Goal: Information Seeking & Learning: Learn about a topic

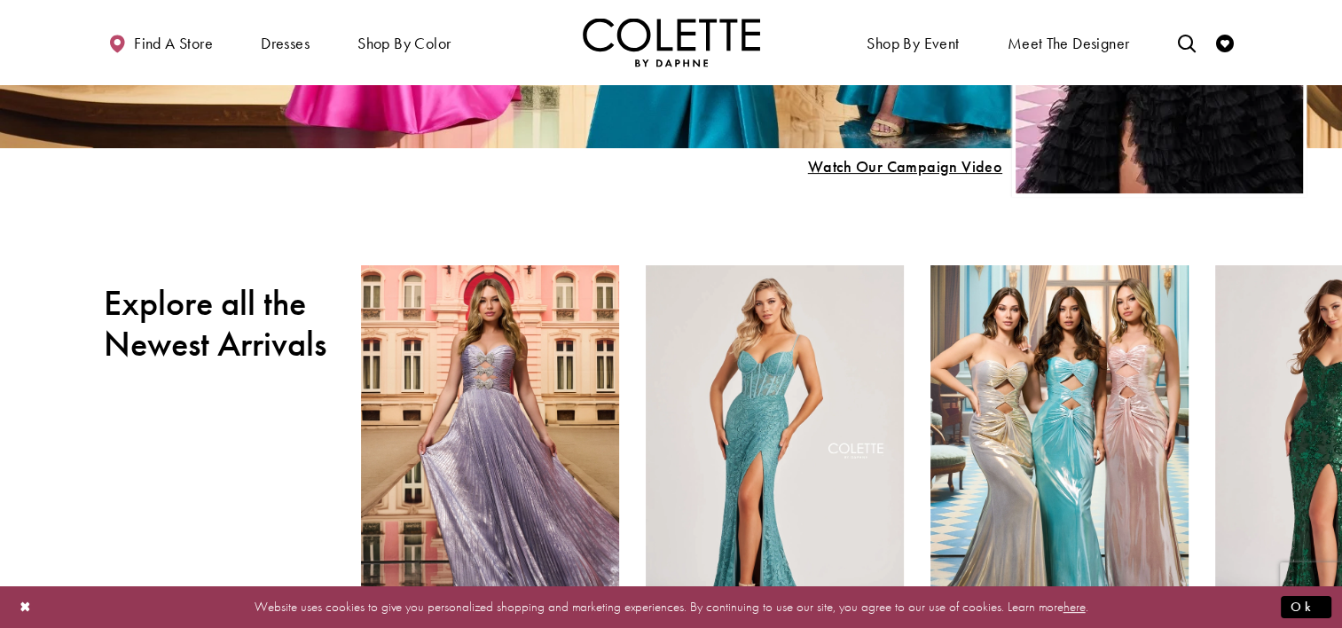
scroll to position [560, 0]
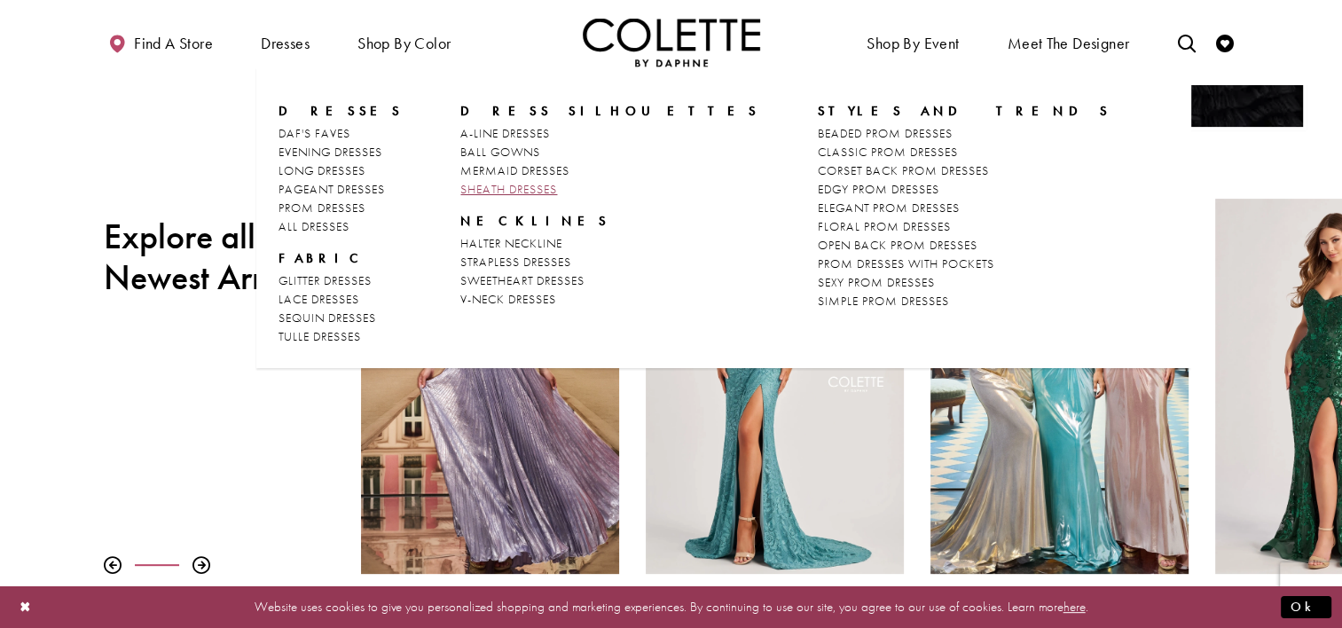
click at [474, 187] on span "SHEATH DRESSES" at bounding box center [508, 189] width 97 height 16
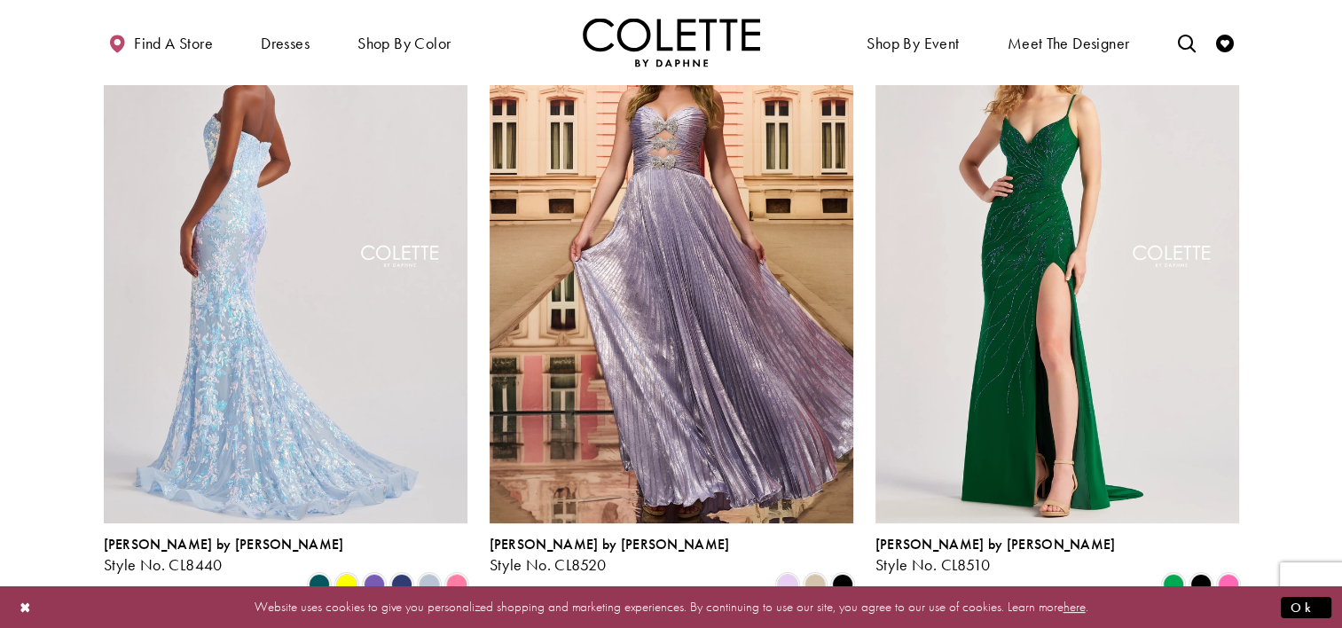
scroll to position [198, 0]
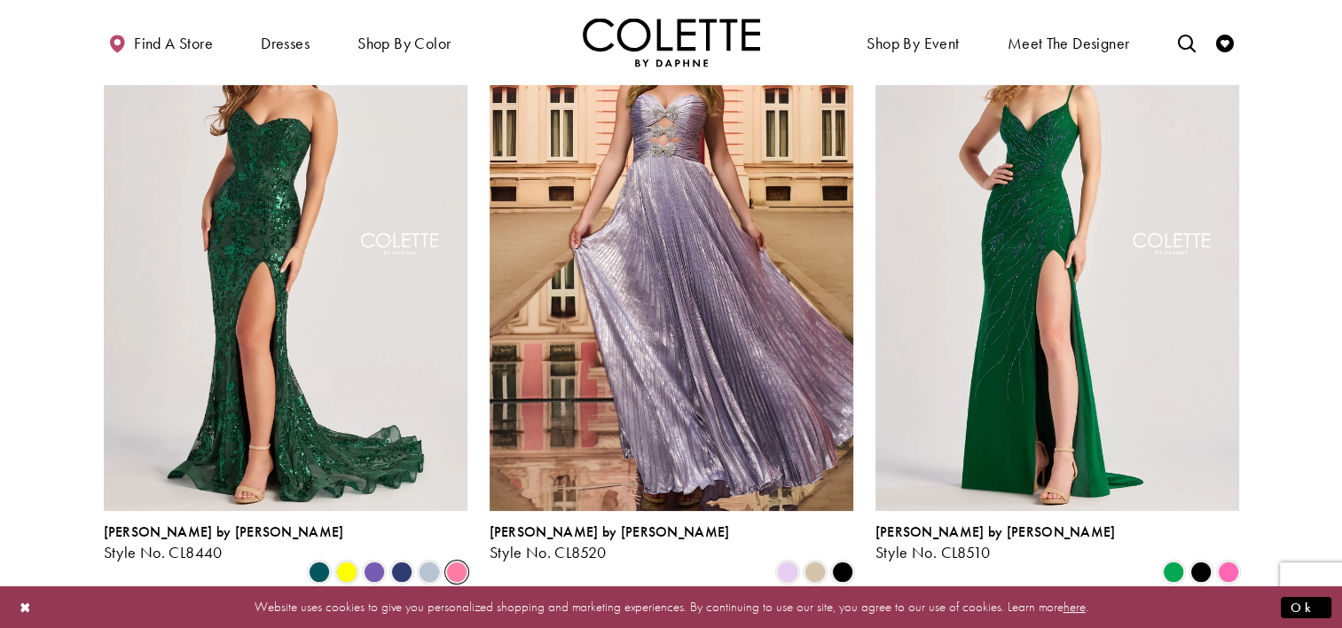
click at [458, 562] on span "Product List" at bounding box center [456, 572] width 21 height 21
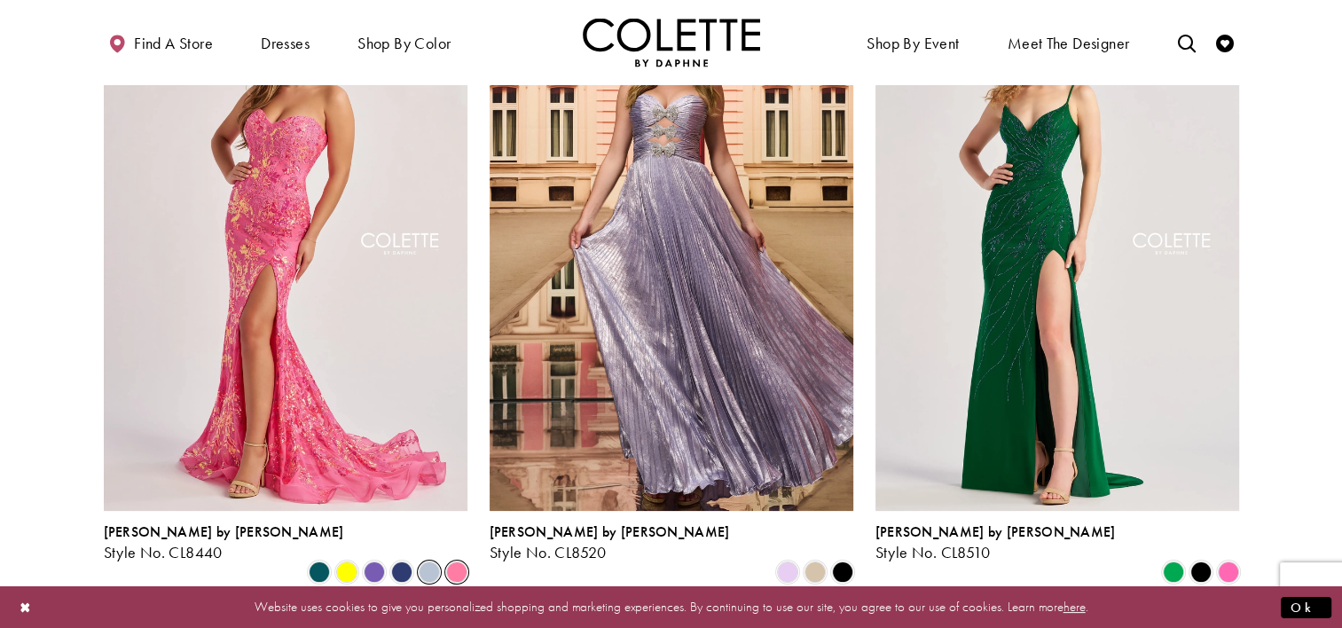
click at [428, 562] on span "Product List" at bounding box center [429, 572] width 21 height 21
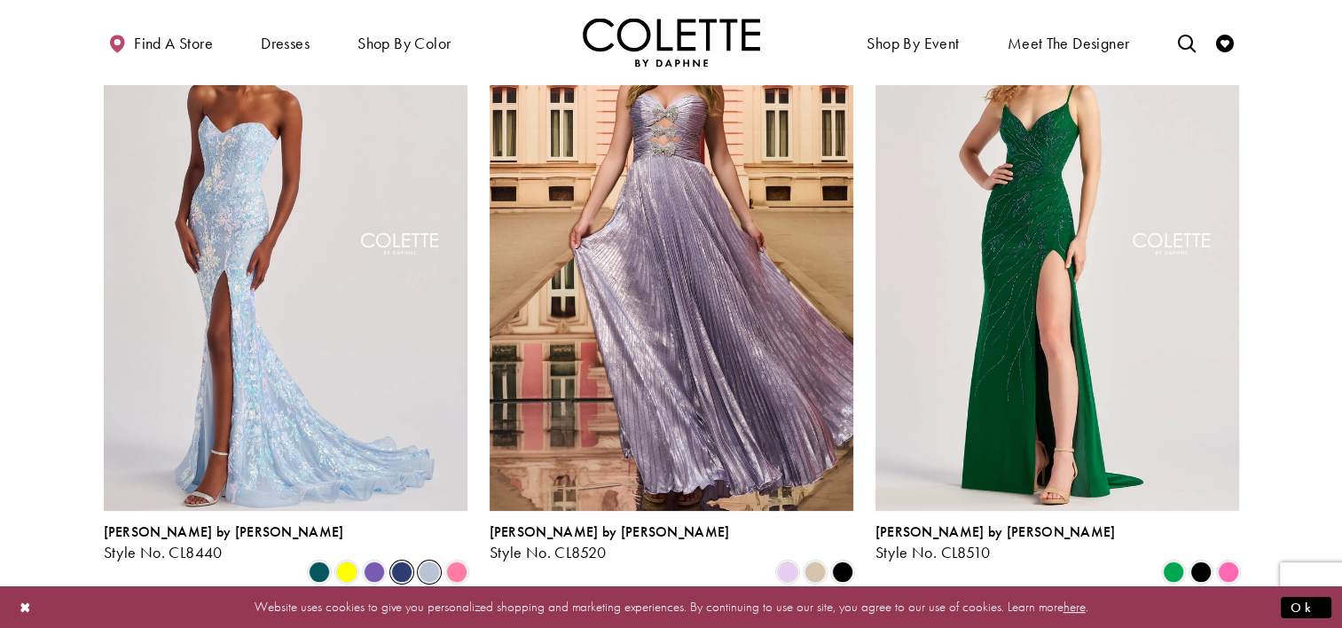
click at [397, 562] on span "Product List" at bounding box center [401, 572] width 21 height 21
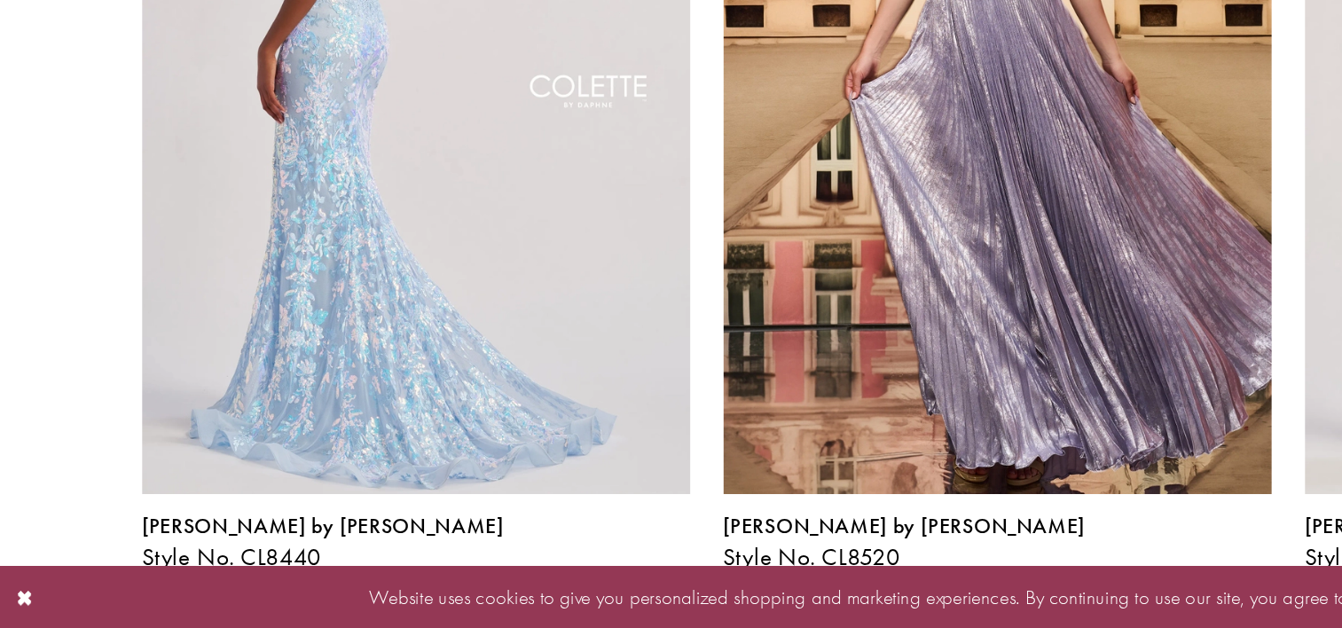
scroll to position [170, 0]
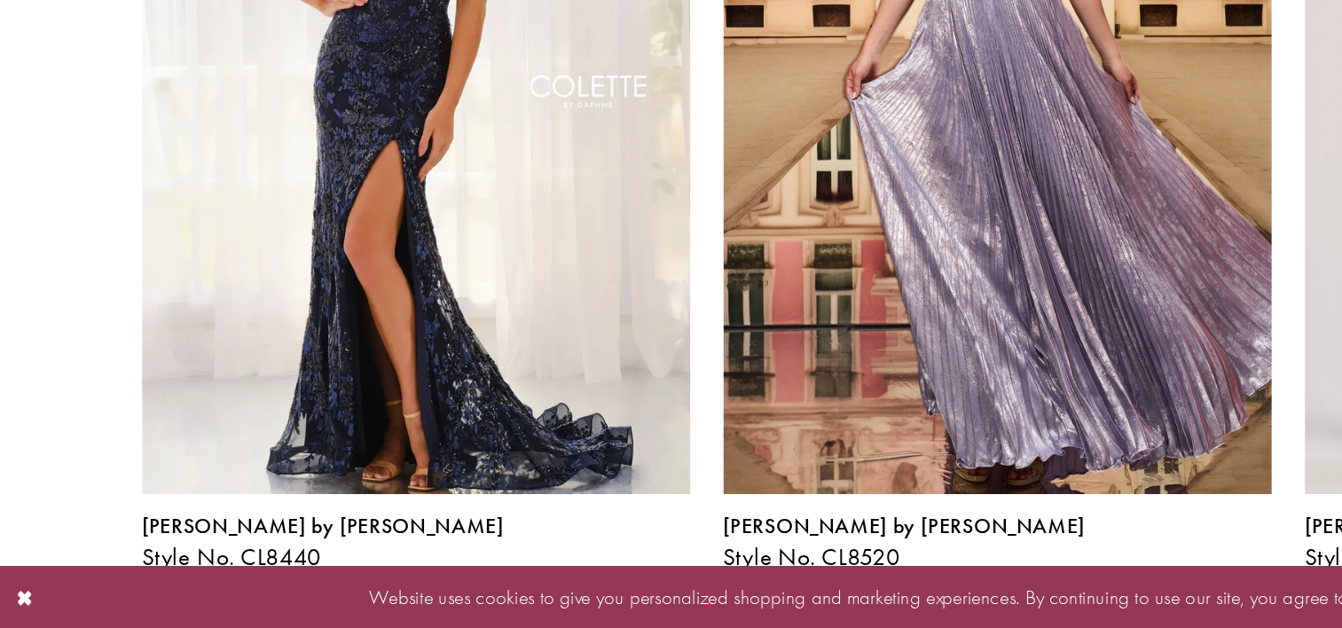
click at [350, 589] on span "Product List" at bounding box center [346, 599] width 21 height 21
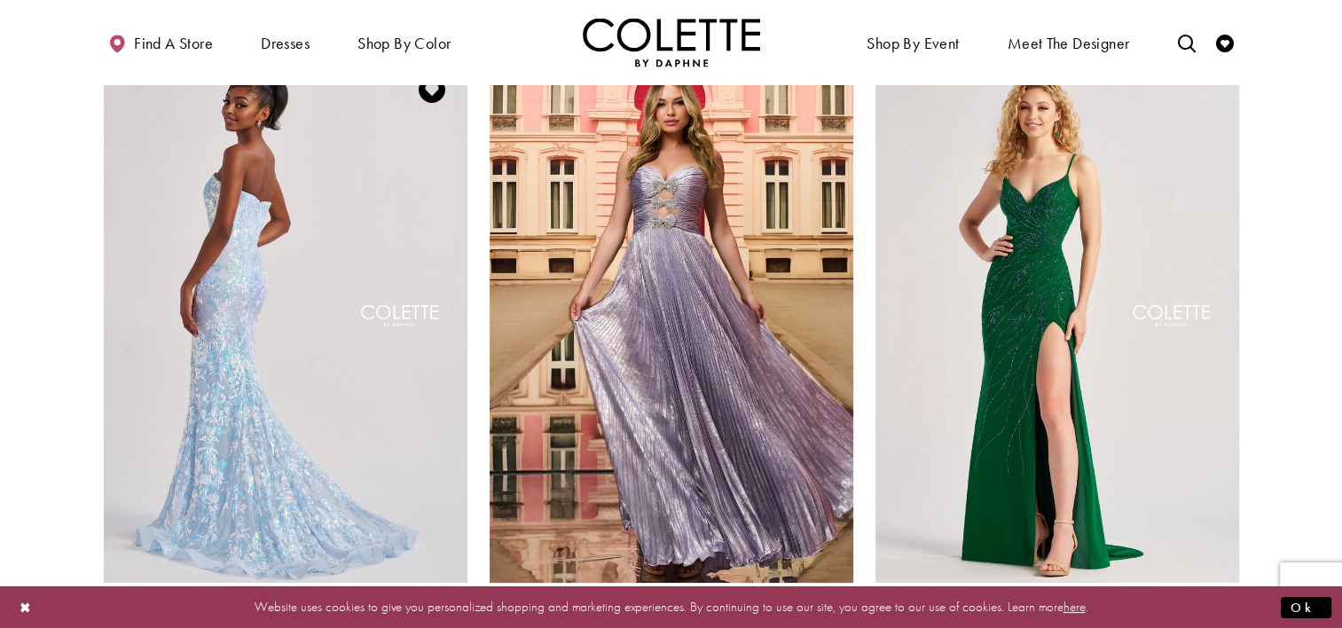
scroll to position [185, 0]
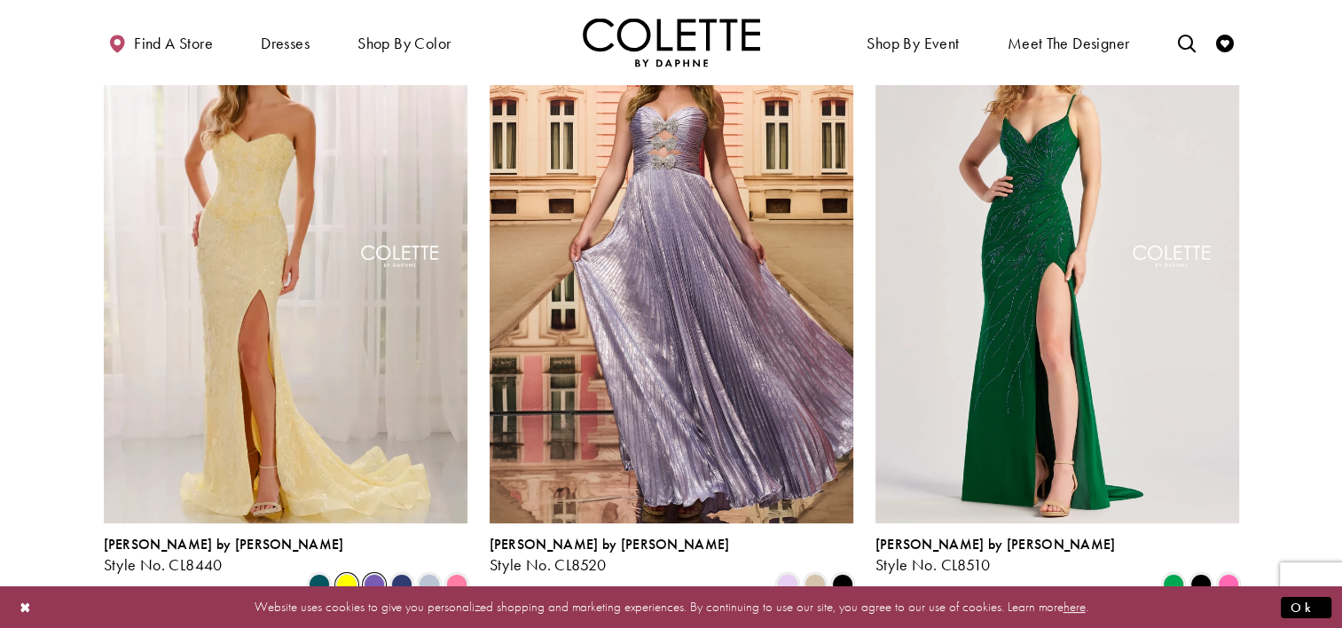
click at [373, 574] on span "Product List" at bounding box center [374, 584] width 21 height 21
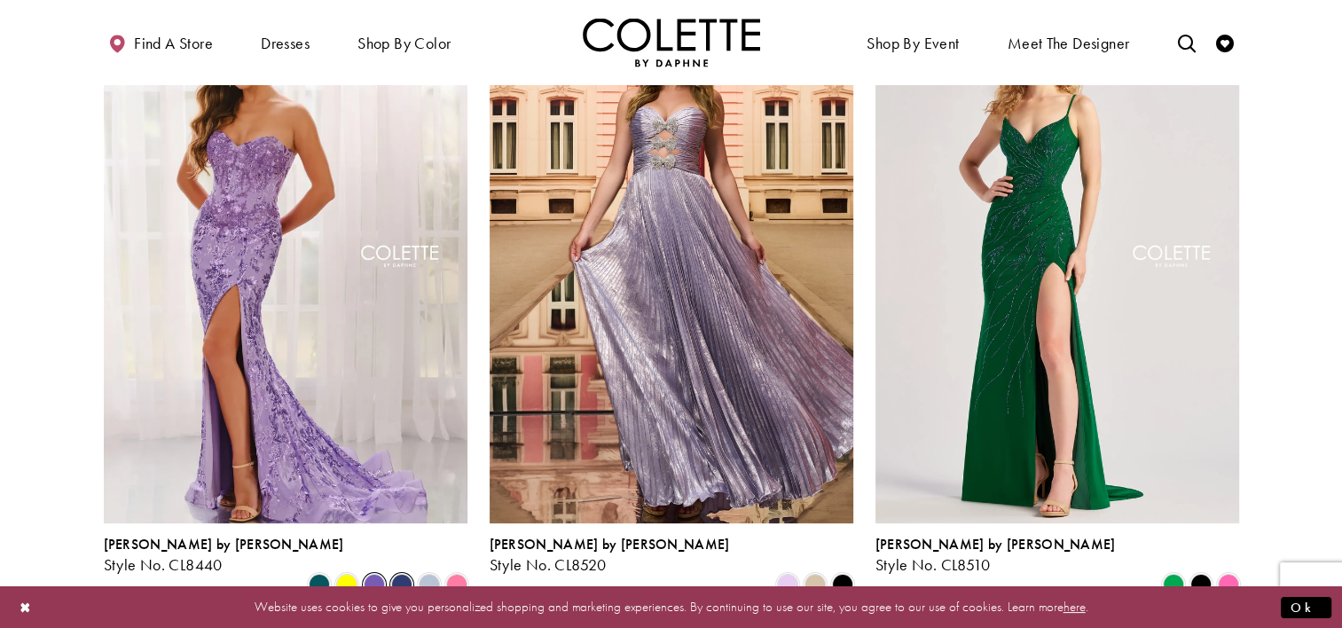
click at [403, 574] on span "Product List" at bounding box center [401, 584] width 21 height 21
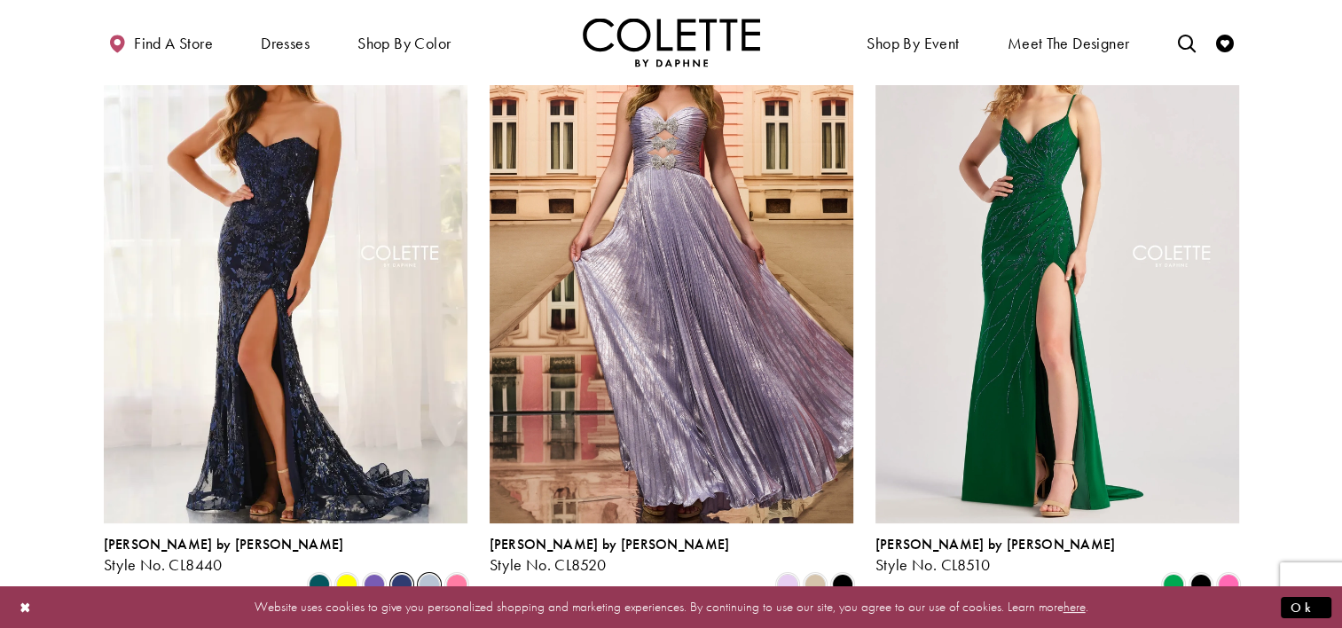
click at [435, 574] on span "Product List" at bounding box center [429, 584] width 21 height 21
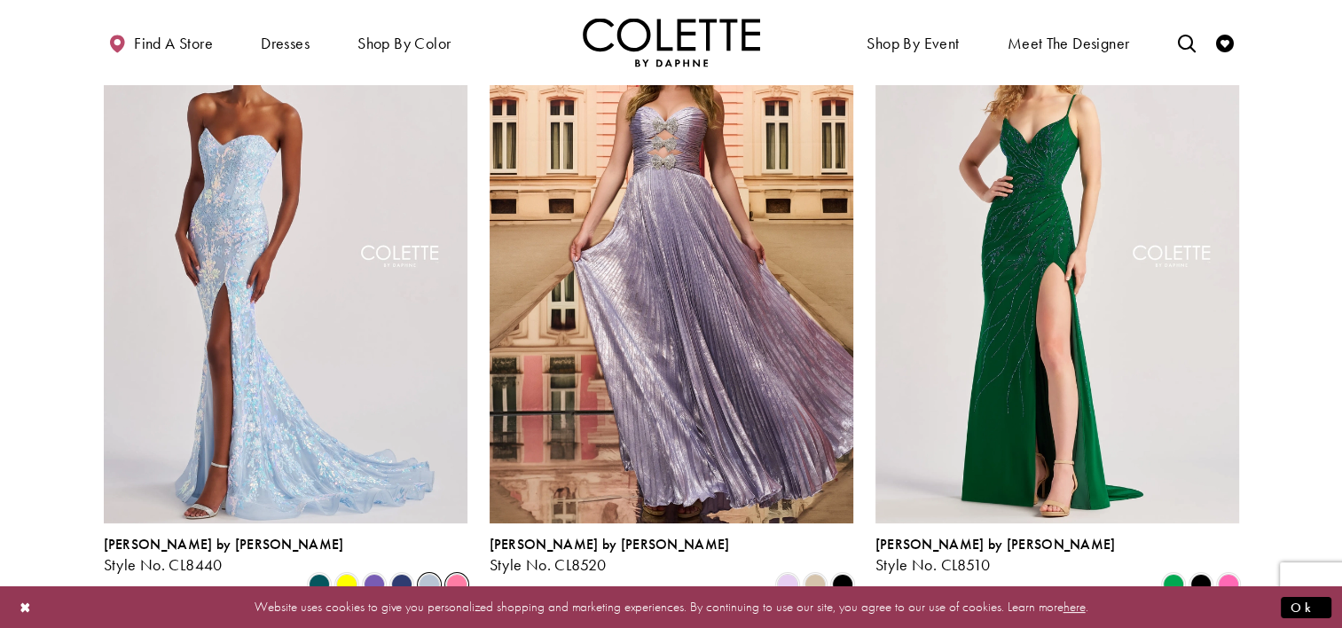
click at [462, 574] on span "Product List" at bounding box center [456, 584] width 21 height 21
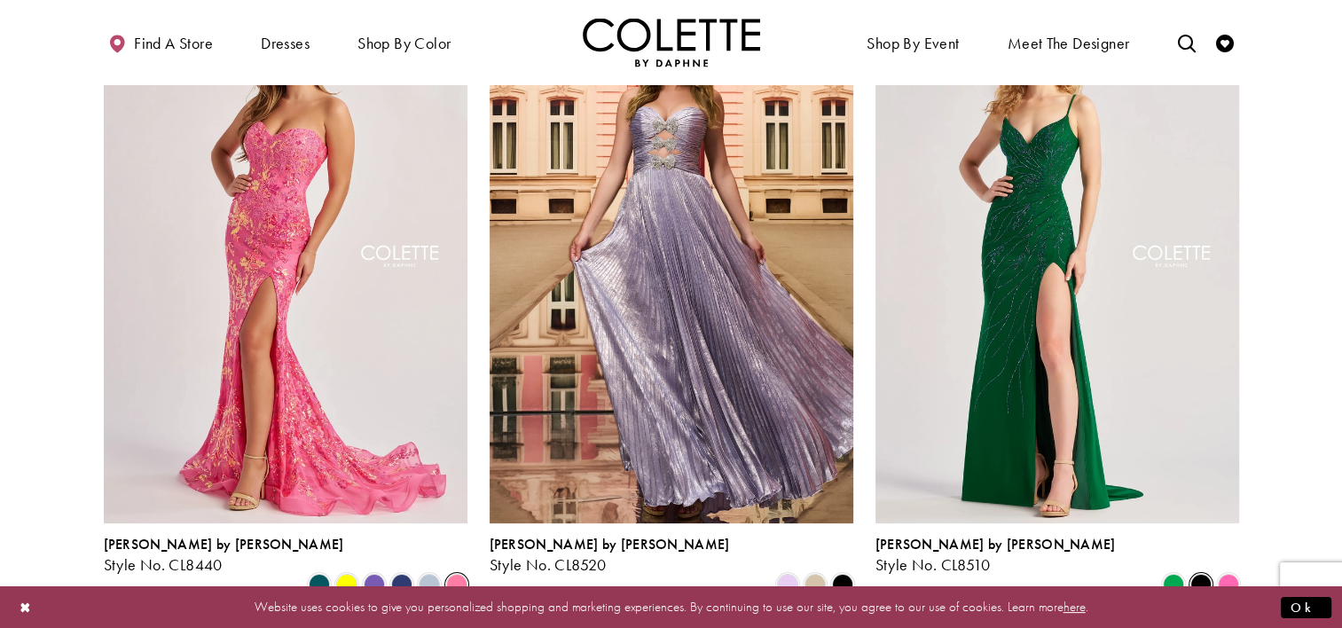
click at [1209, 574] on span "Product List" at bounding box center [1201, 584] width 21 height 21
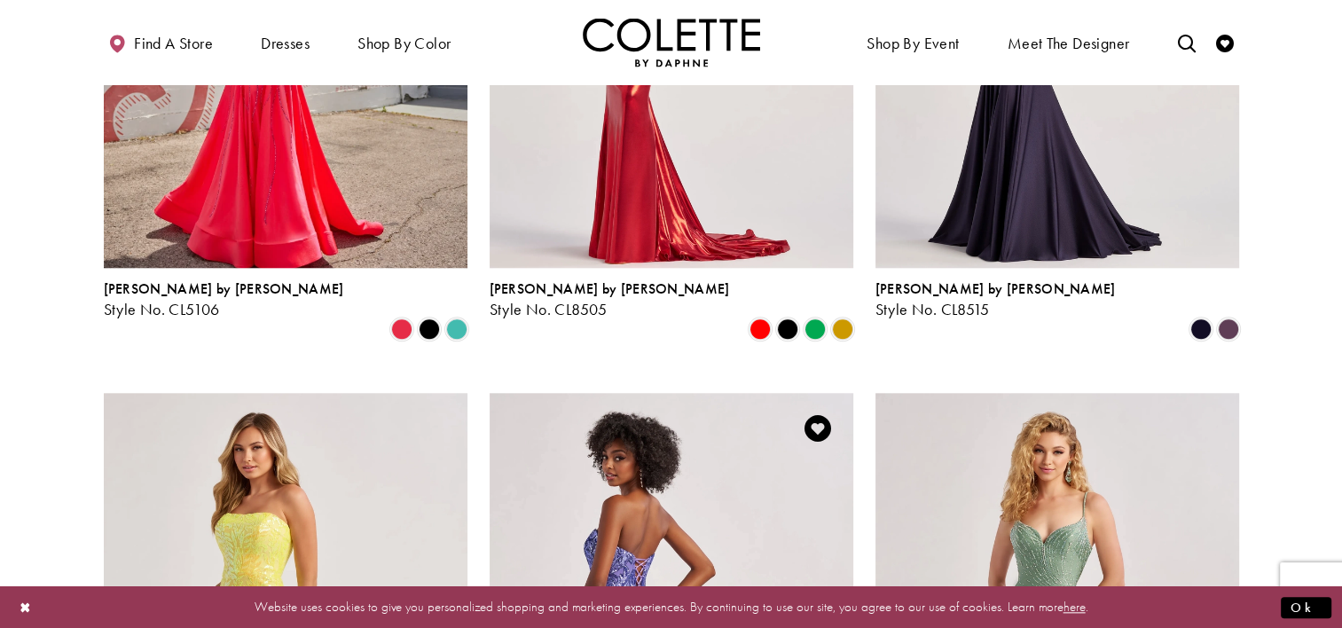
scroll to position [1756, 0]
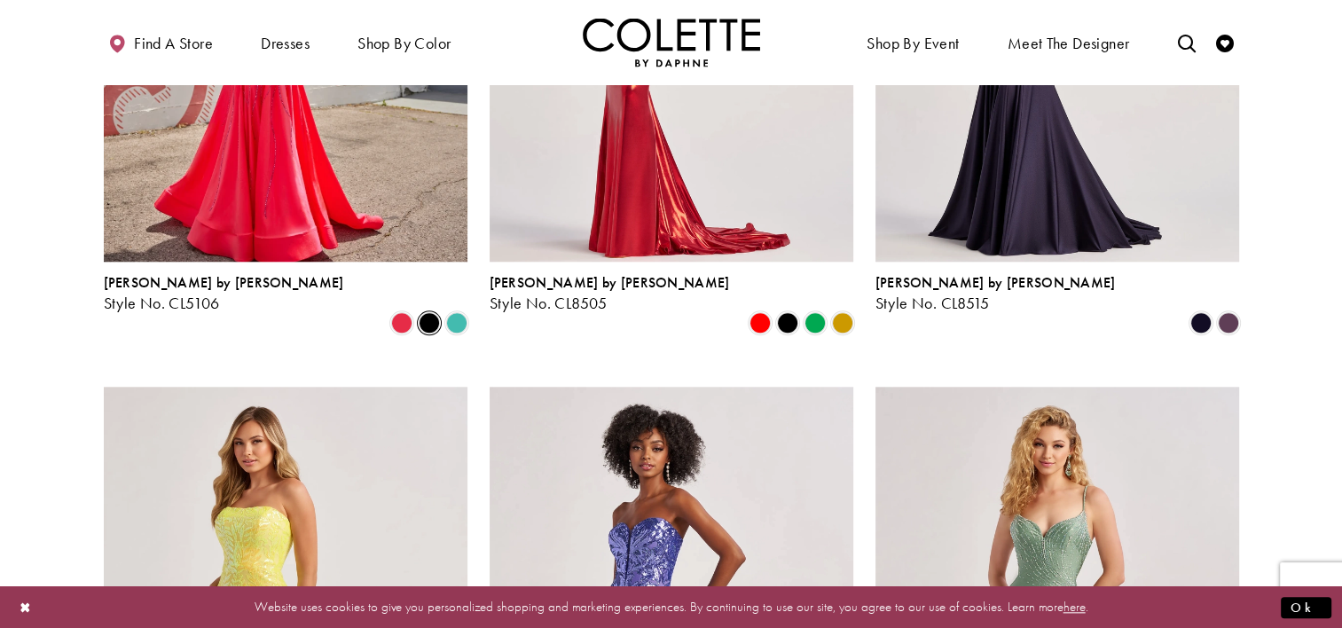
click at [419, 312] on span "Product List" at bounding box center [429, 322] width 21 height 21
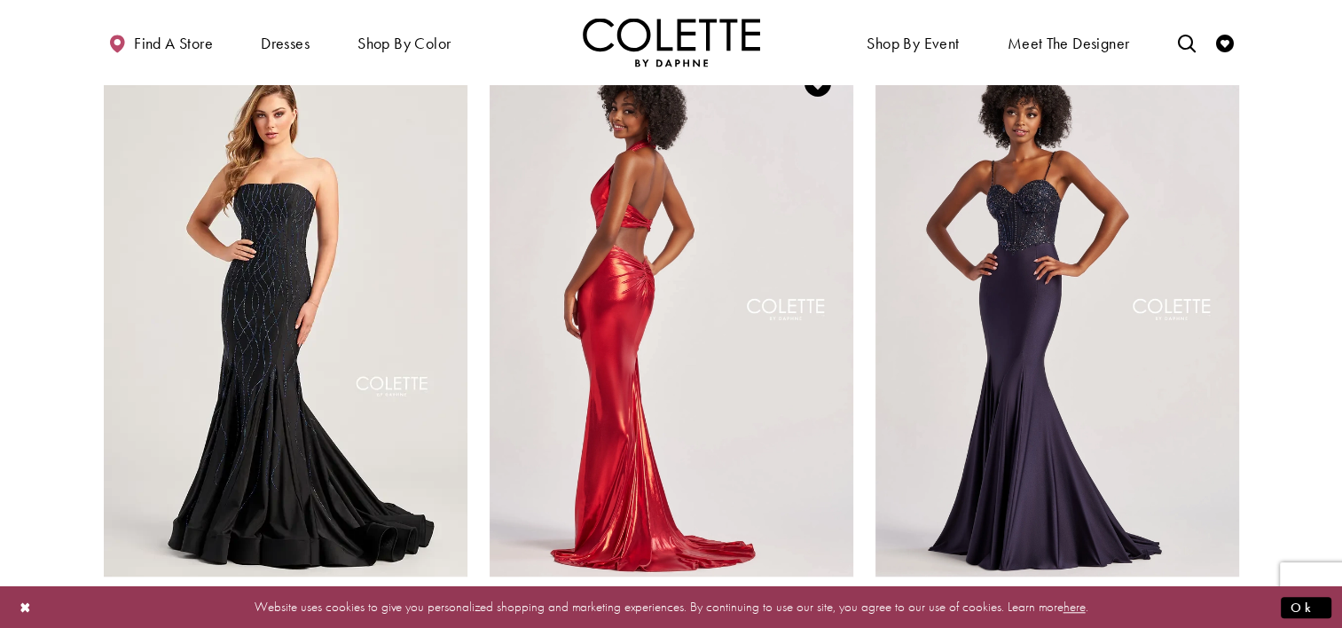
scroll to position [1441, 0]
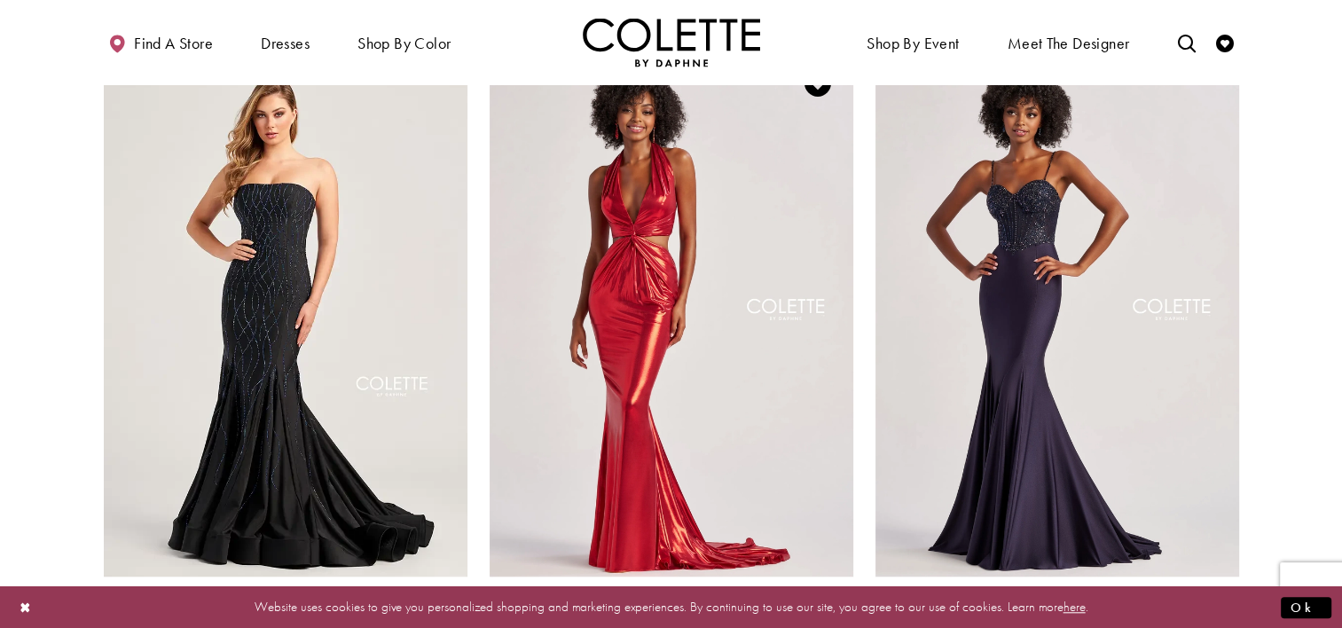
click at [782, 627] on span "Product List" at bounding box center [787, 637] width 21 height 21
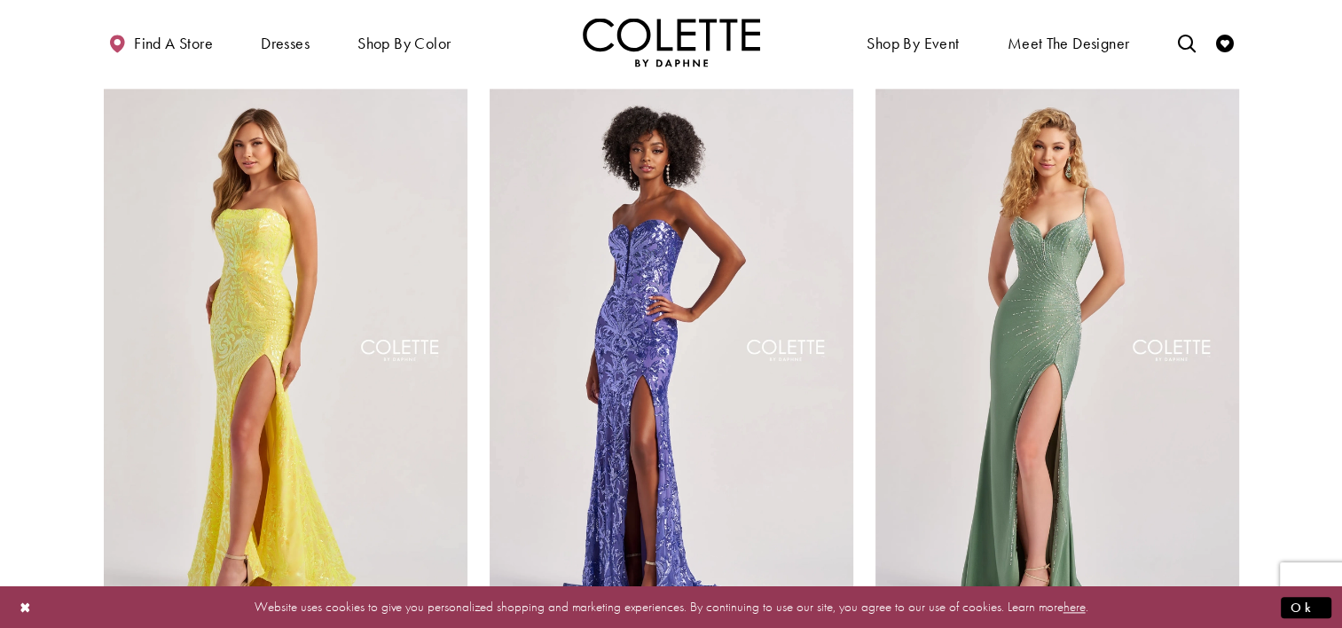
scroll to position [2053, 0]
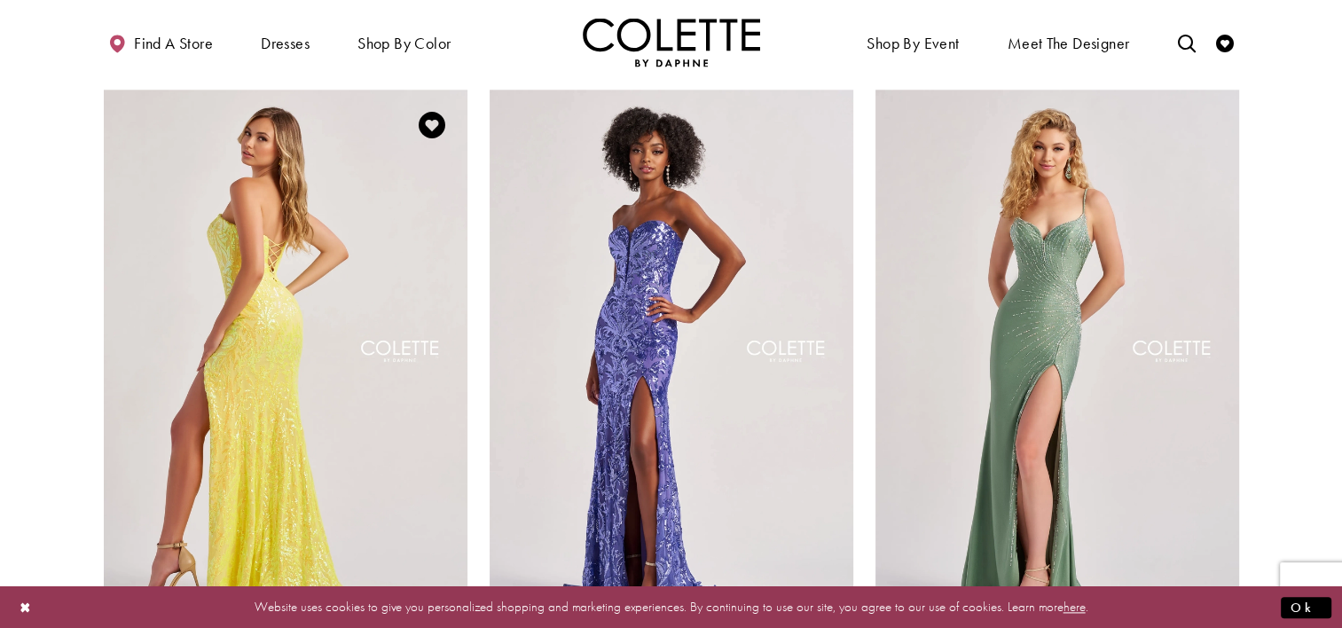
drag, startPoint x: 405, startPoint y: 287, endPoint x: 340, endPoint y: 290, distance: 64.8
click at [340, 290] on img "Visit Colette by Daphne Style No. CL8610 Page" at bounding box center [286, 354] width 364 height 529
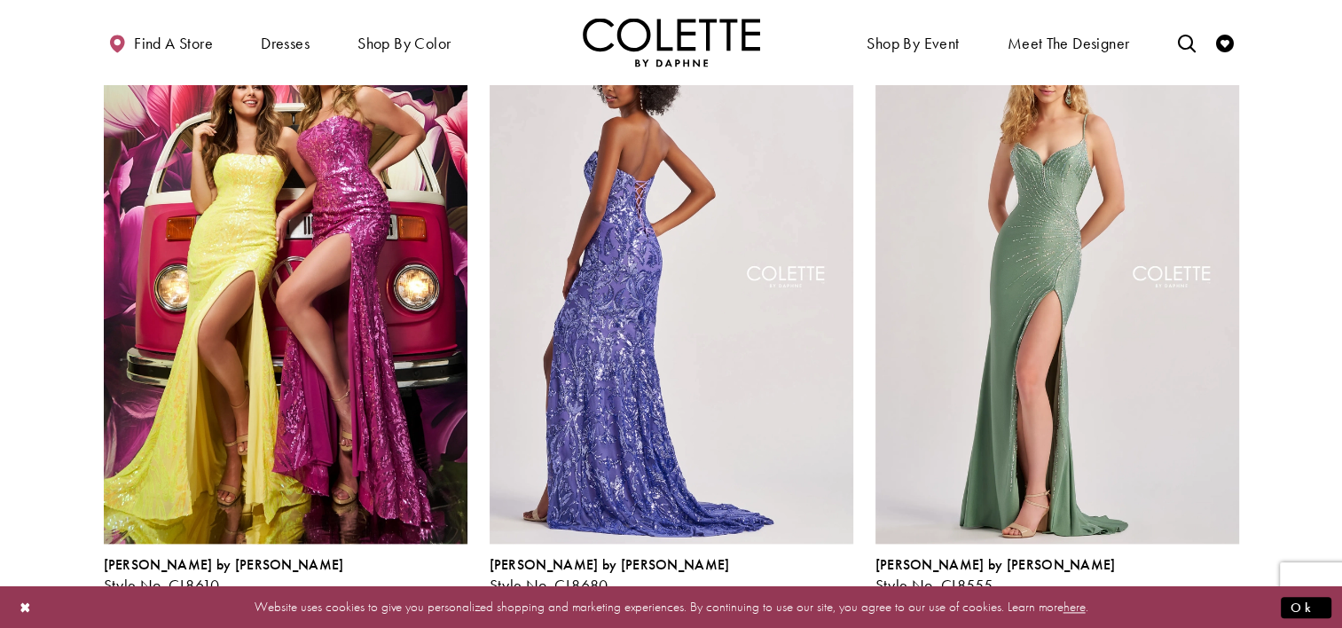
scroll to position [2129, 0]
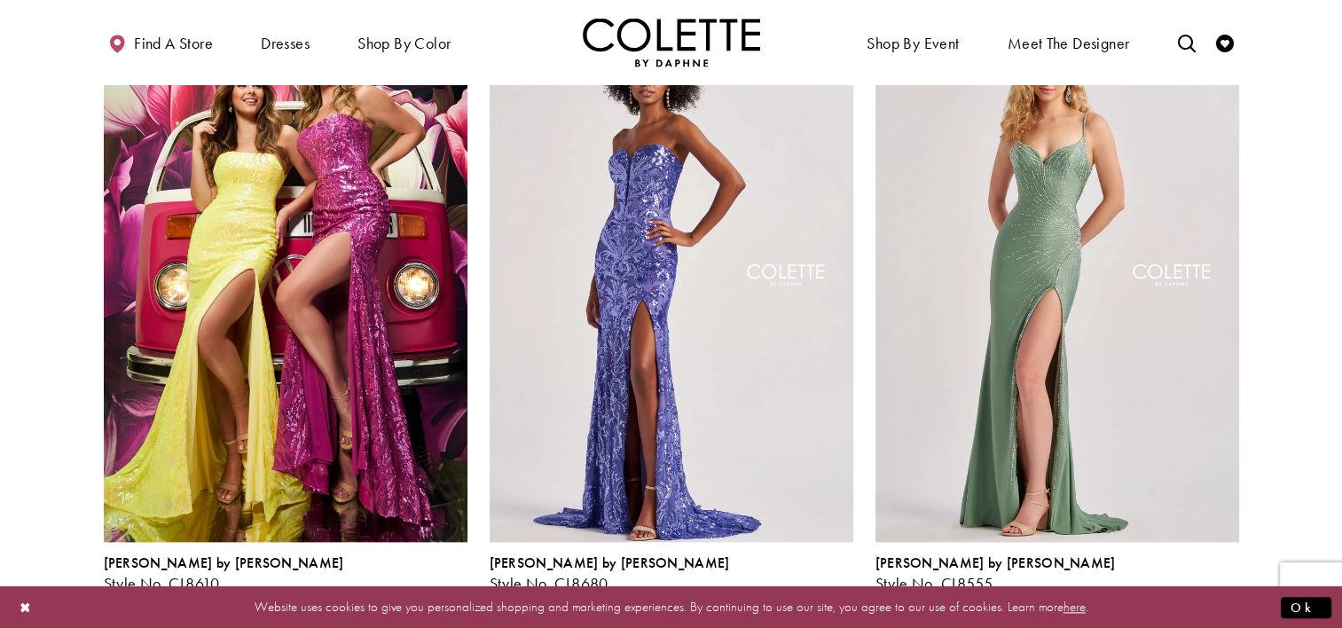
click at [813, 593] on span "Product List" at bounding box center [815, 603] width 21 height 21
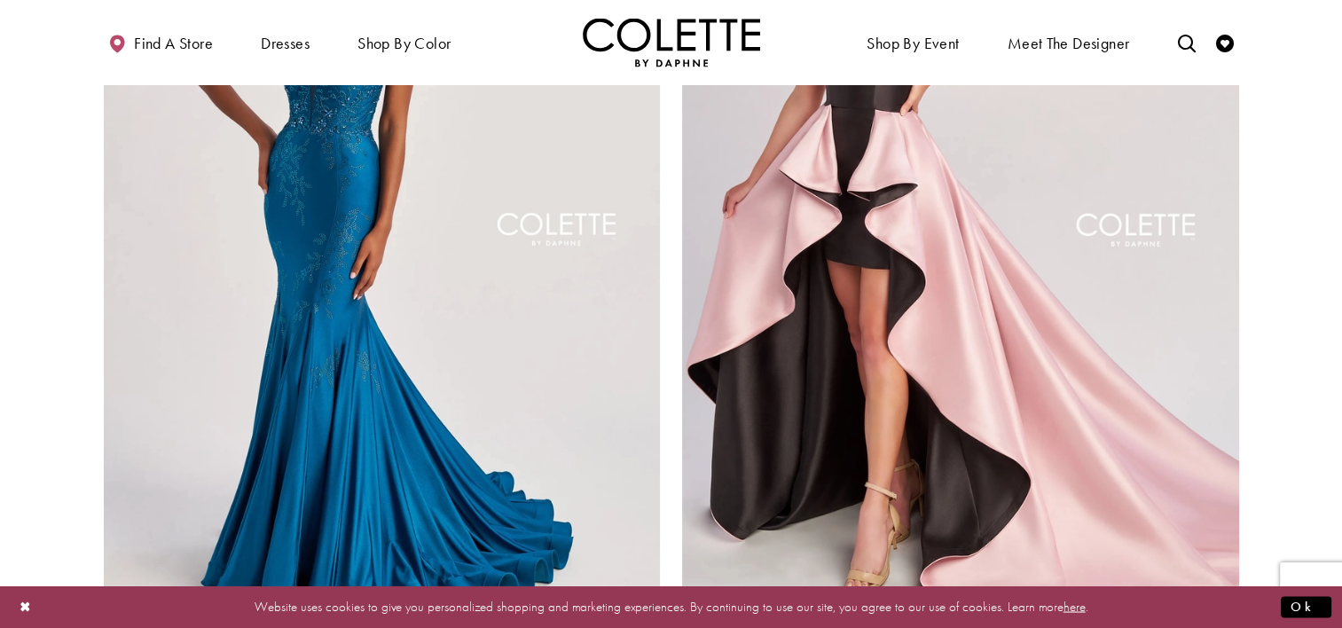
scroll to position [2968, 0]
click at [1309, 607] on button "Ok" at bounding box center [1306, 607] width 51 height 22
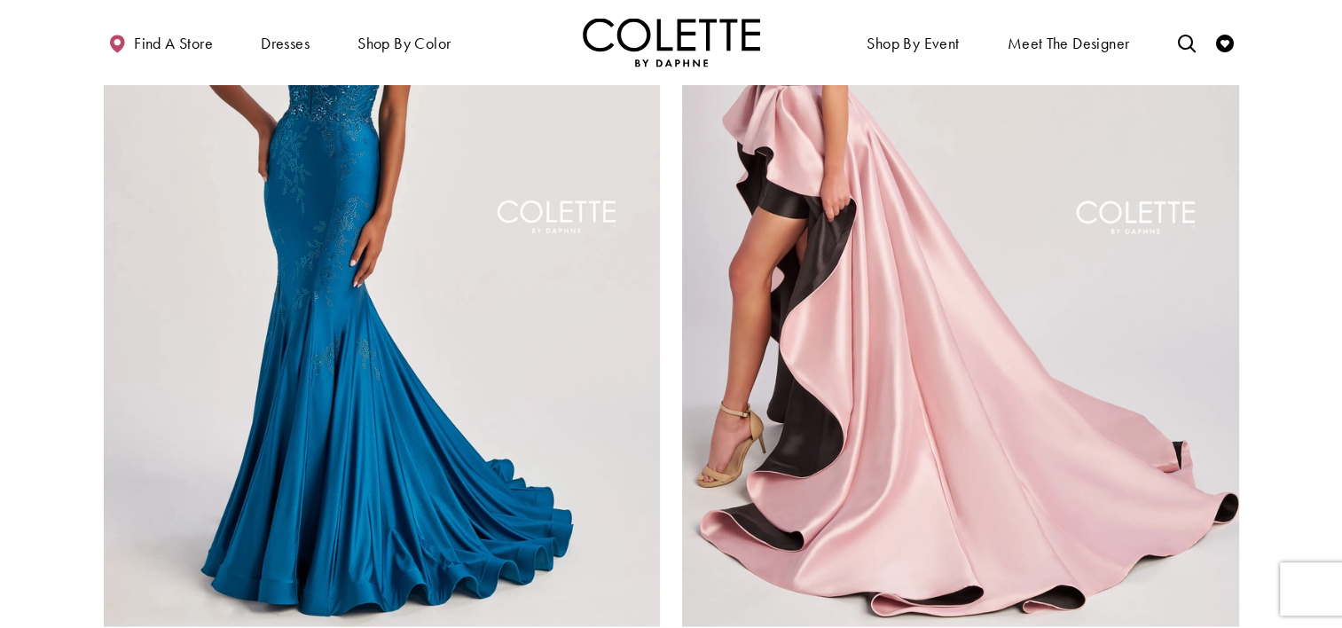
scroll to position [2979, 0]
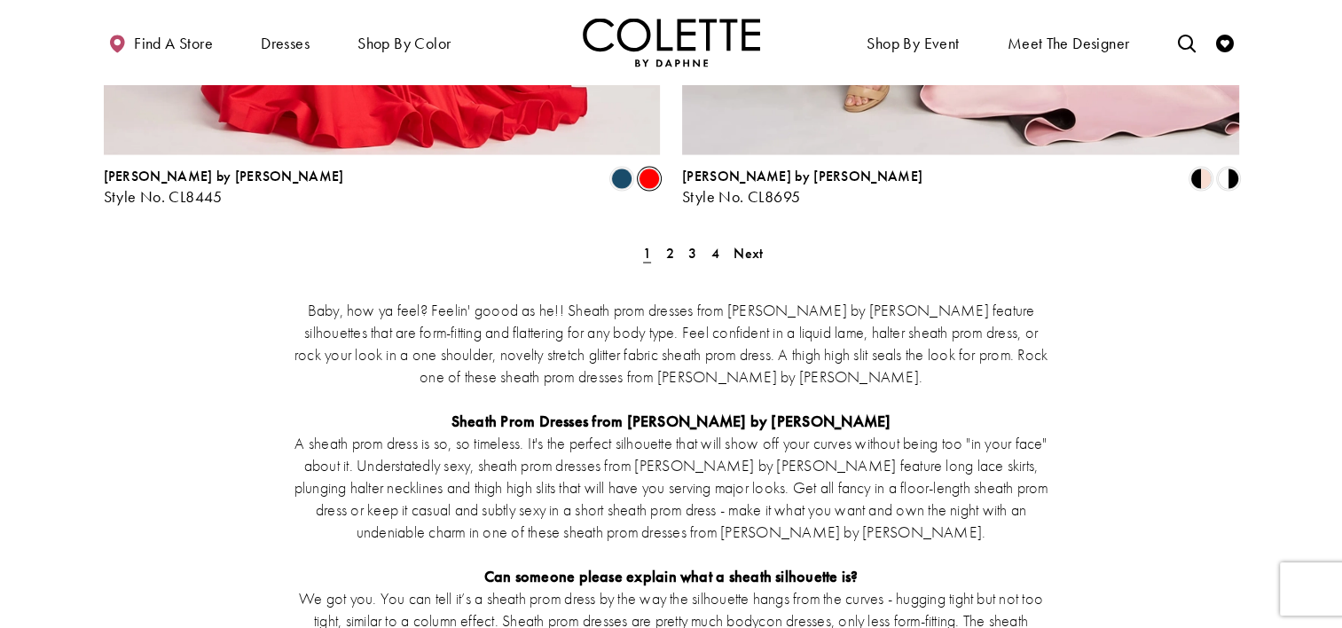
scroll to position [3441, 0]
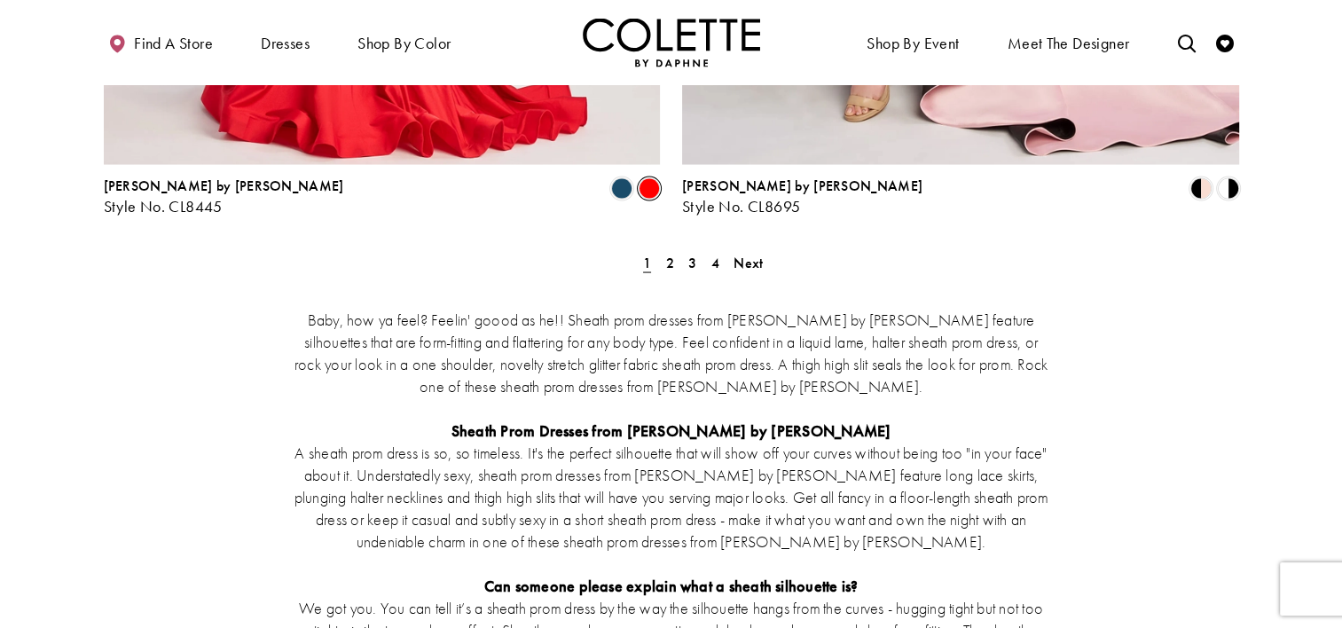
click at [669, 271] on div "Baby, how ya feel? Feelin' goood as he!! Sheath prom dresses from Colette by Da…" at bounding box center [672, 618] width 1136 height 695
click at [667, 254] on span "2" at bounding box center [670, 263] width 8 height 19
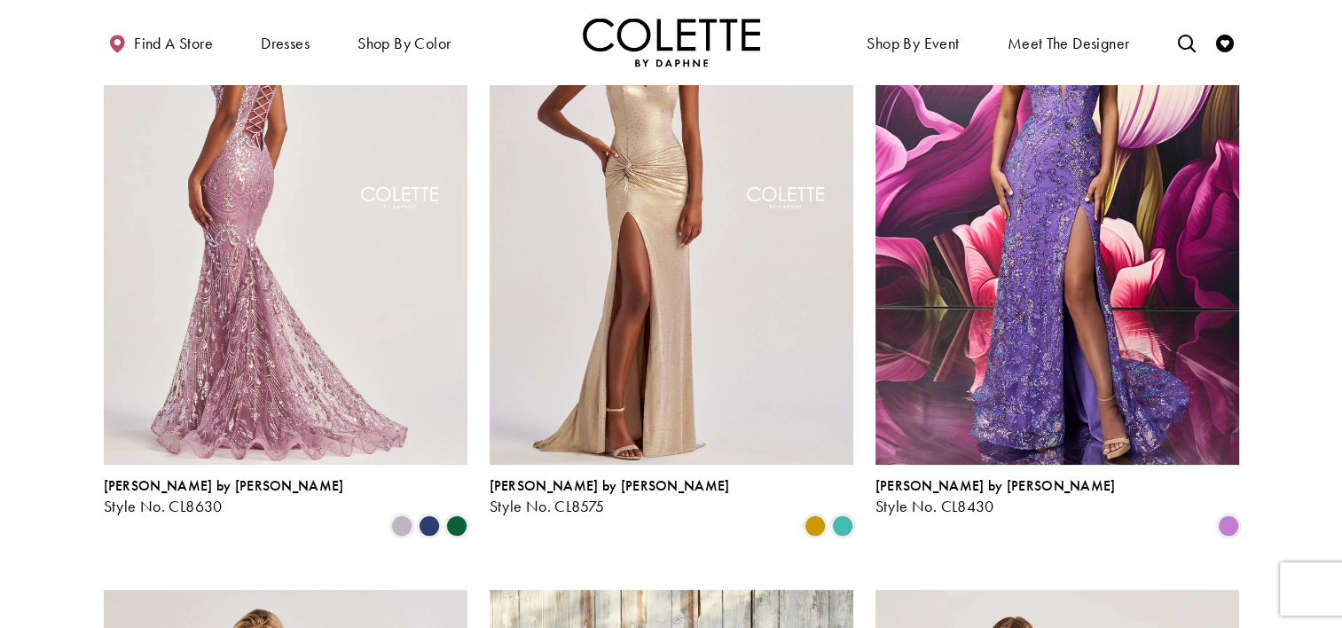
scroll to position [255, 0]
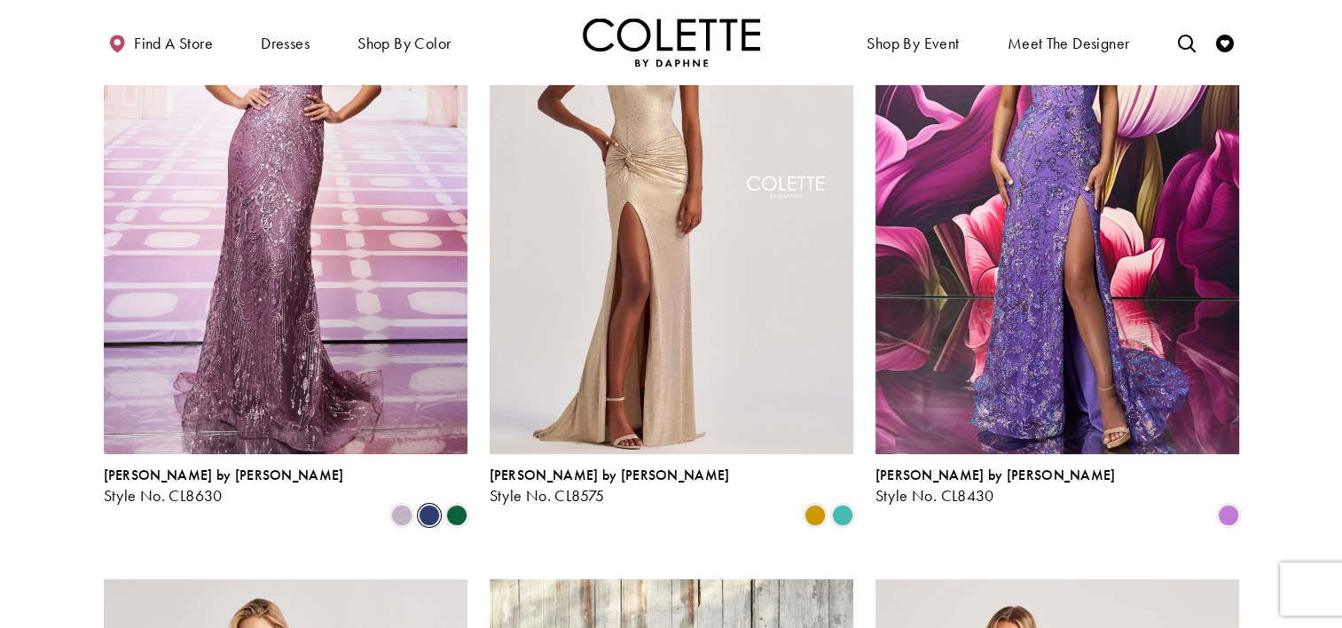
click at [426, 505] on span "Product List" at bounding box center [429, 515] width 21 height 21
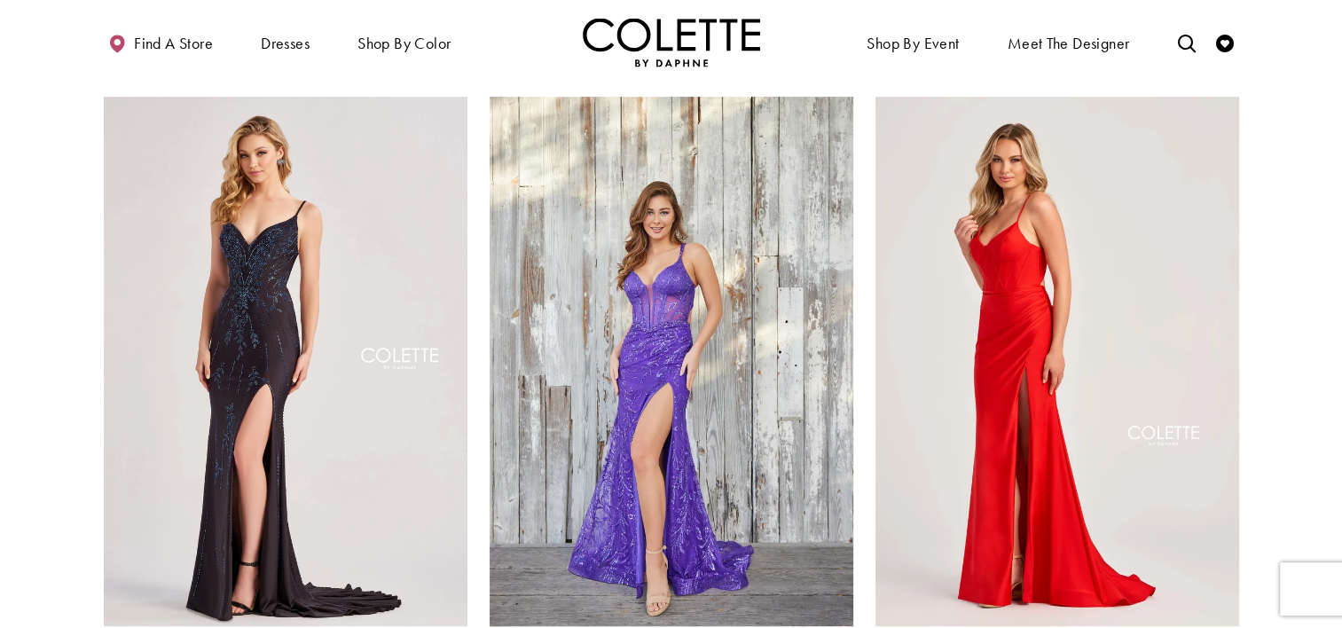
scroll to position [791, 0]
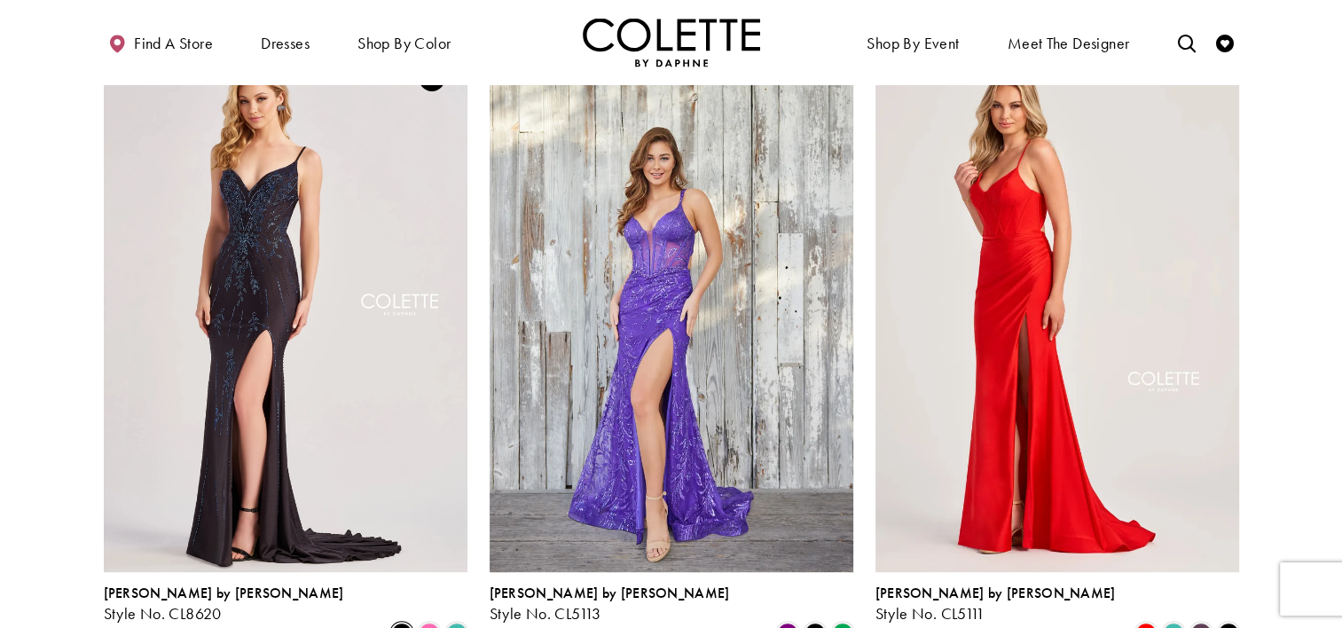
click at [397, 623] on span "Product List" at bounding box center [401, 633] width 21 height 21
click at [419, 623] on span "Product List" at bounding box center [429, 633] width 21 height 21
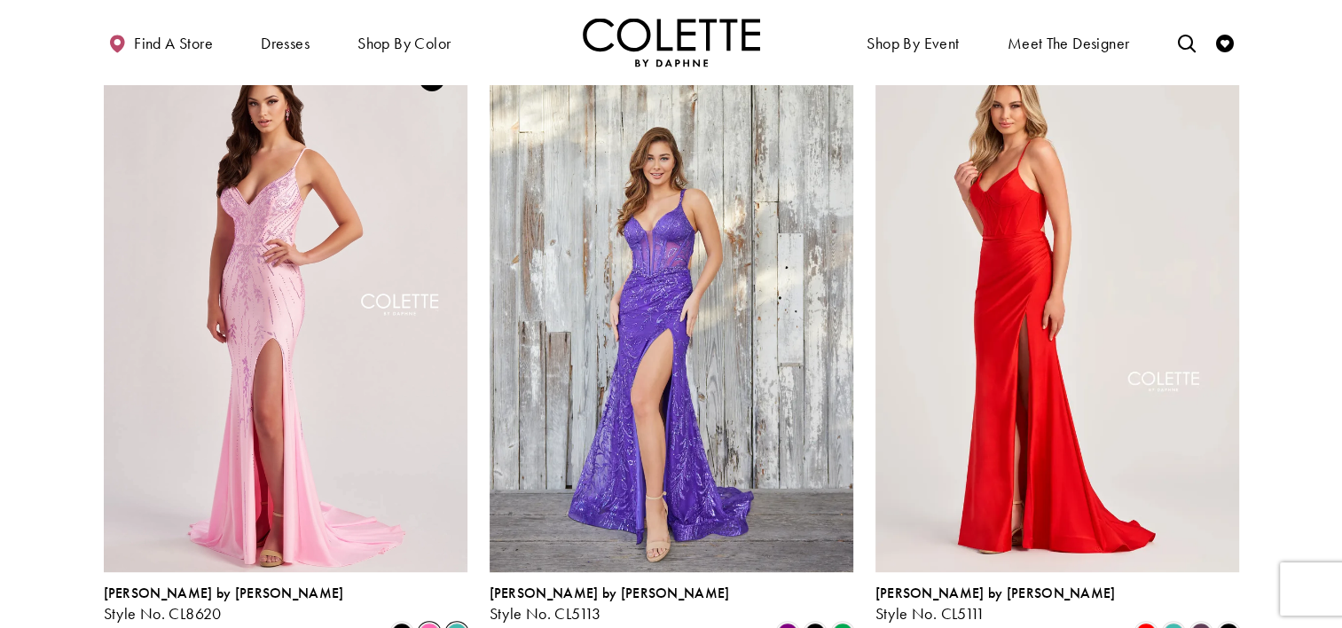
click at [462, 623] on span "Product List" at bounding box center [456, 633] width 21 height 21
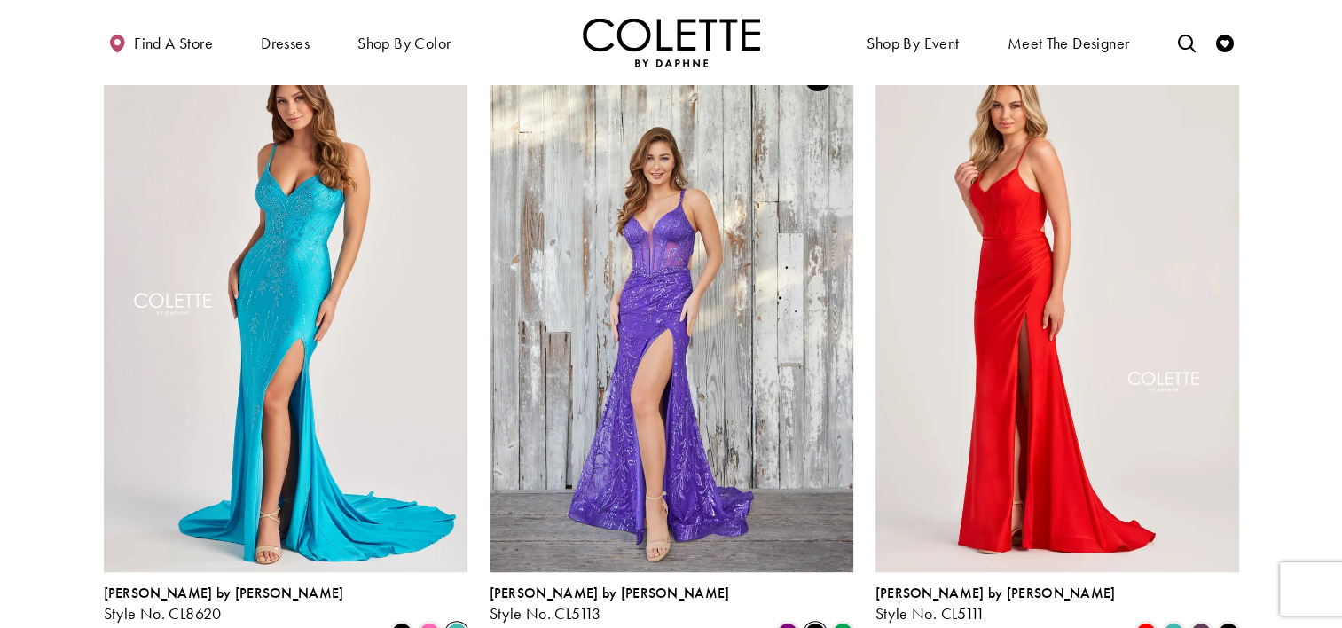
click at [814, 623] on span "Product List" at bounding box center [815, 633] width 21 height 21
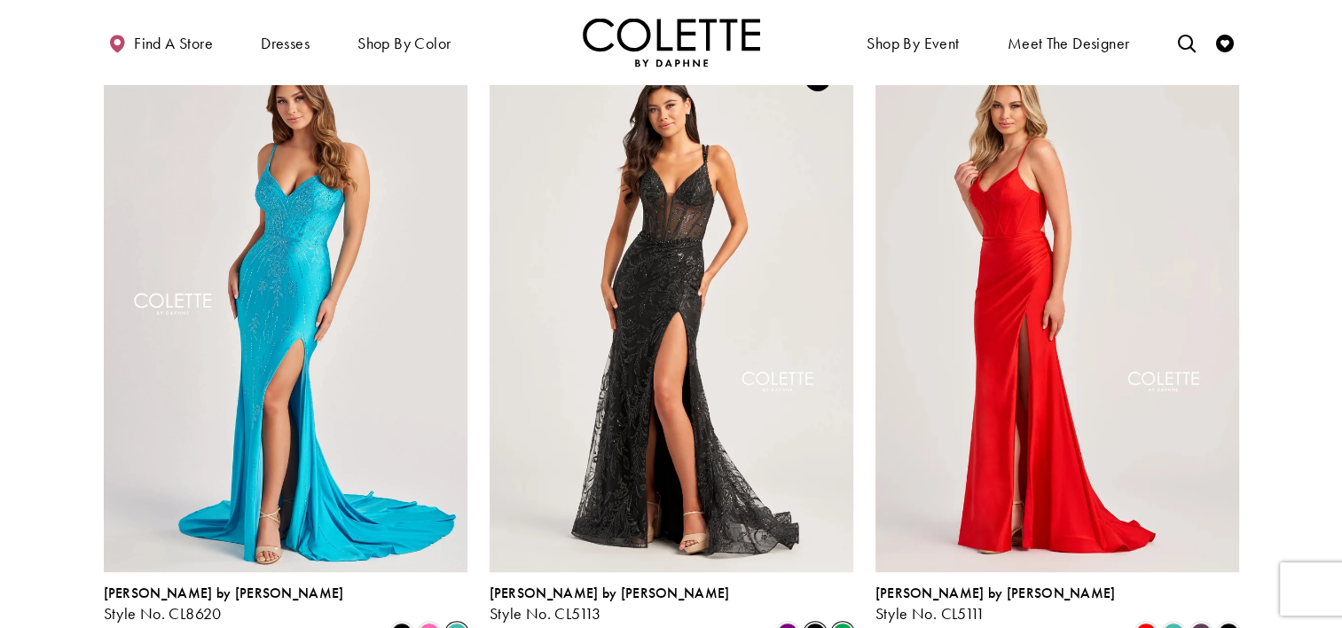
click at [852, 623] on span "Product List" at bounding box center [842, 633] width 21 height 21
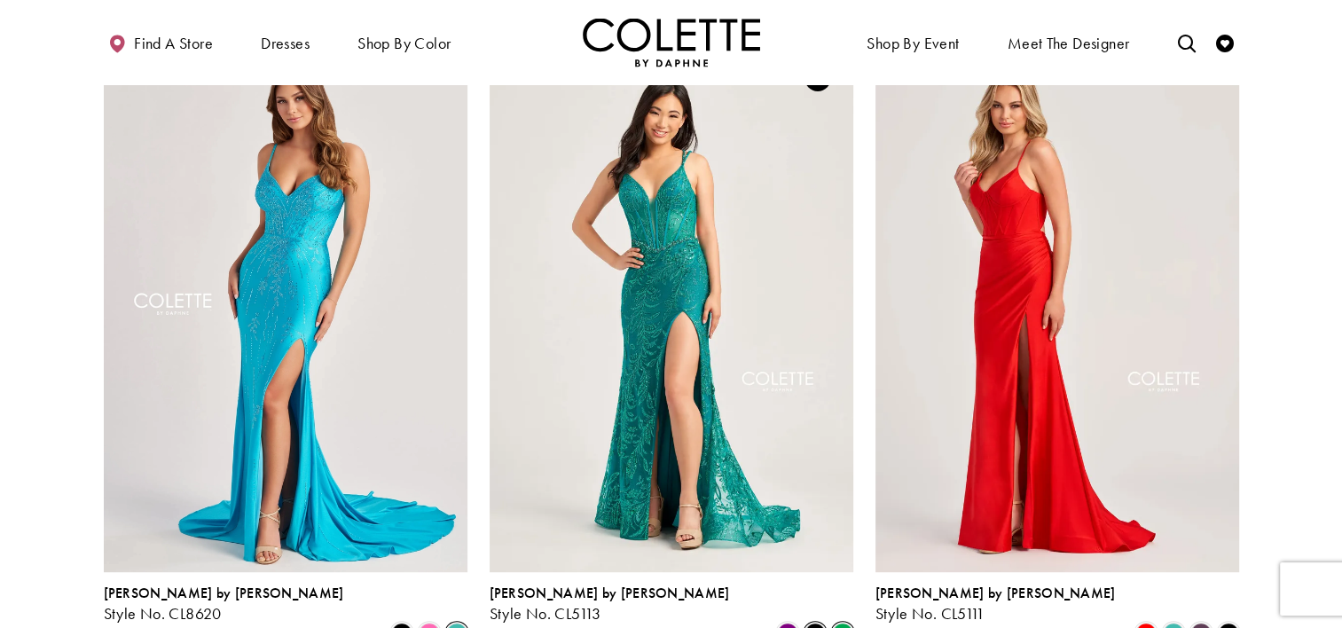
click at [813, 623] on span "Product List" at bounding box center [815, 633] width 21 height 21
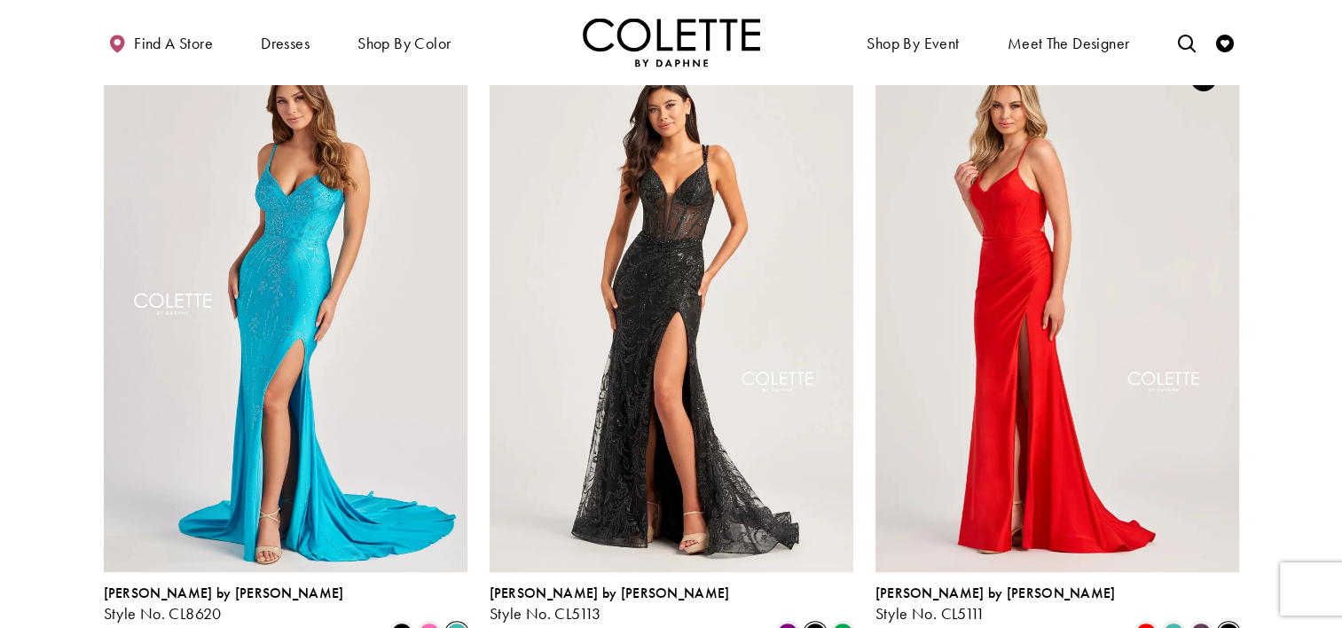
click at [1224, 623] on span "Product List" at bounding box center [1228, 633] width 21 height 21
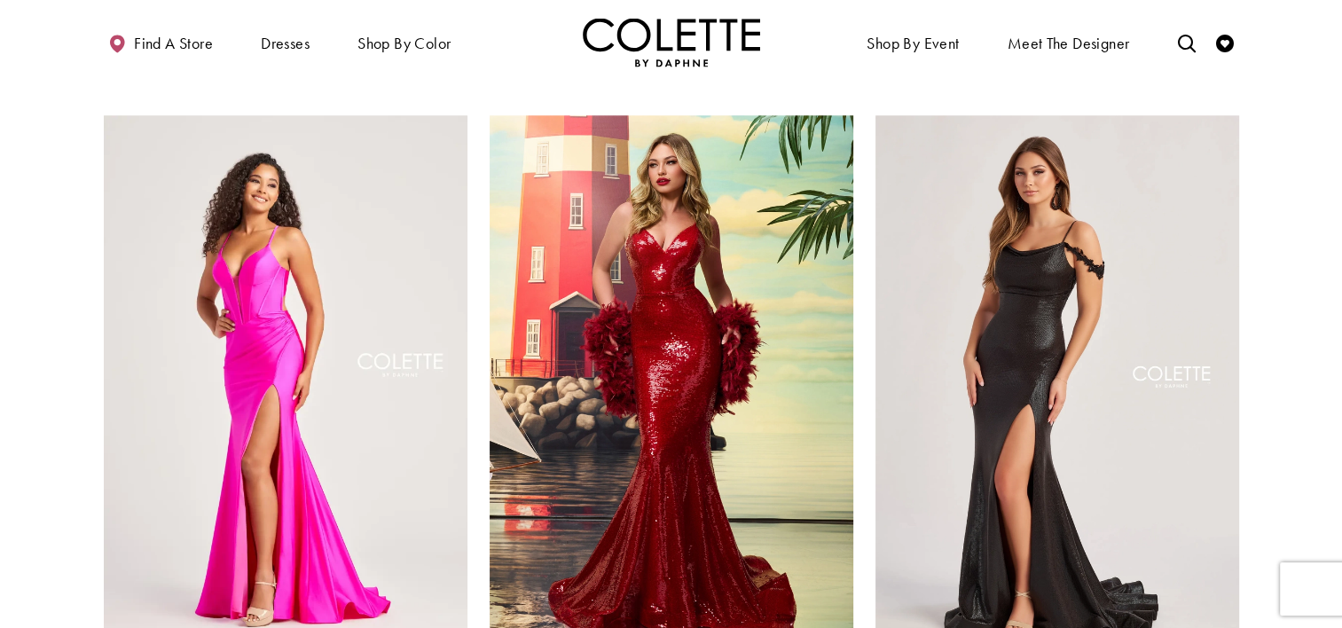
scroll to position [1438, 0]
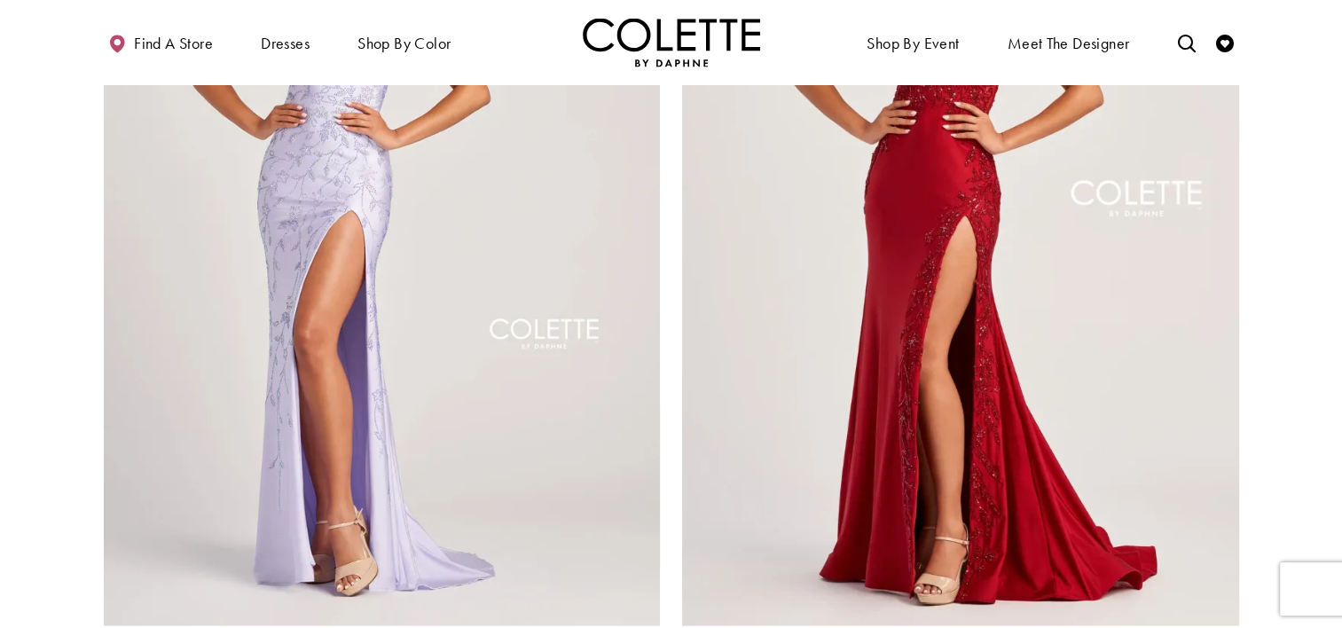
scroll to position [3033, 0]
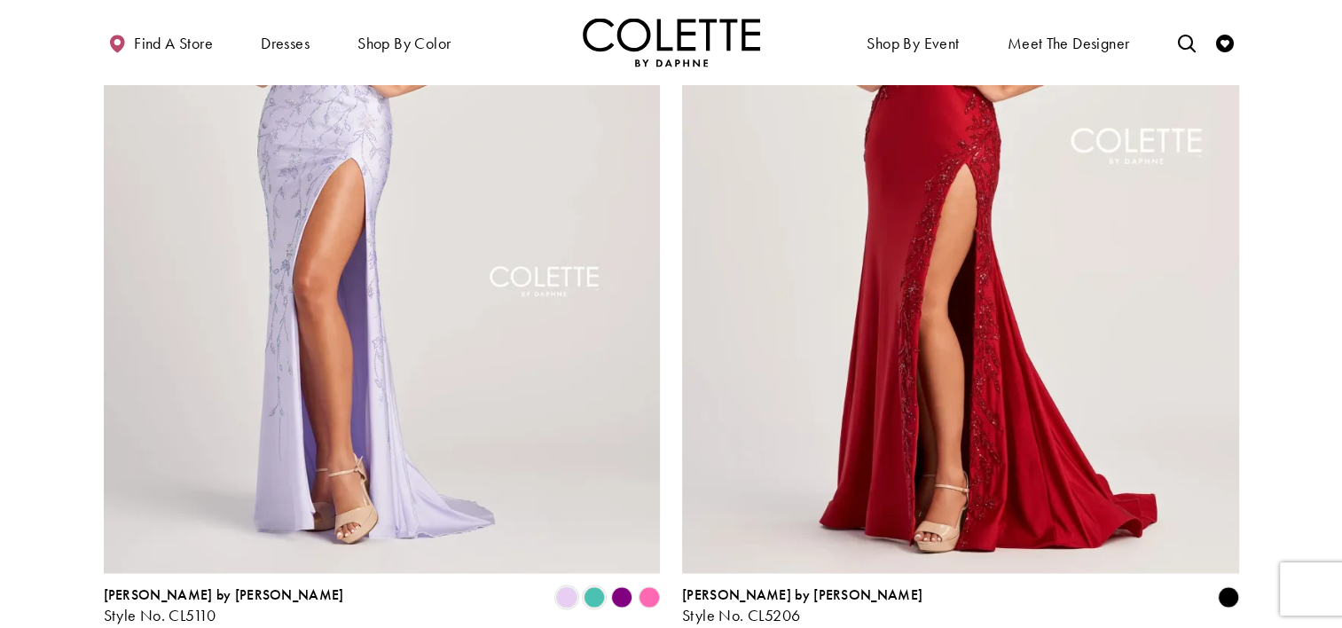
click at [649, 584] on polygon "Product List" at bounding box center [649, 598] width 28 height 28
drag, startPoint x: 649, startPoint y: 512, endPoint x: 635, endPoint y: 516, distance: 14.9
click at [636, 584] on div "Product List" at bounding box center [650, 598] width 28 height 28
click at [617, 584] on polygon "Product List" at bounding box center [622, 598] width 28 height 28
click at [590, 586] on span "Product List" at bounding box center [594, 596] width 21 height 21
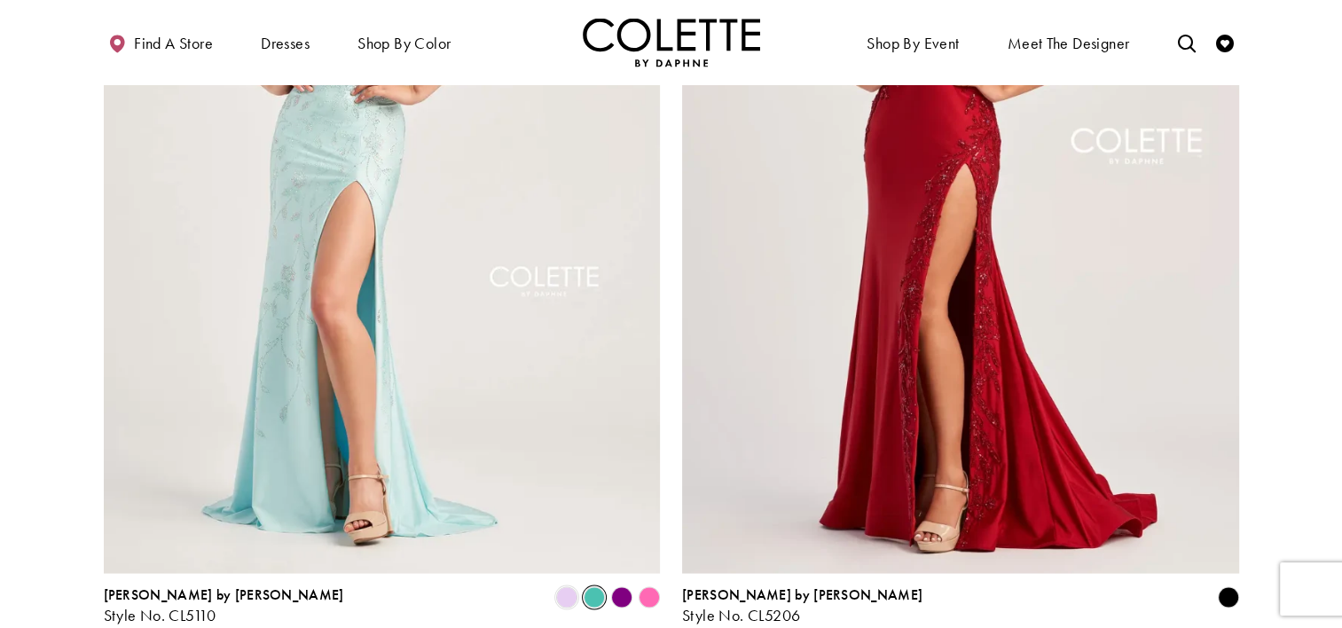
click at [641, 584] on polygon "Product List" at bounding box center [649, 598] width 28 height 28
click at [646, 584] on polygon "Product List" at bounding box center [649, 598] width 28 height 28
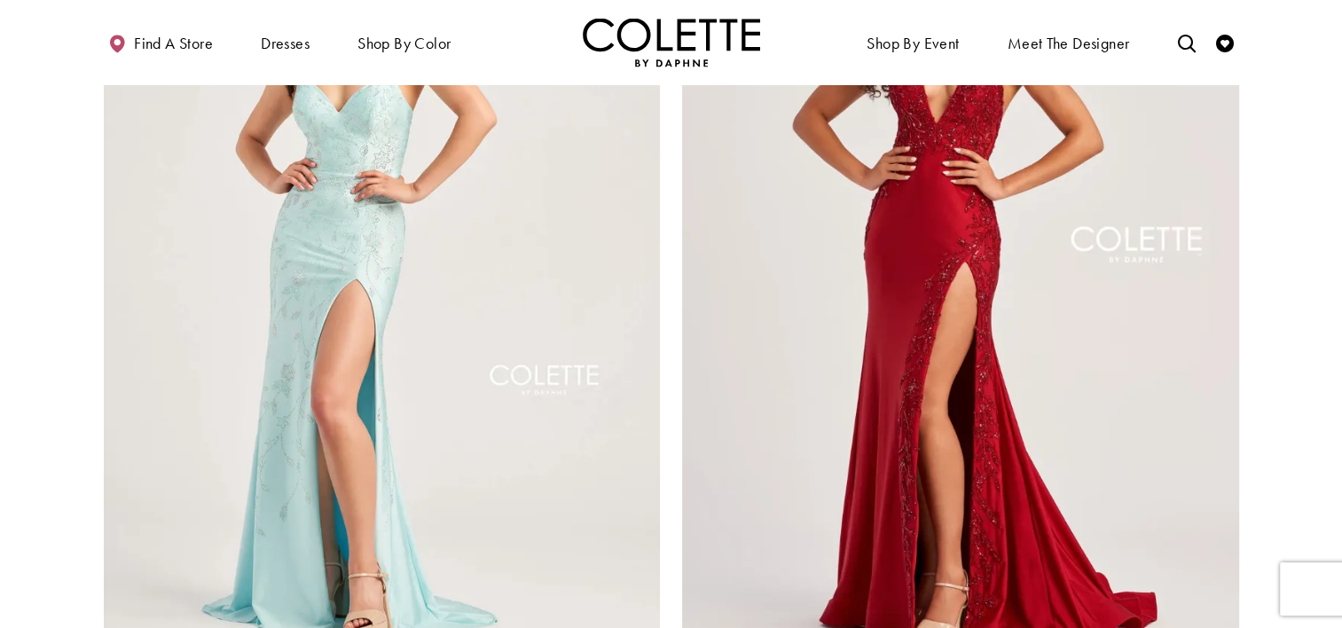
scroll to position [3065, 0]
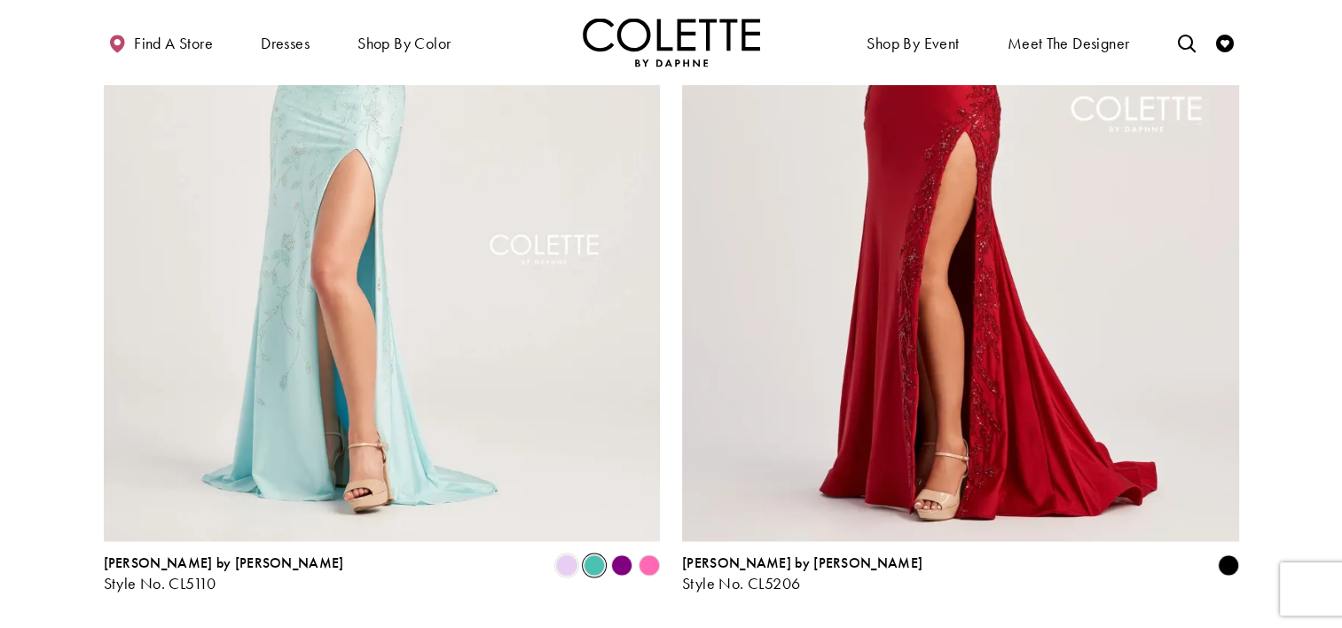
click at [1227, 552] on polygon "Product List" at bounding box center [1228, 566] width 28 height 28
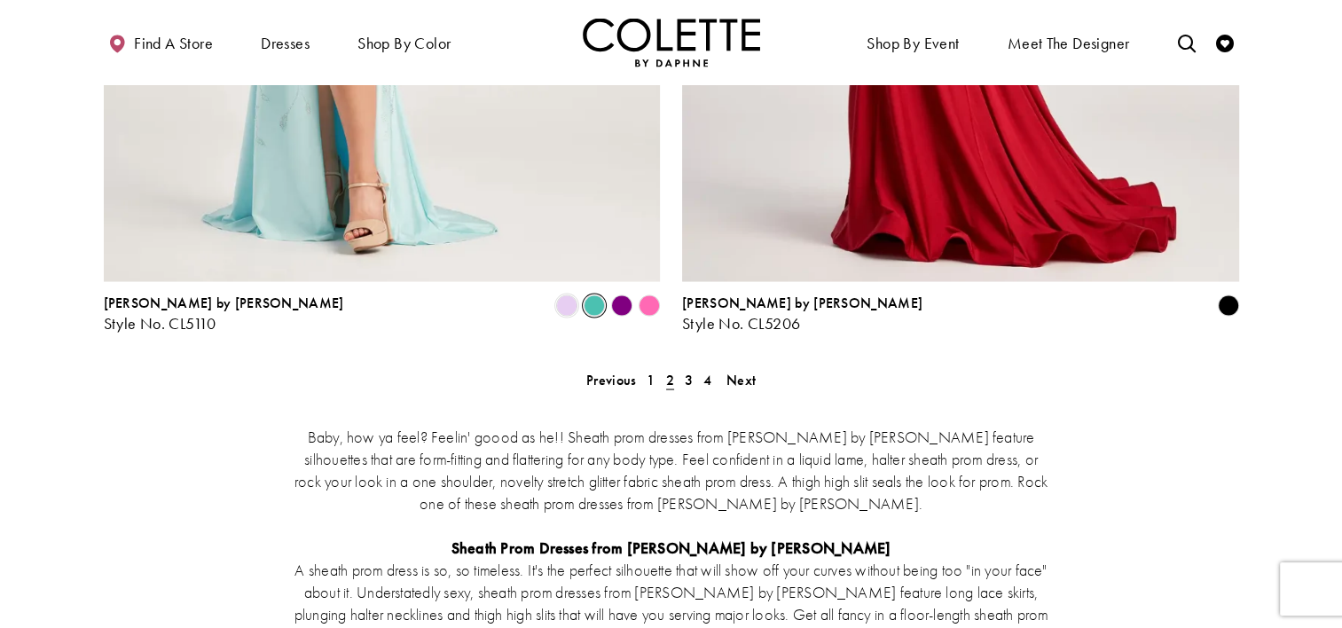
scroll to position [3282, 0]
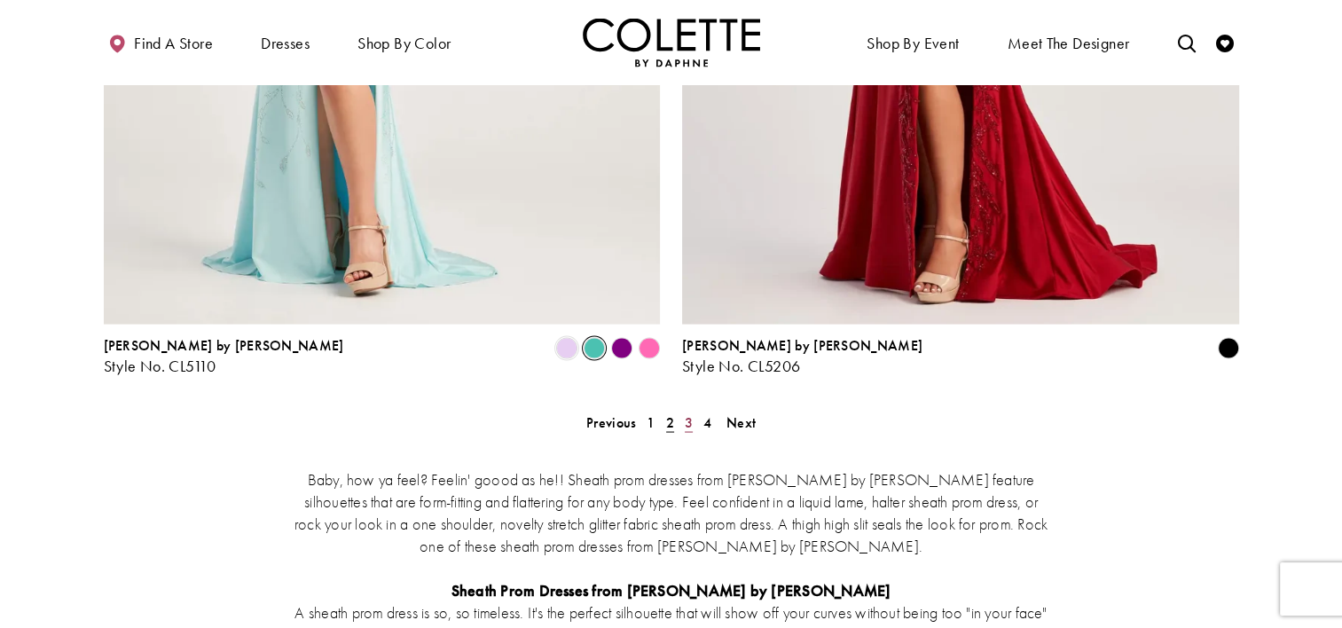
click at [688, 413] on span "3" at bounding box center [689, 422] width 8 height 19
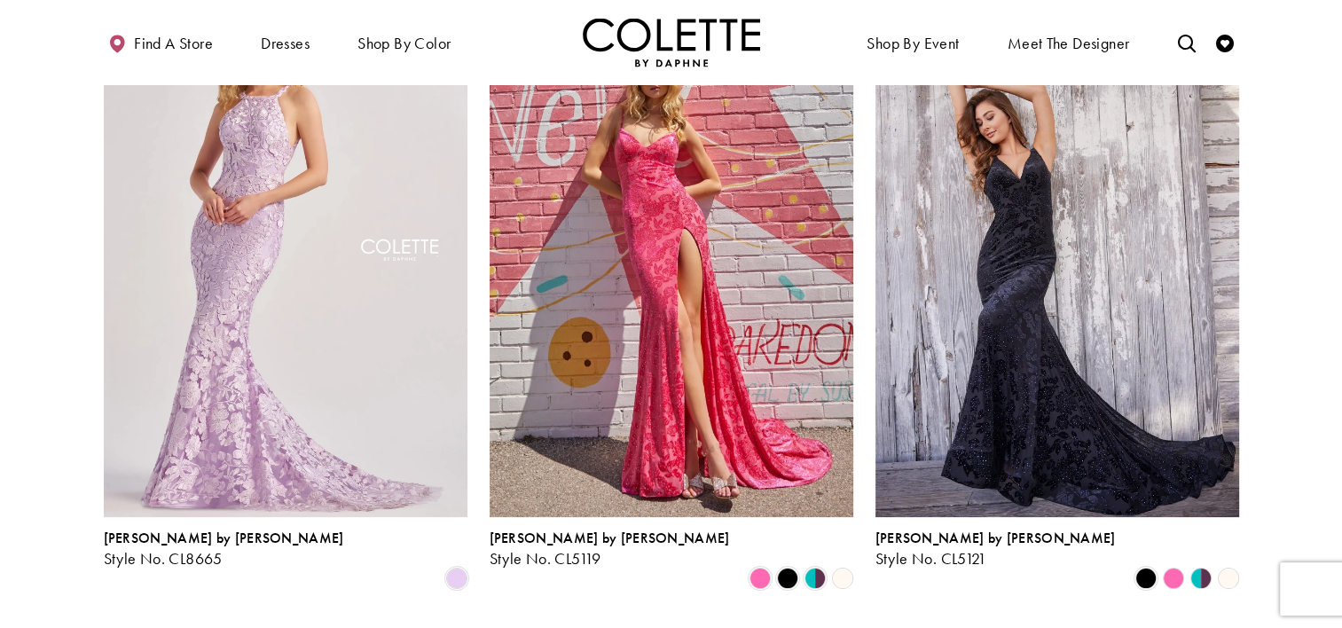
scroll to position [216, 0]
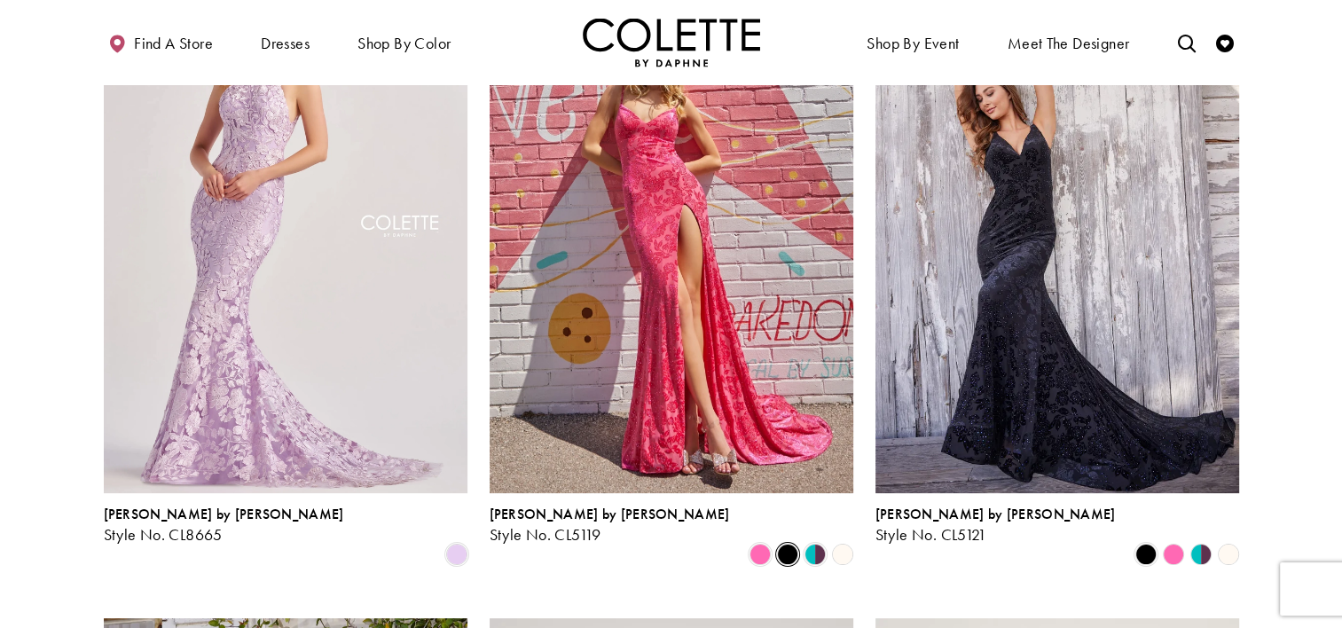
click at [790, 544] on span "Product List" at bounding box center [787, 554] width 21 height 21
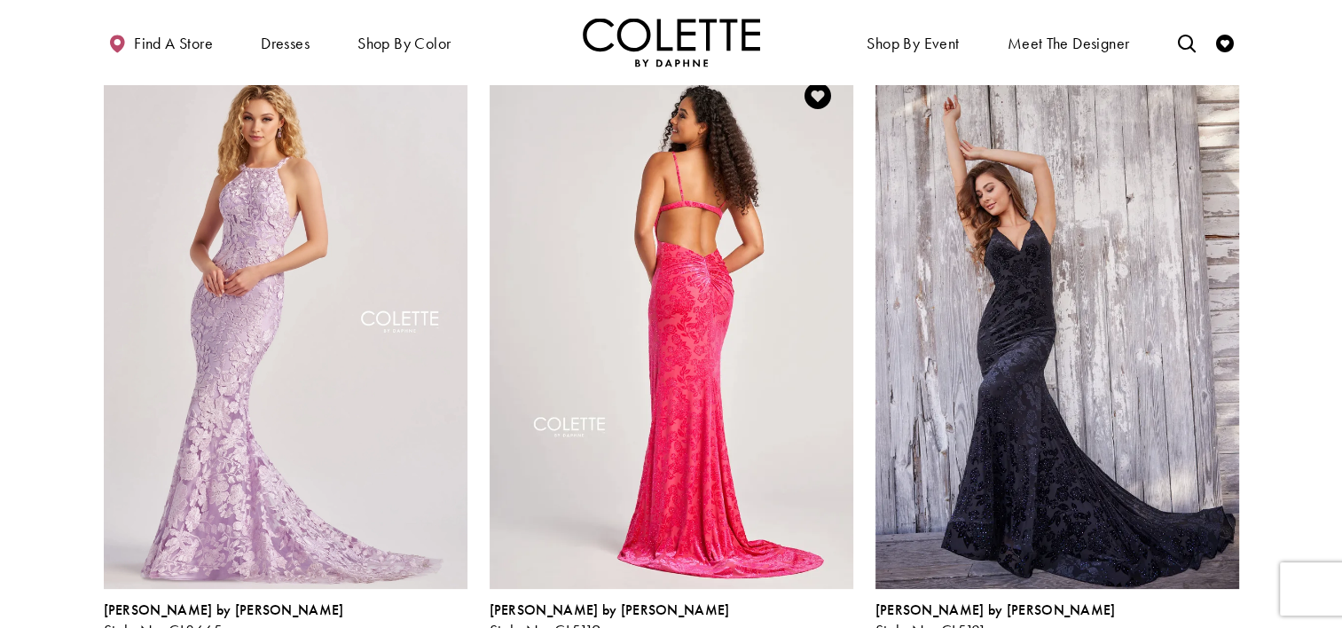
scroll to position [117, 0]
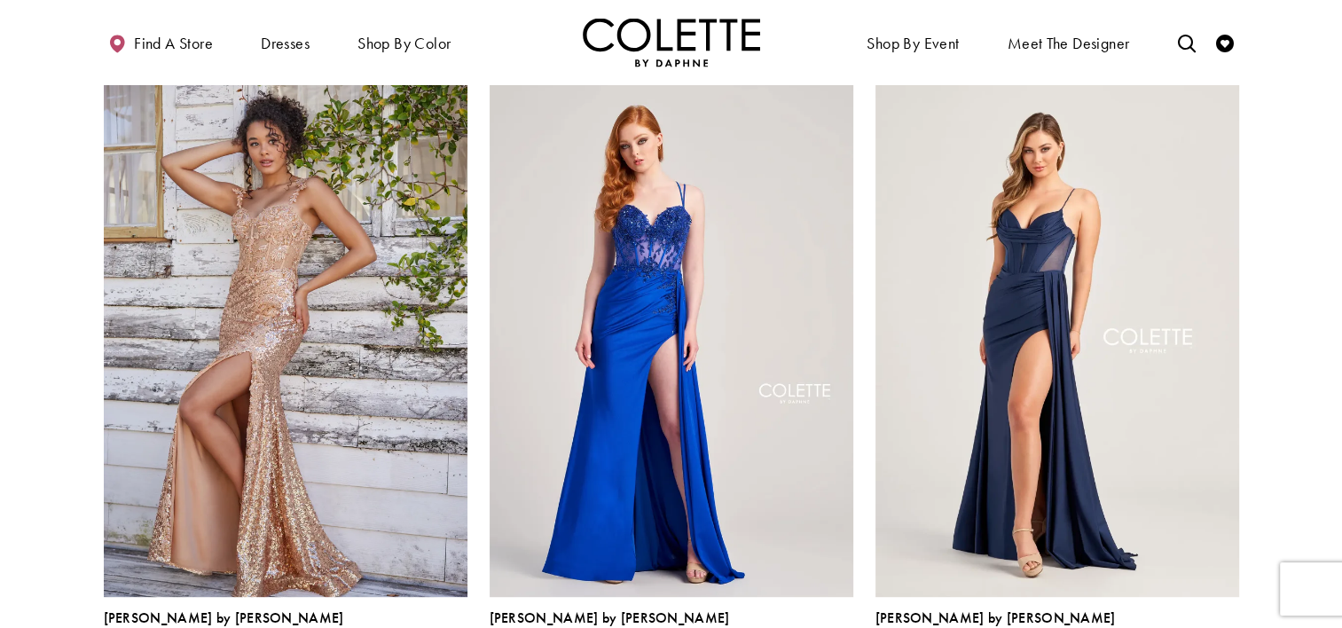
scroll to position [763, 0]
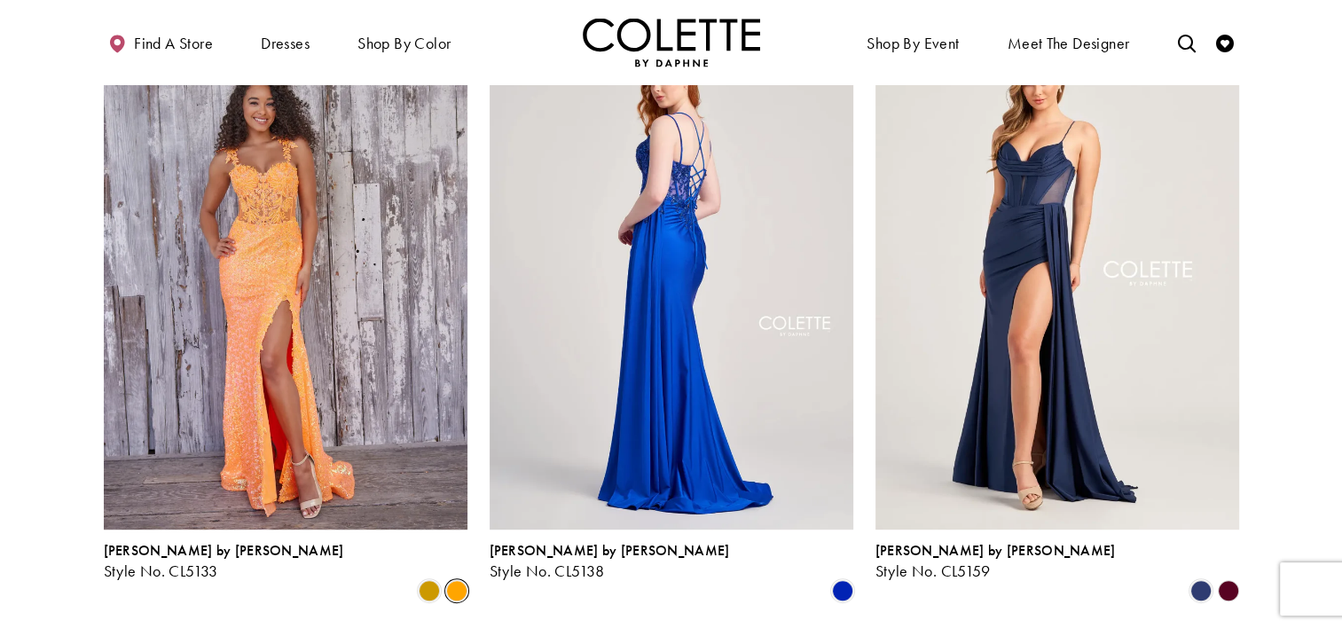
scroll to position [834, 0]
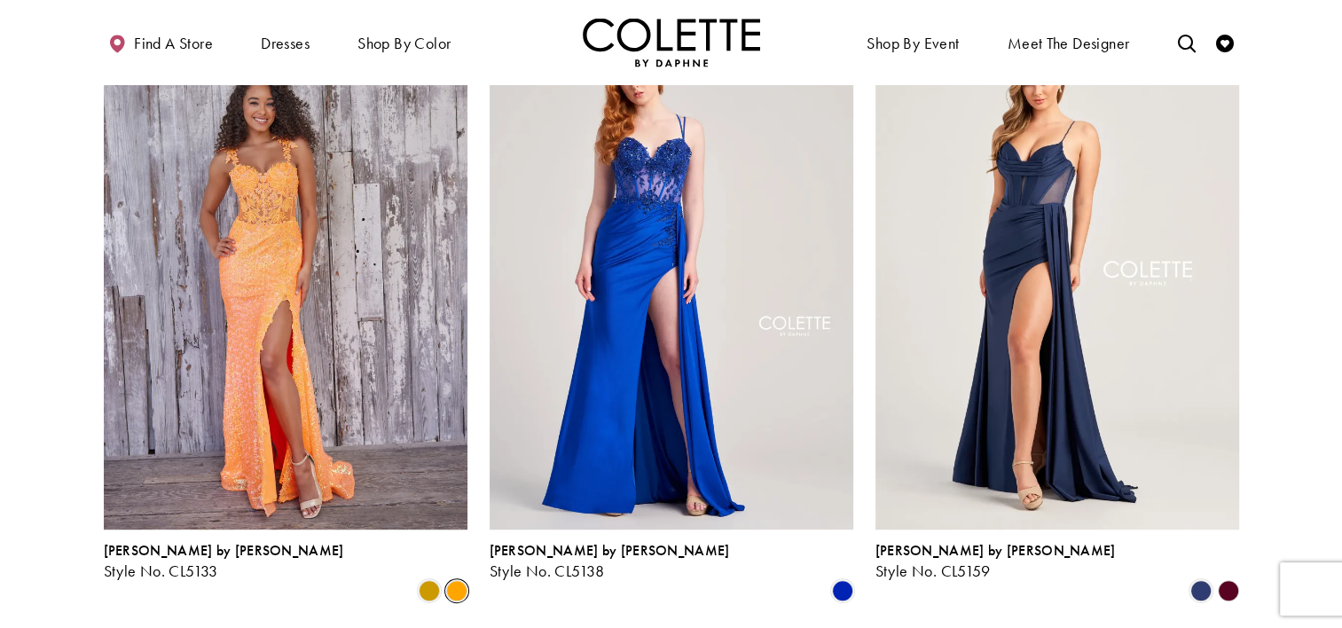
click at [1236, 577] on polygon "Product List" at bounding box center [1228, 591] width 28 height 28
click at [1231, 577] on polygon "Product List" at bounding box center [1228, 591] width 28 height 28
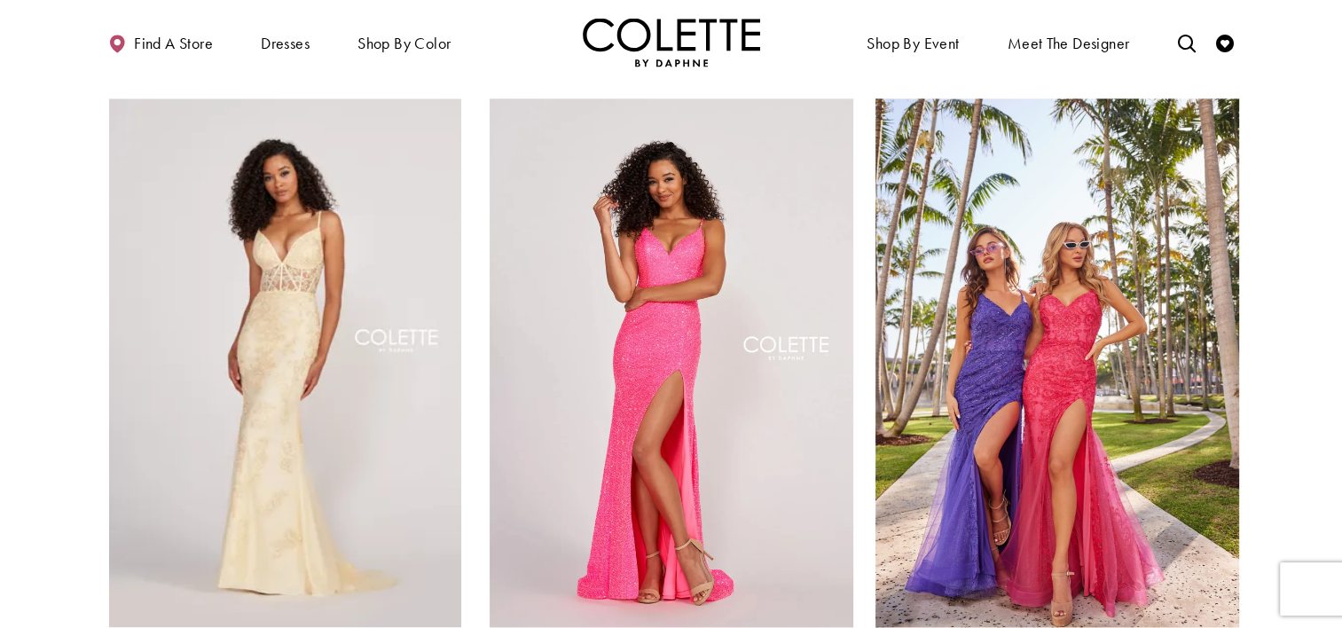
scroll to position [2044, 0]
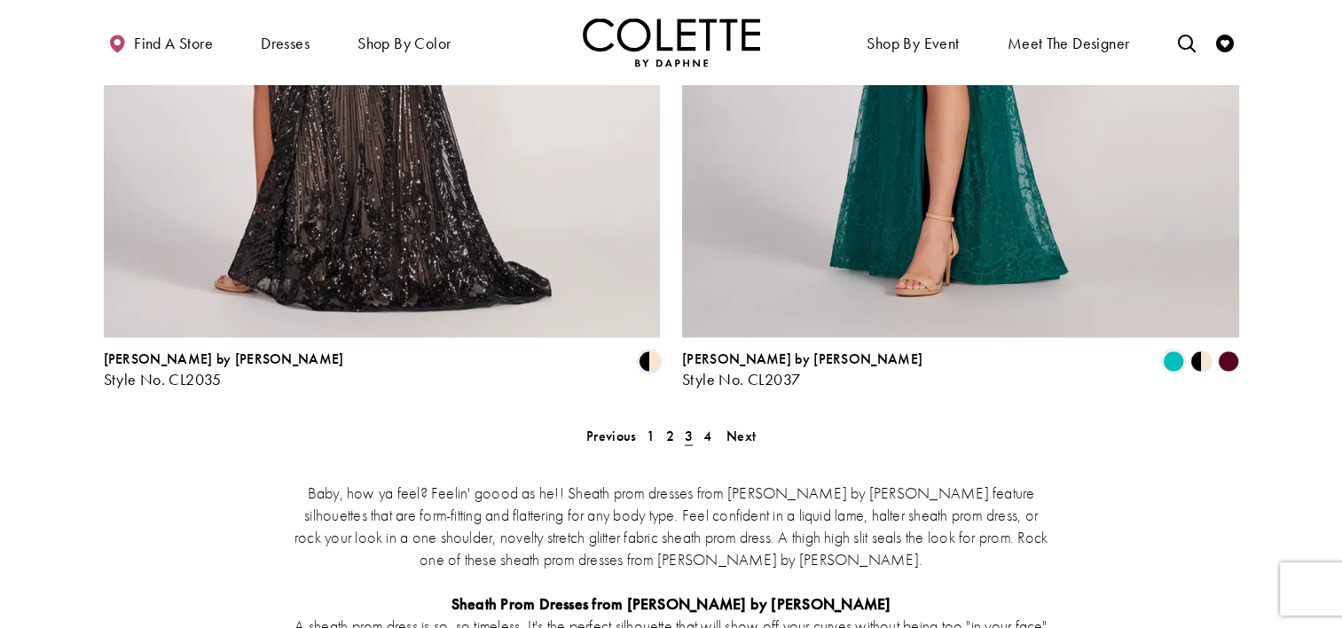
scroll to position [3283, 0]
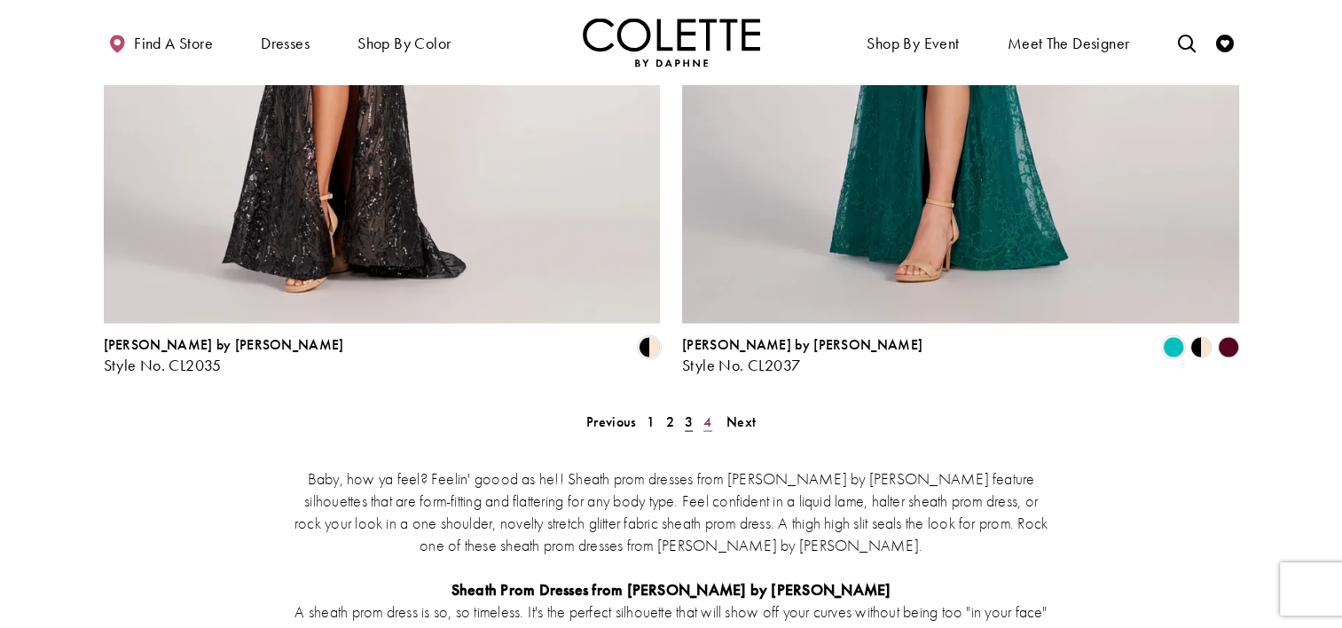
click at [706, 412] on span "4" at bounding box center [707, 421] width 8 height 19
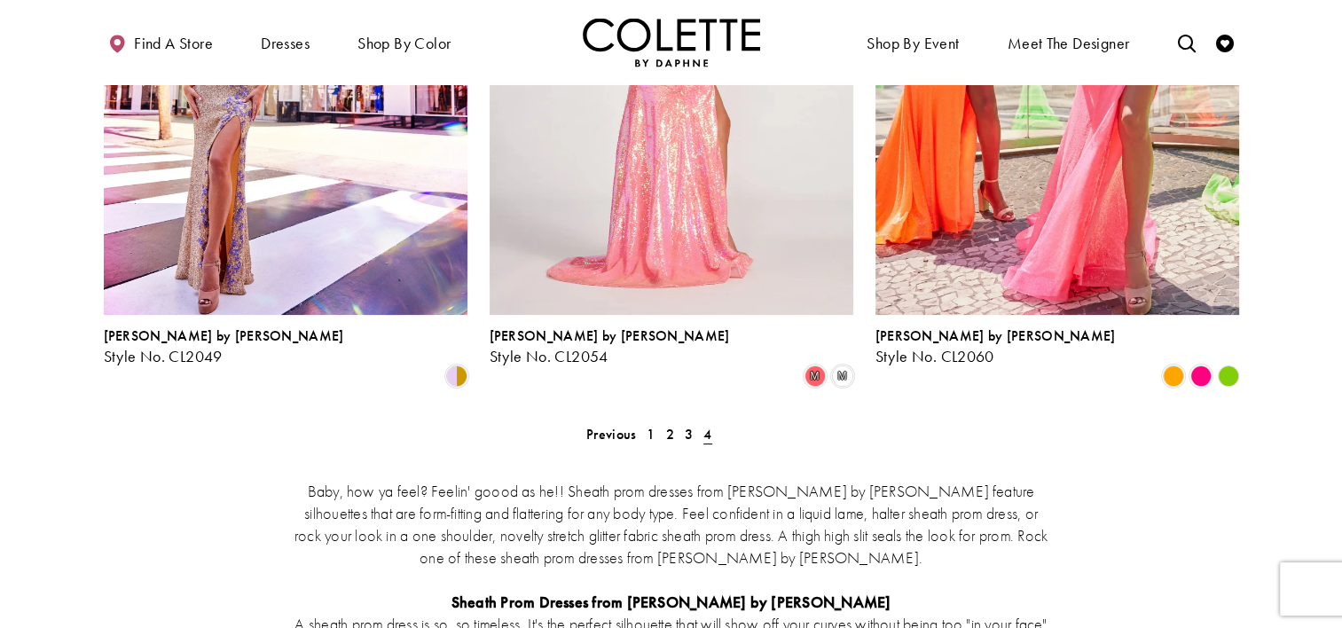
scroll to position [397, 0]
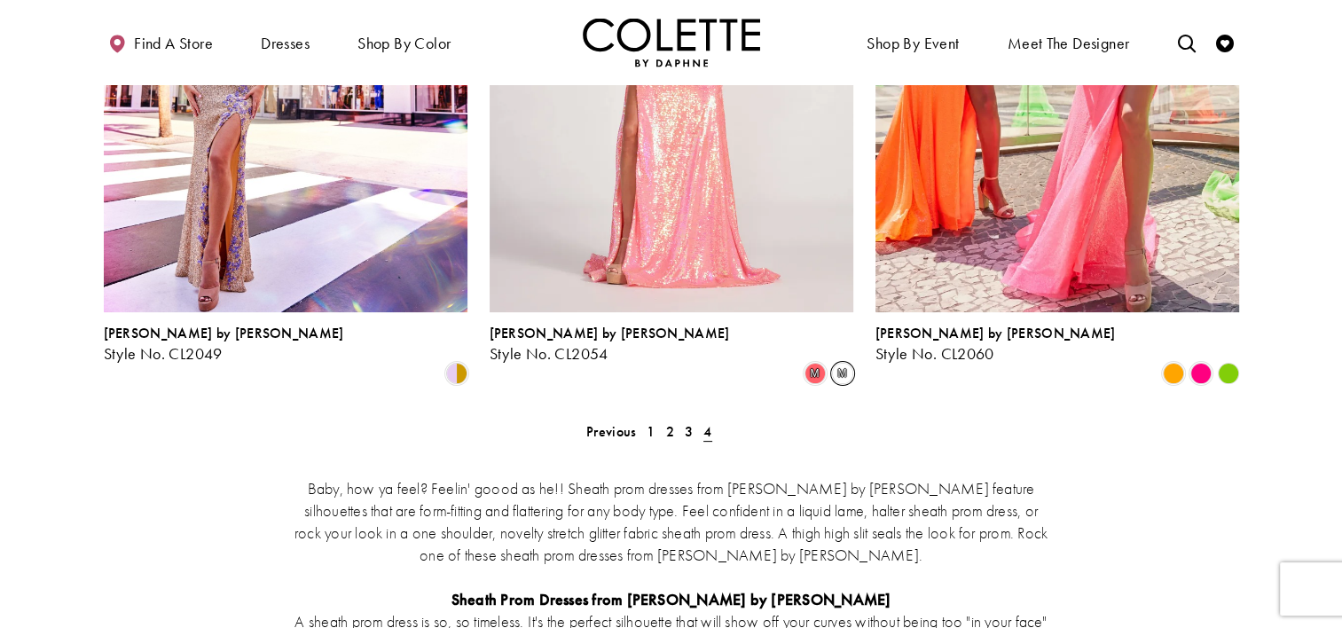
click at [846, 363] on span "m" at bounding box center [842, 373] width 21 height 21
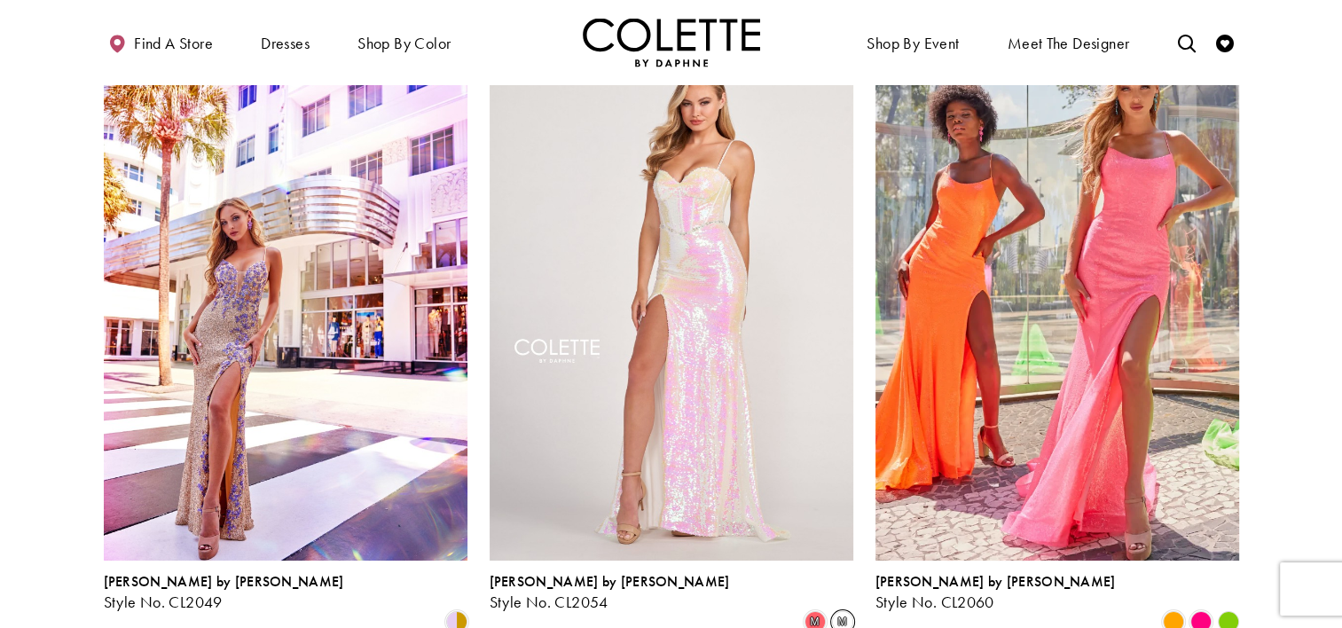
scroll to position [141, 0]
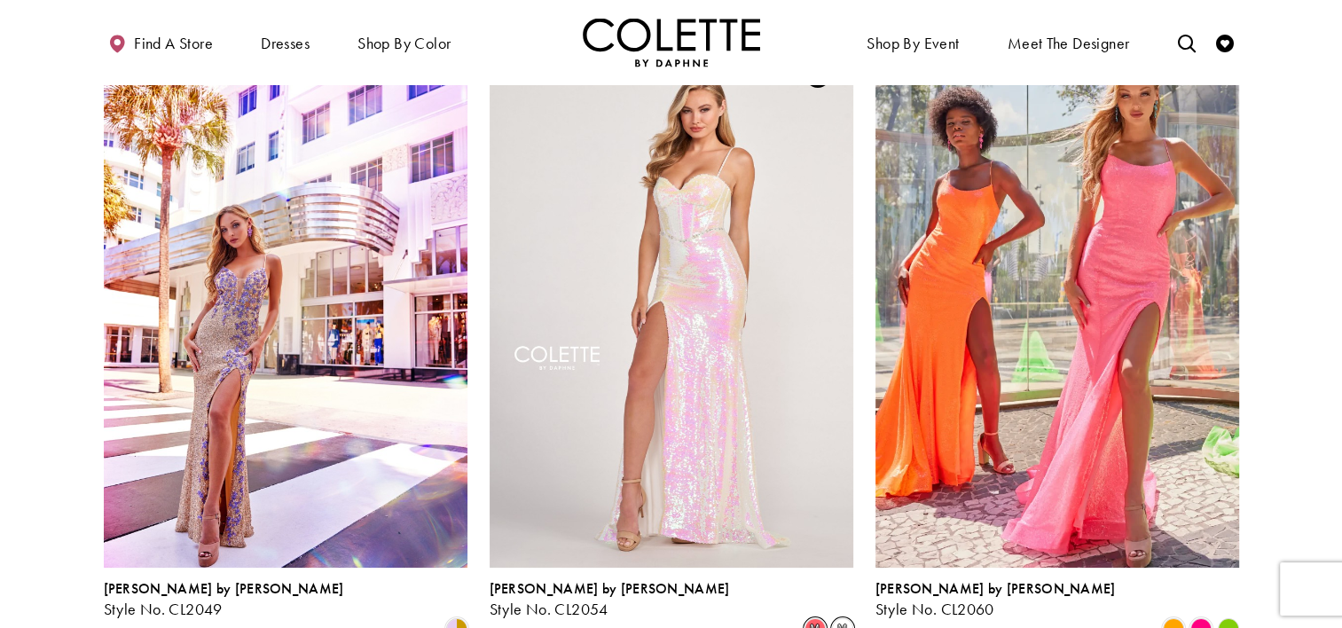
click at [818, 618] on span "m" at bounding box center [815, 628] width 21 height 21
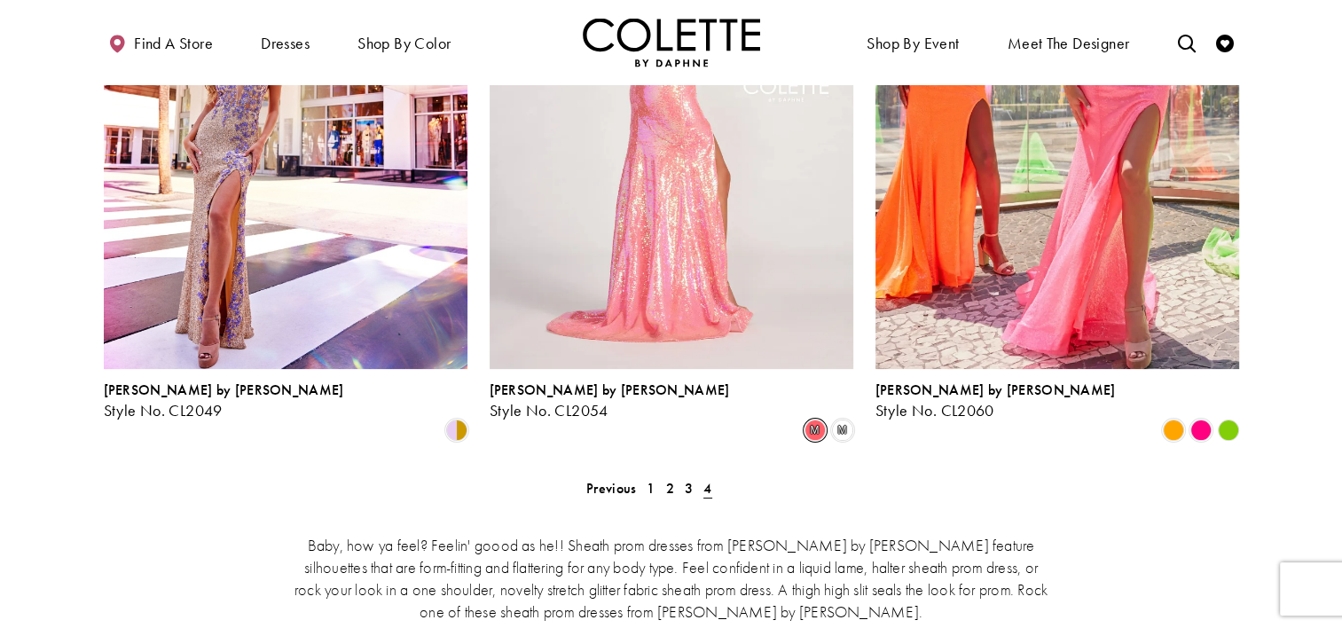
scroll to position [0, 0]
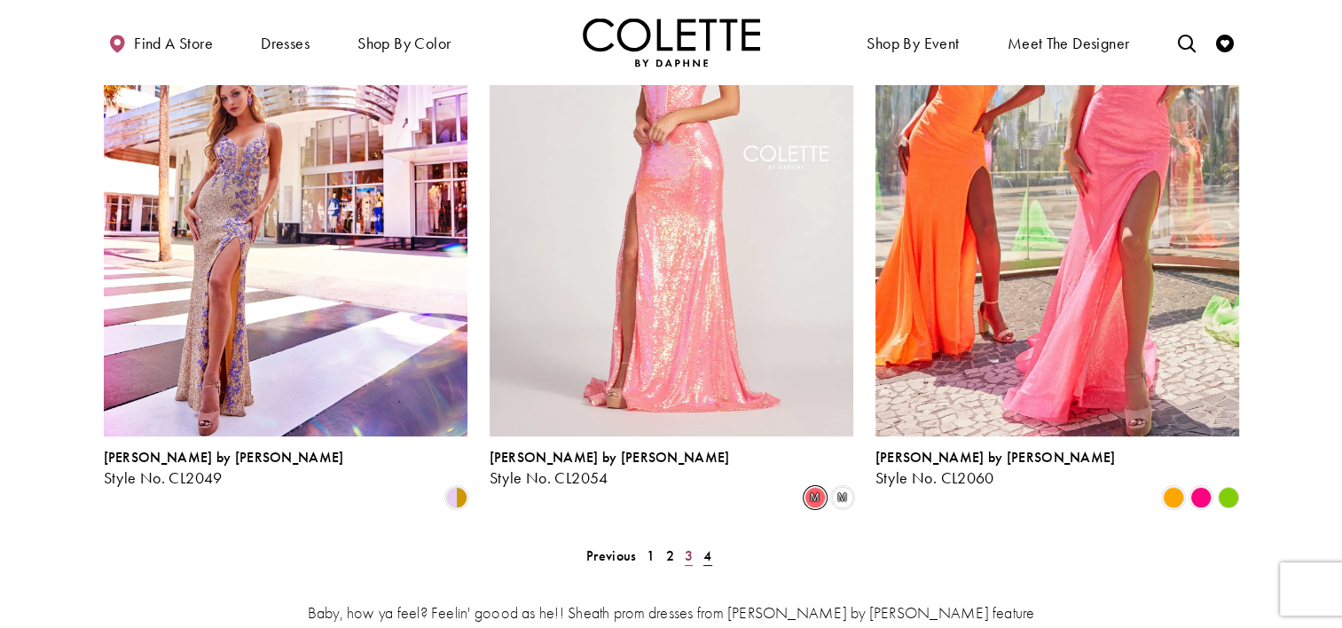
click at [680, 543] on link "3" at bounding box center [689, 556] width 19 height 26
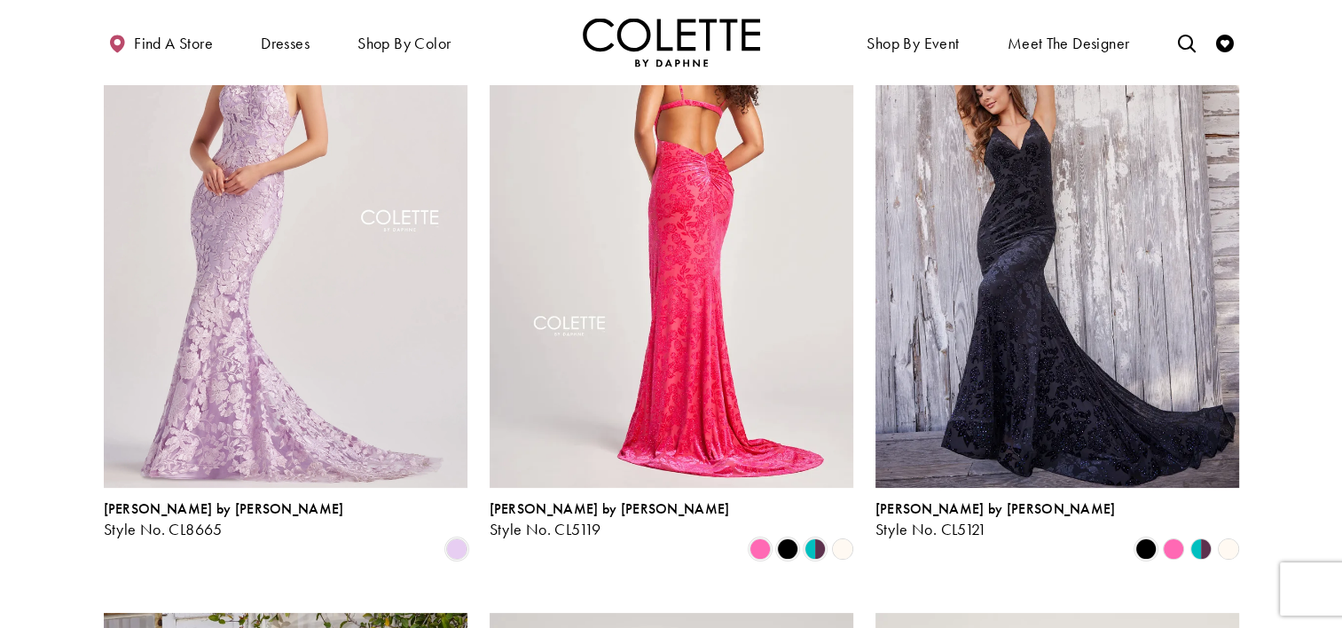
scroll to position [227, 0]
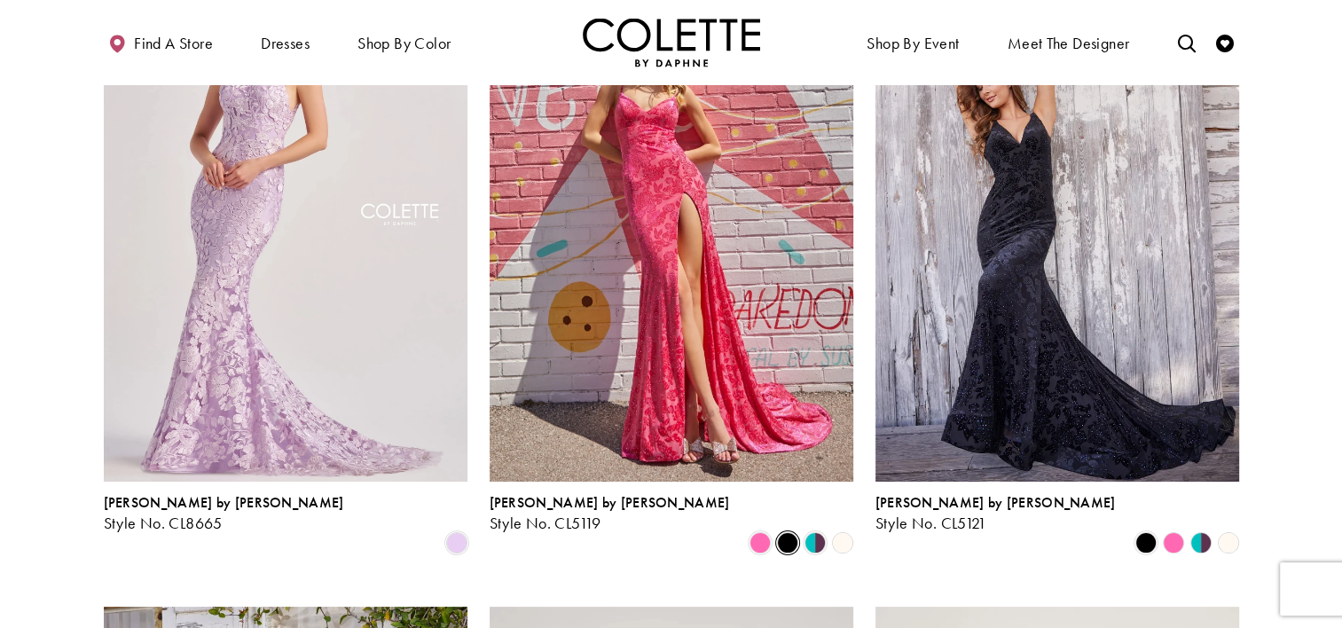
click at [790, 532] on span "Product List" at bounding box center [787, 542] width 21 height 21
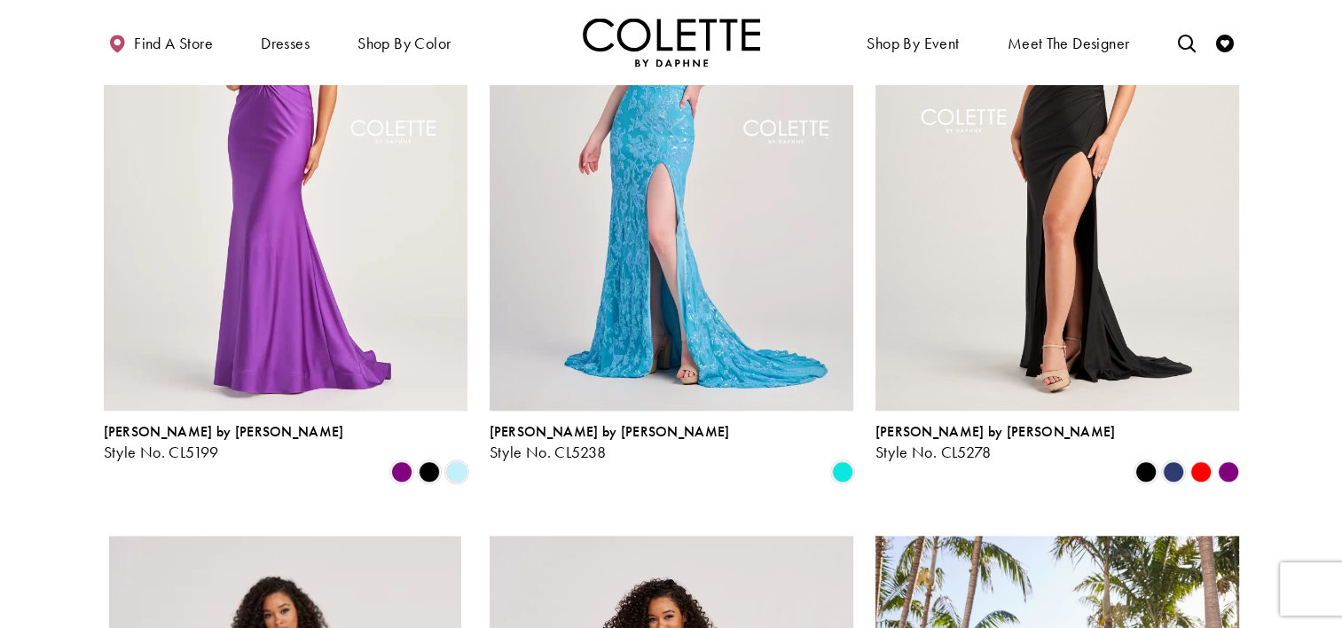
scroll to position [1618, 0]
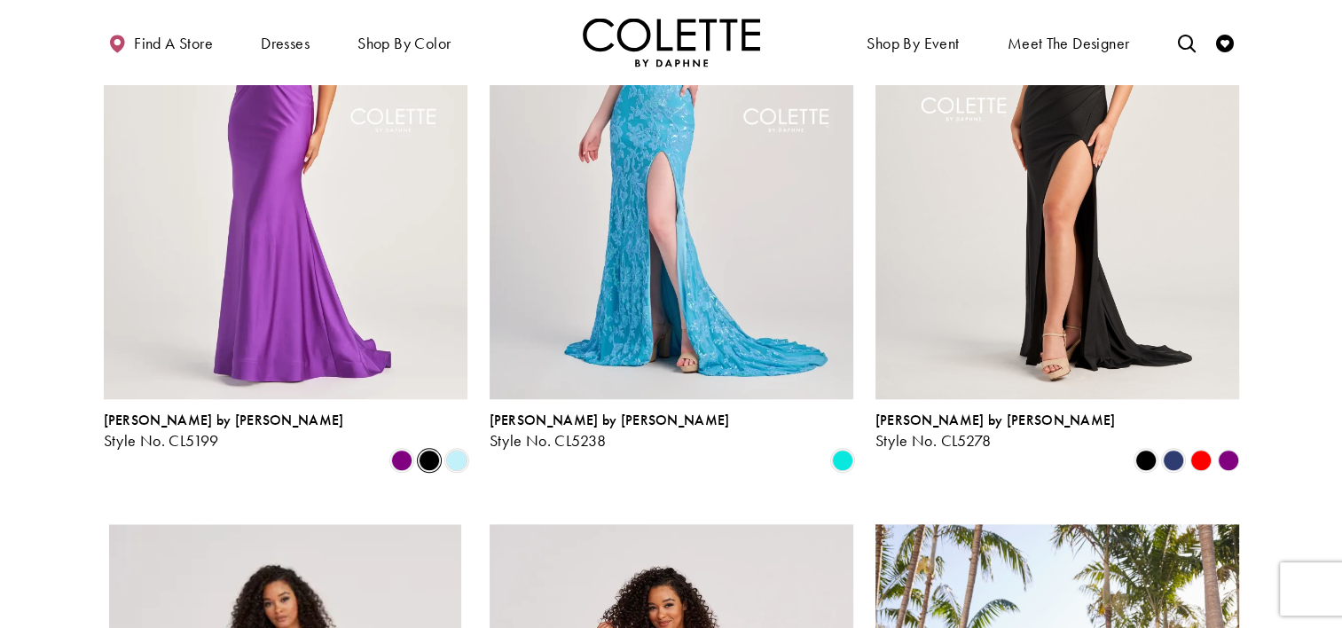
click at [427, 450] on span "Product List" at bounding box center [429, 460] width 21 height 21
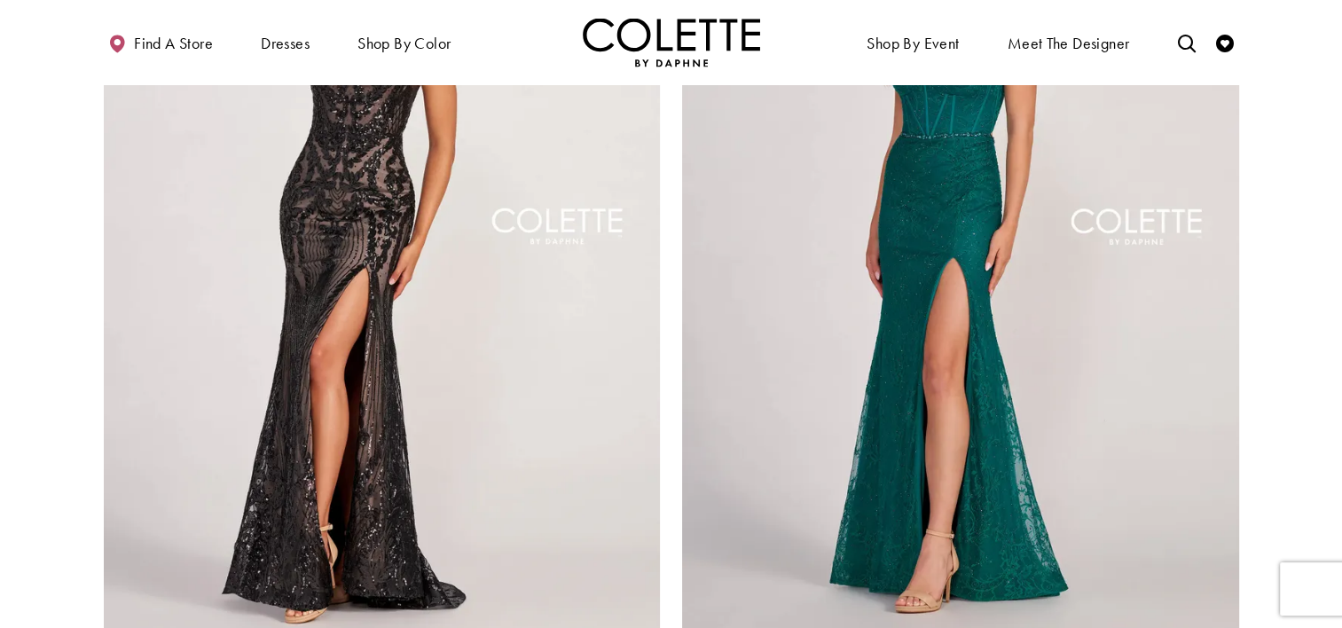
scroll to position [2953, 0]
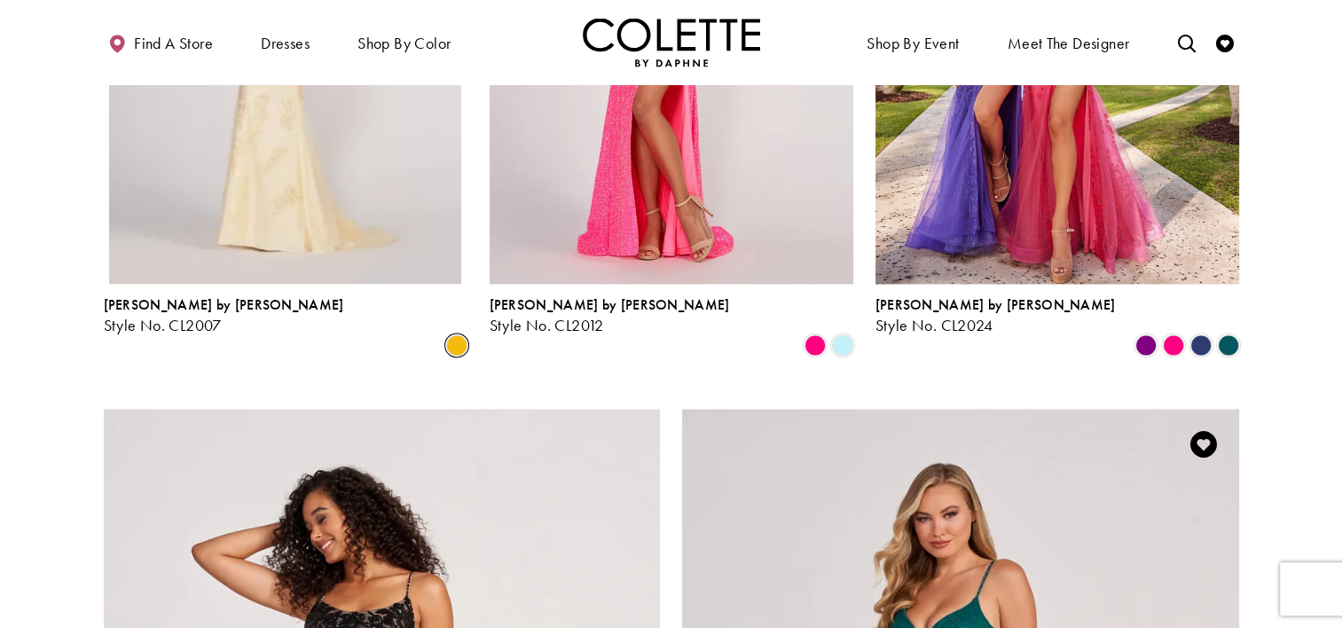
scroll to position [1921, 0]
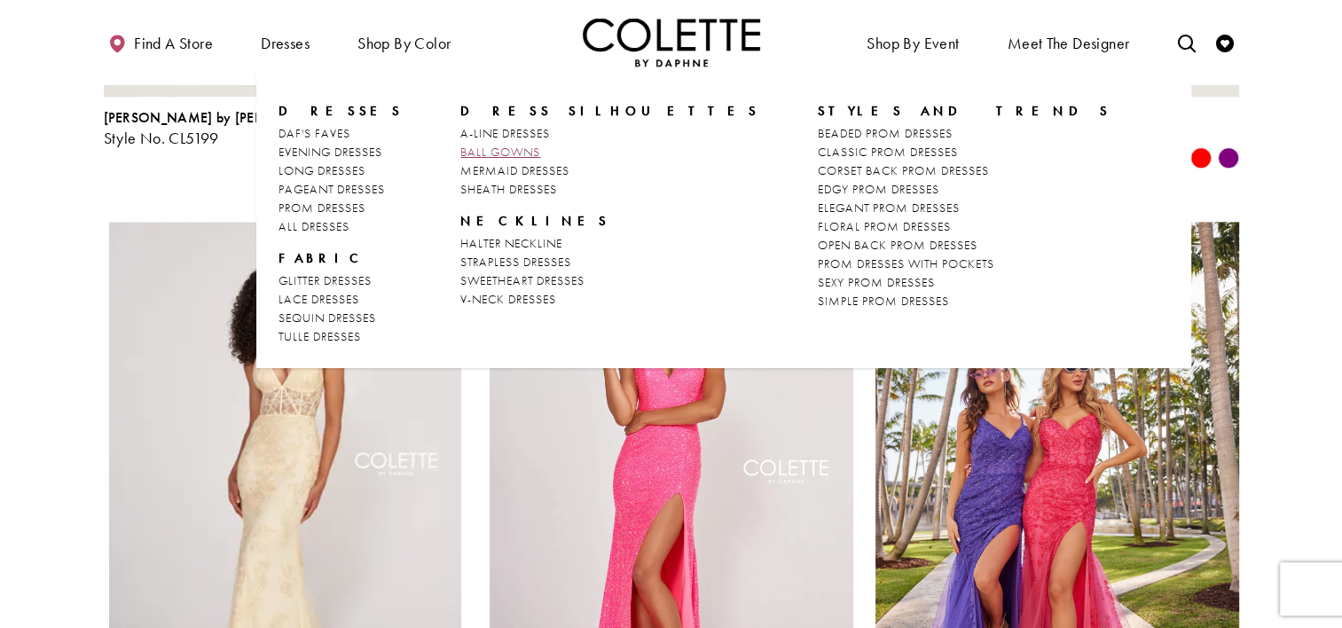
click at [491, 157] on span "BALL GOWNS" at bounding box center [500, 152] width 80 height 16
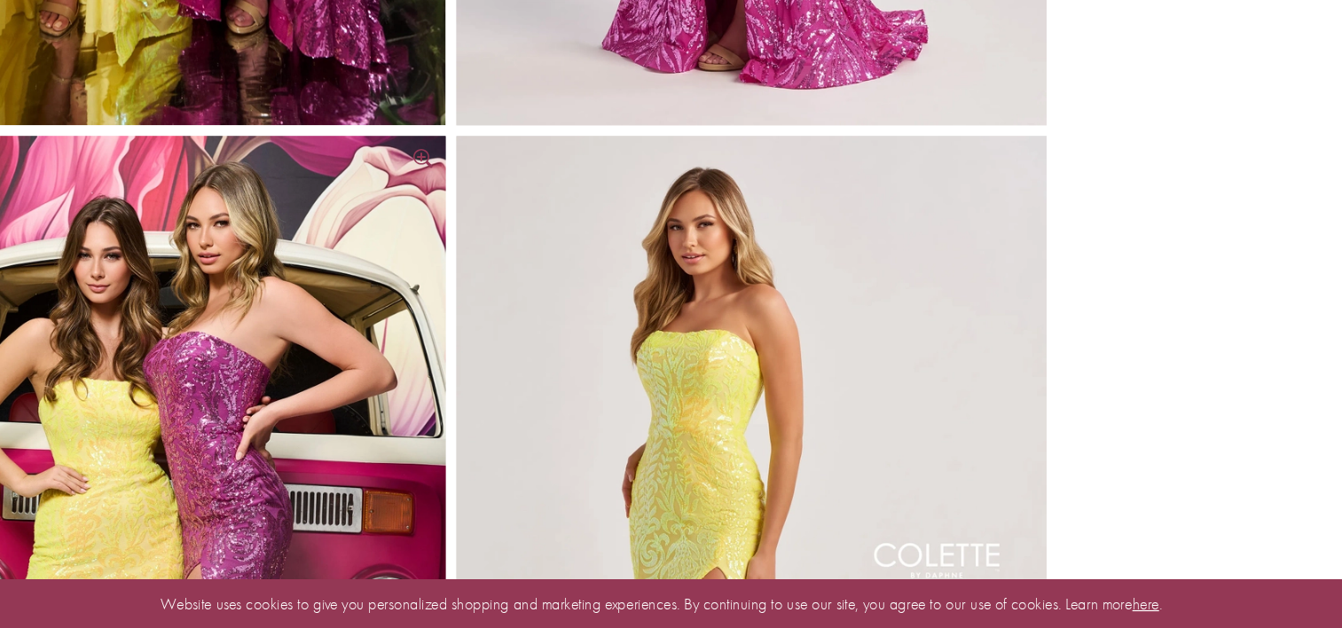
scroll to position [613, 0]
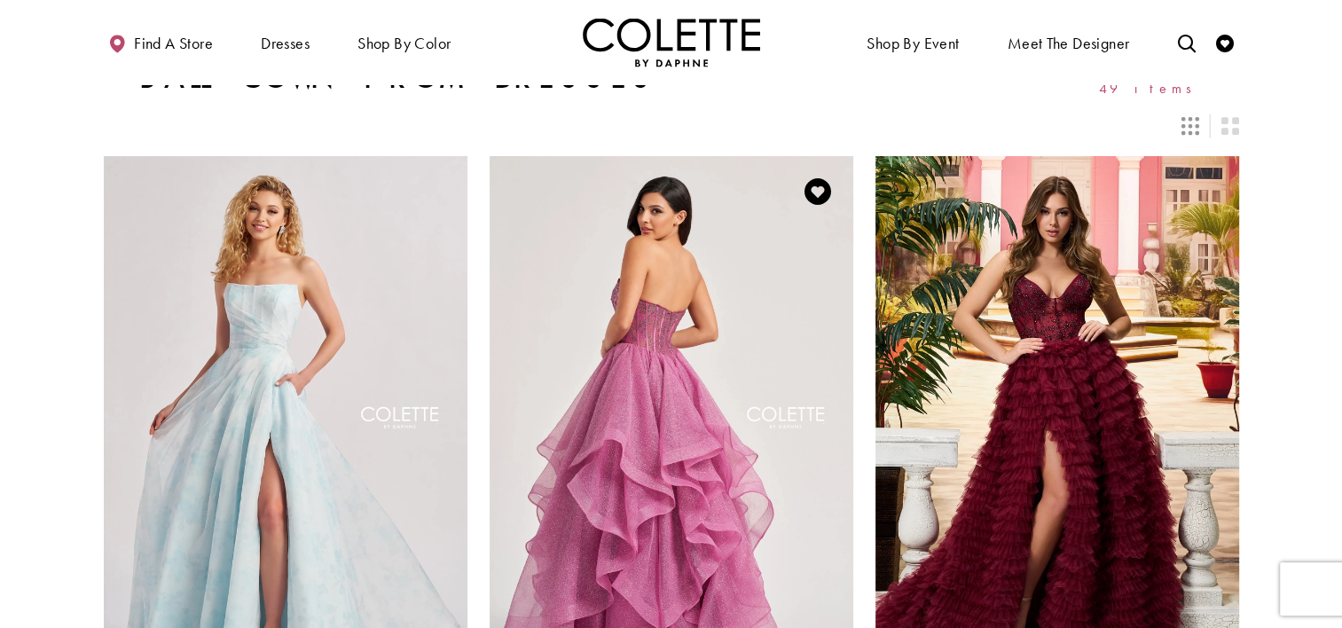
scroll to position [25, 0]
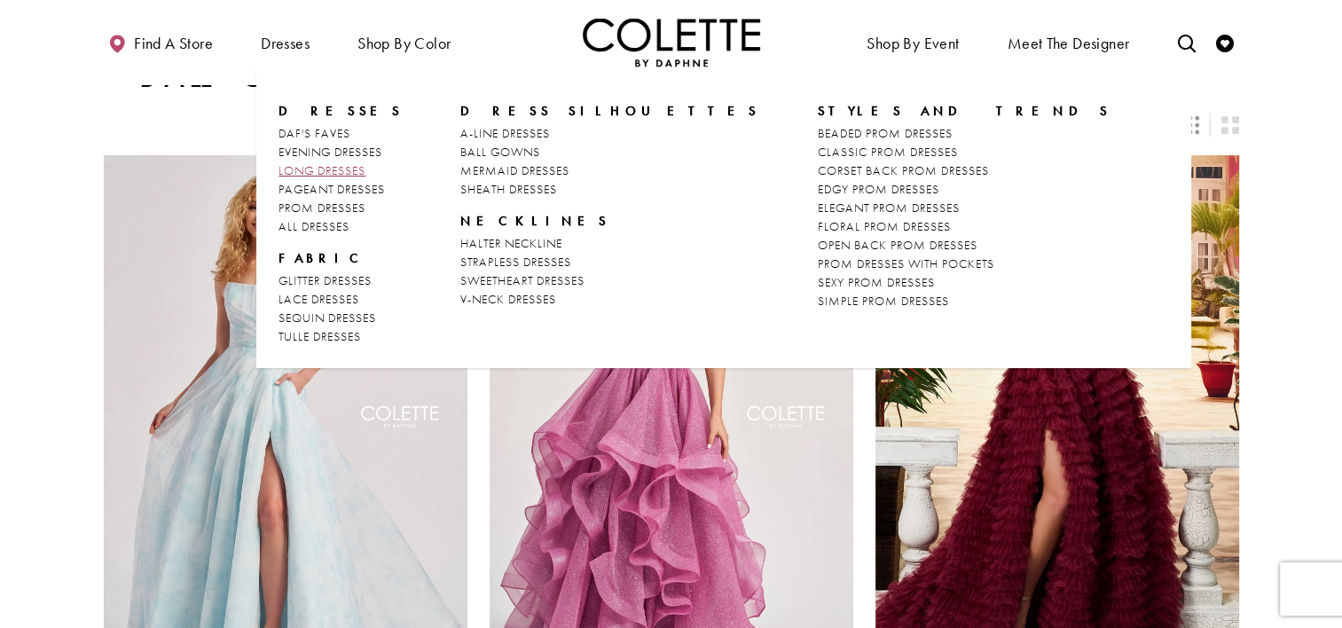
click at [328, 167] on span "LONG DRESSES" at bounding box center [322, 170] width 87 height 16
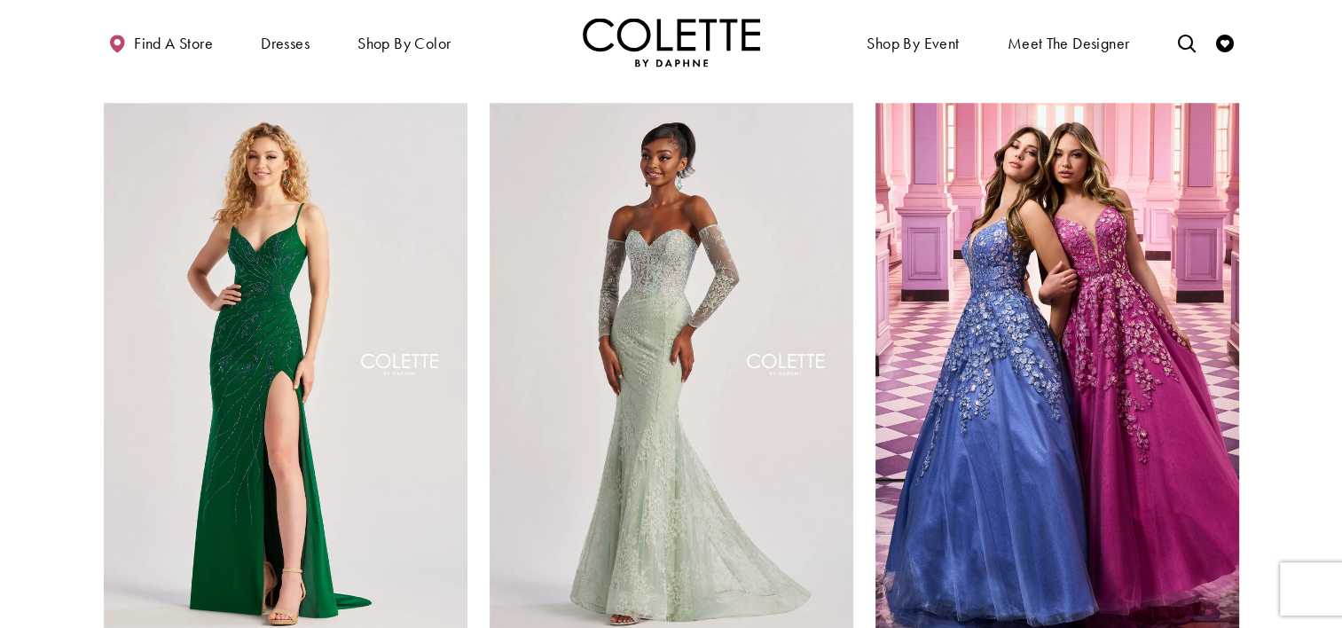
scroll to position [1387, 0]
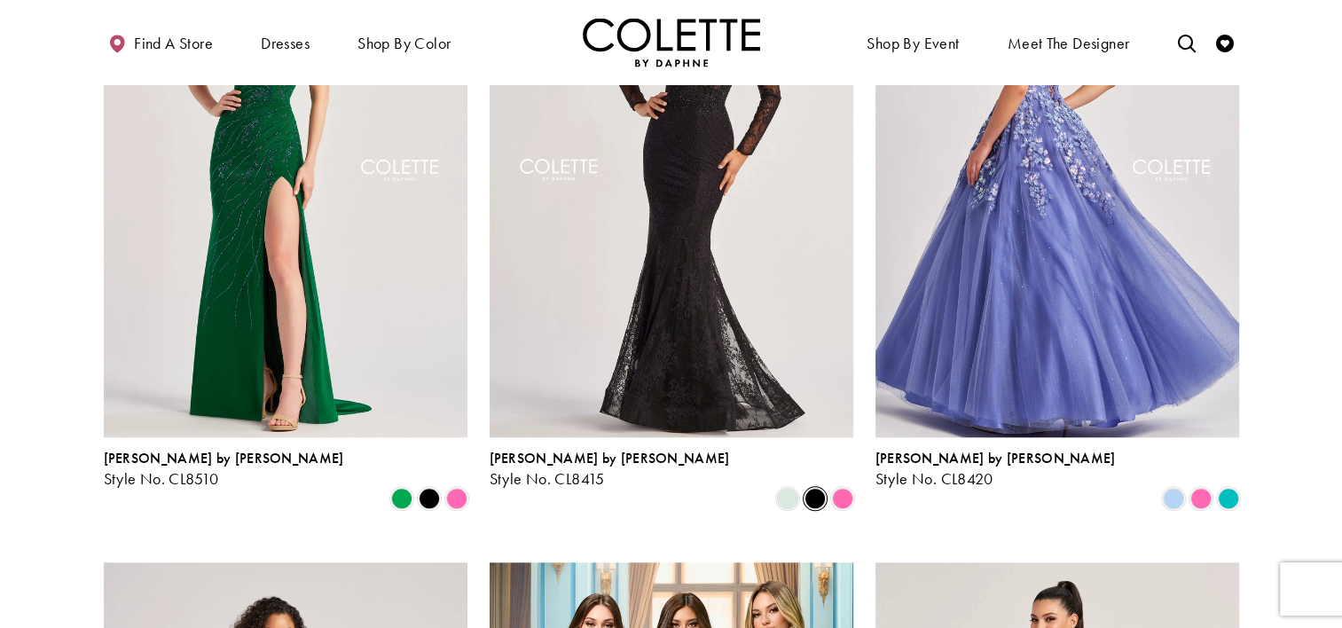
scroll to position [1581, 0]
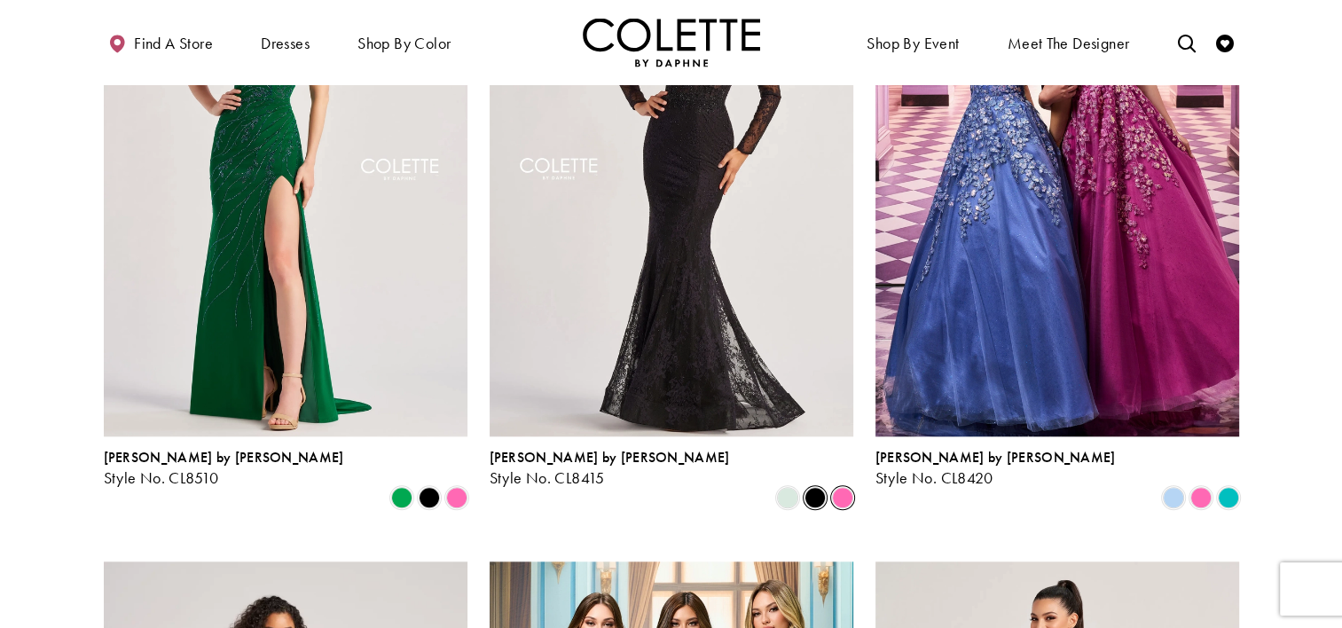
click at [847, 487] on span "Product List" at bounding box center [842, 497] width 21 height 21
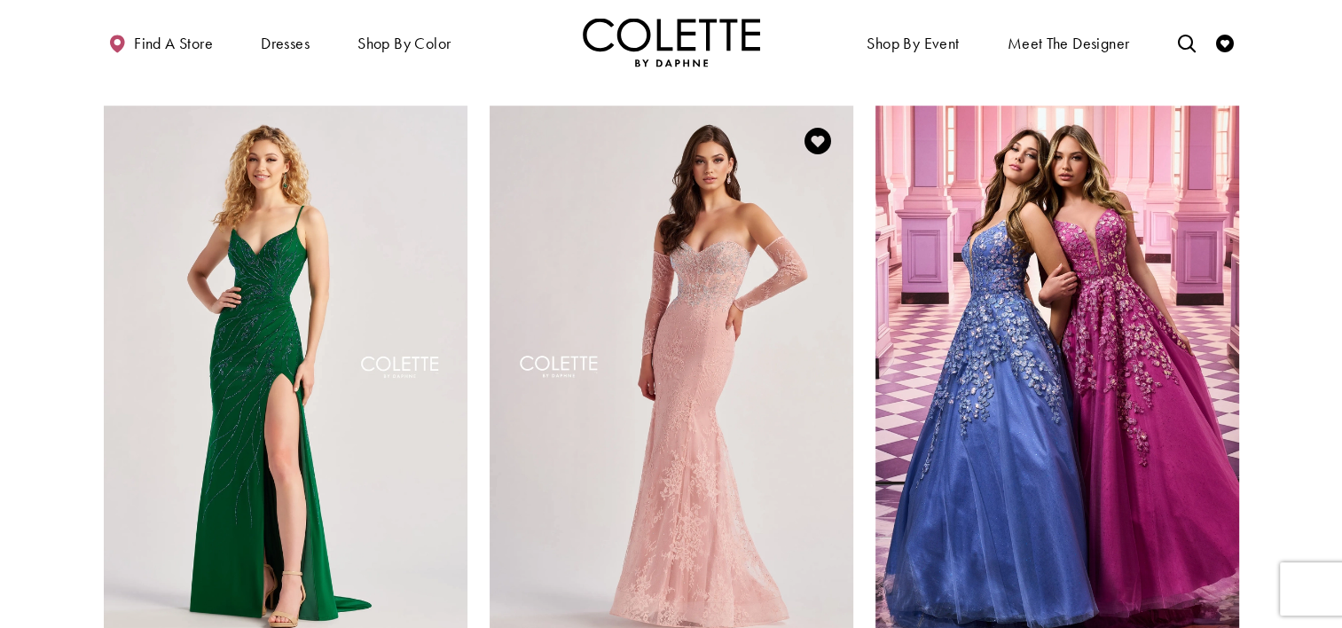
scroll to position [1382, 0]
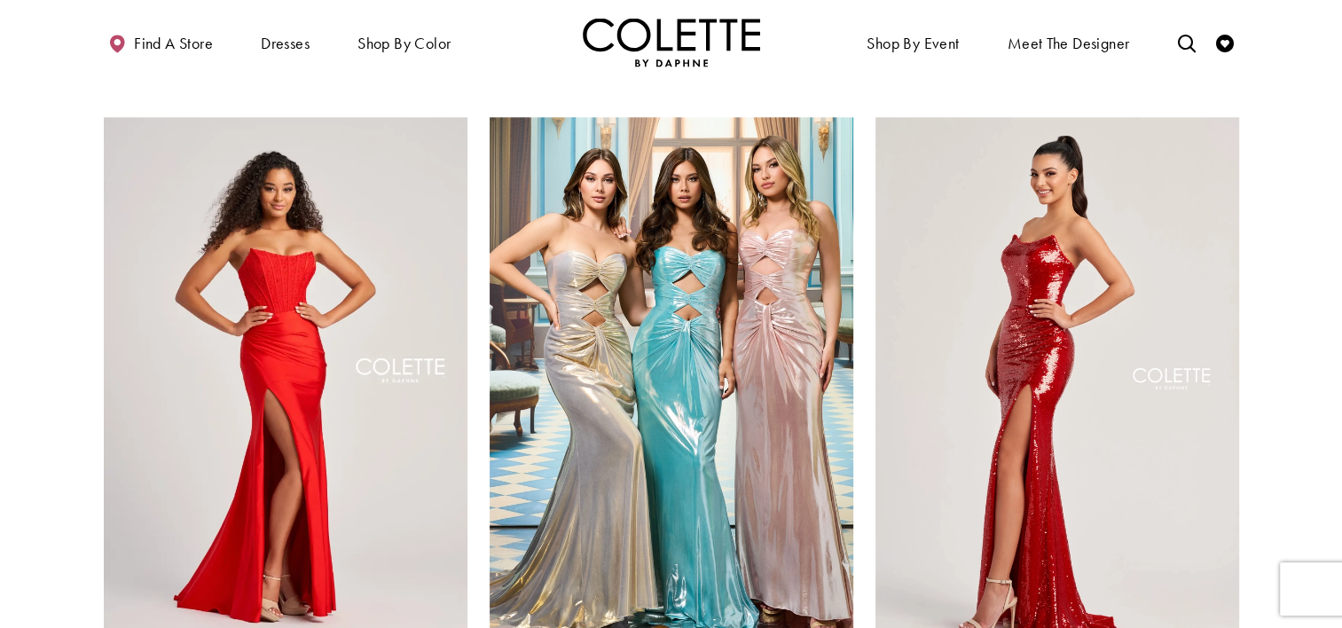
scroll to position [2042, 0]
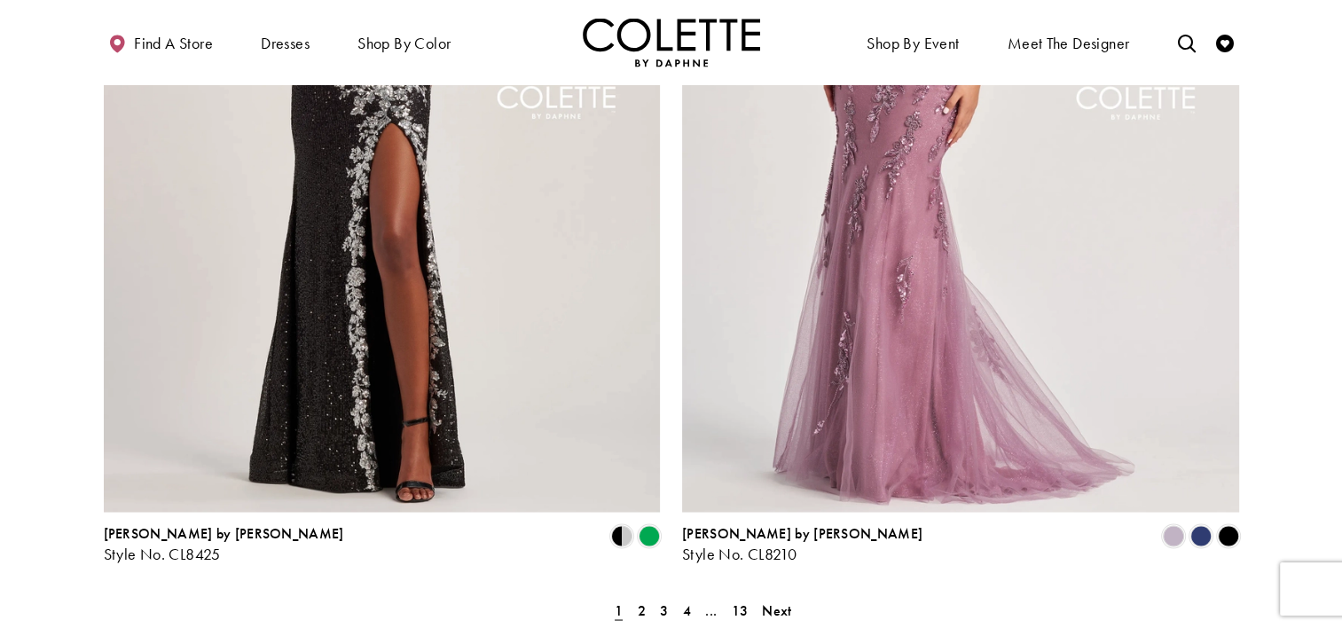
scroll to position [3095, 0]
click at [651, 524] on span "Product List" at bounding box center [649, 534] width 21 height 21
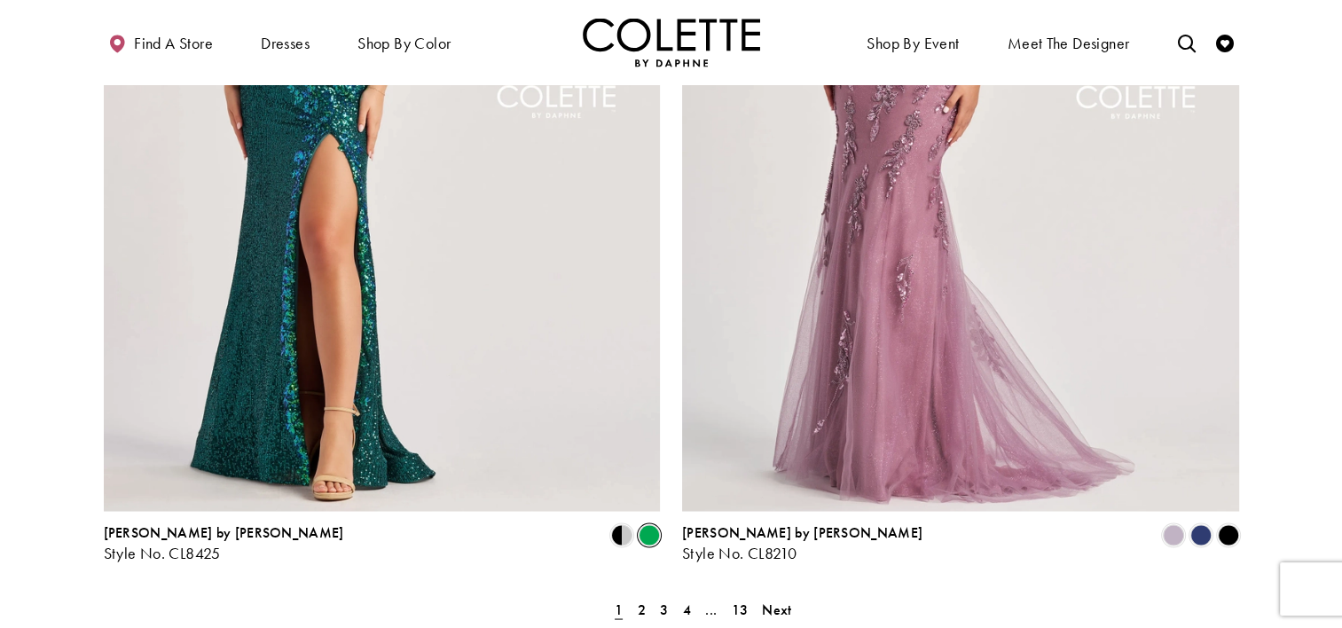
click at [606, 522] on div "Product List" at bounding box center [554, 536] width 220 height 28
click at [617, 524] on span "Product List" at bounding box center [621, 534] width 21 height 21
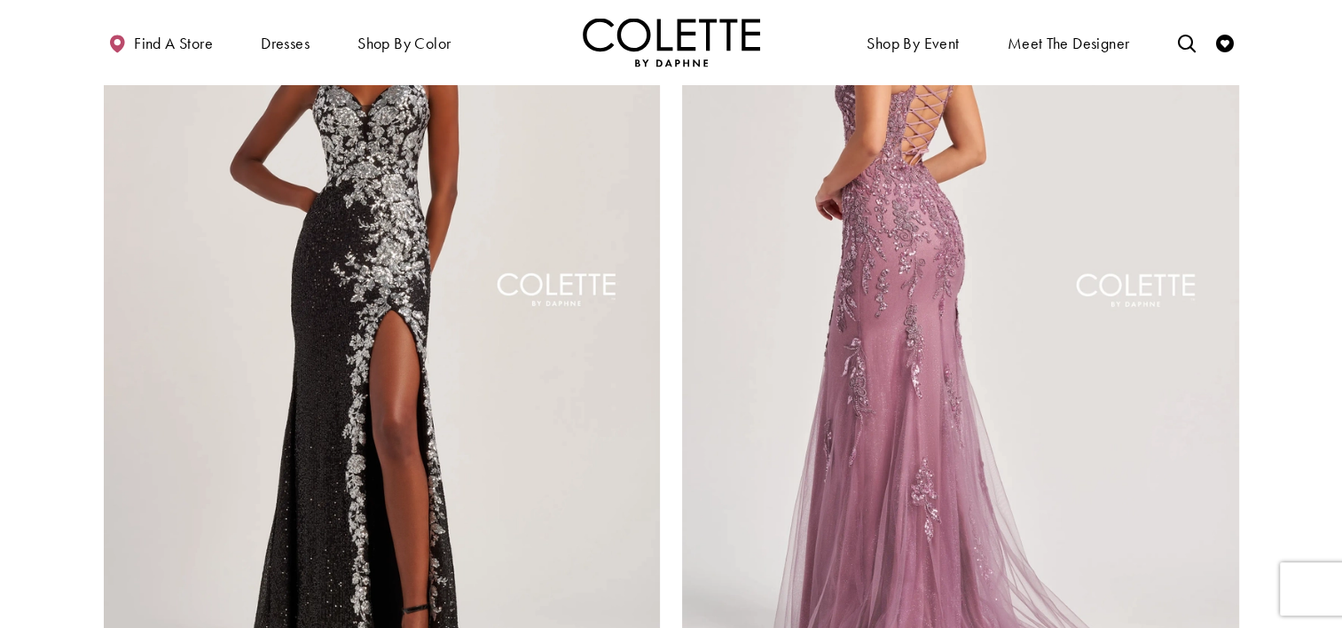
scroll to position [2946, 0]
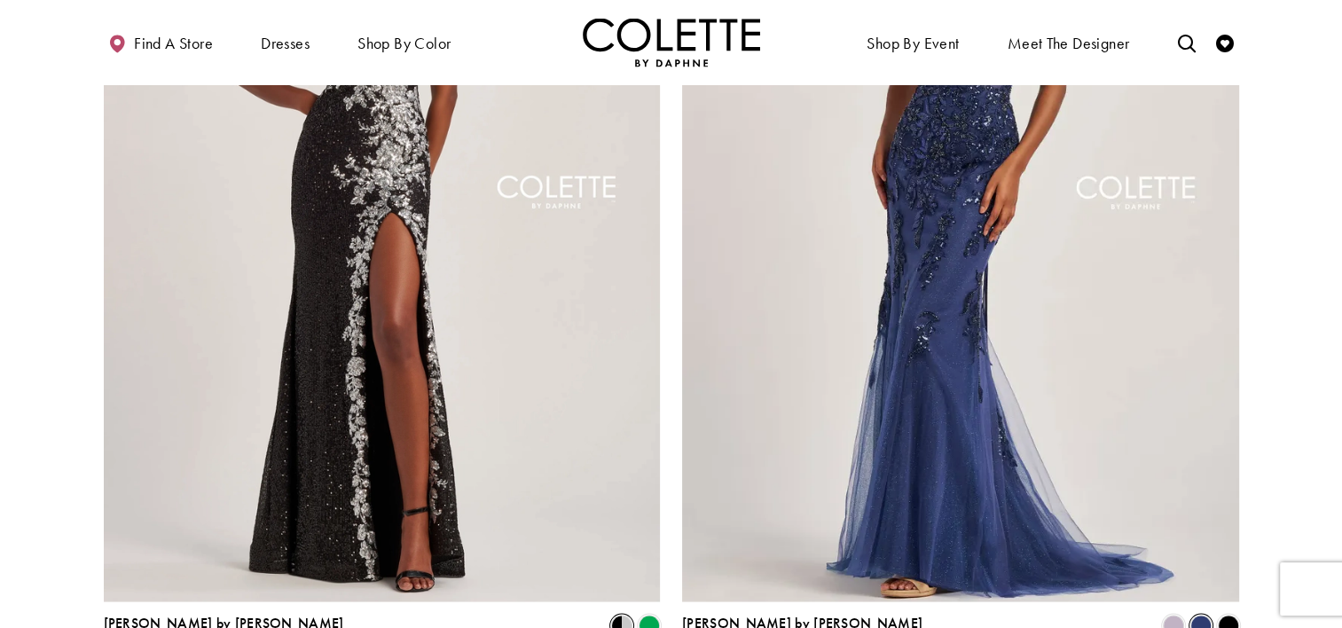
scroll to position [3014, 0]
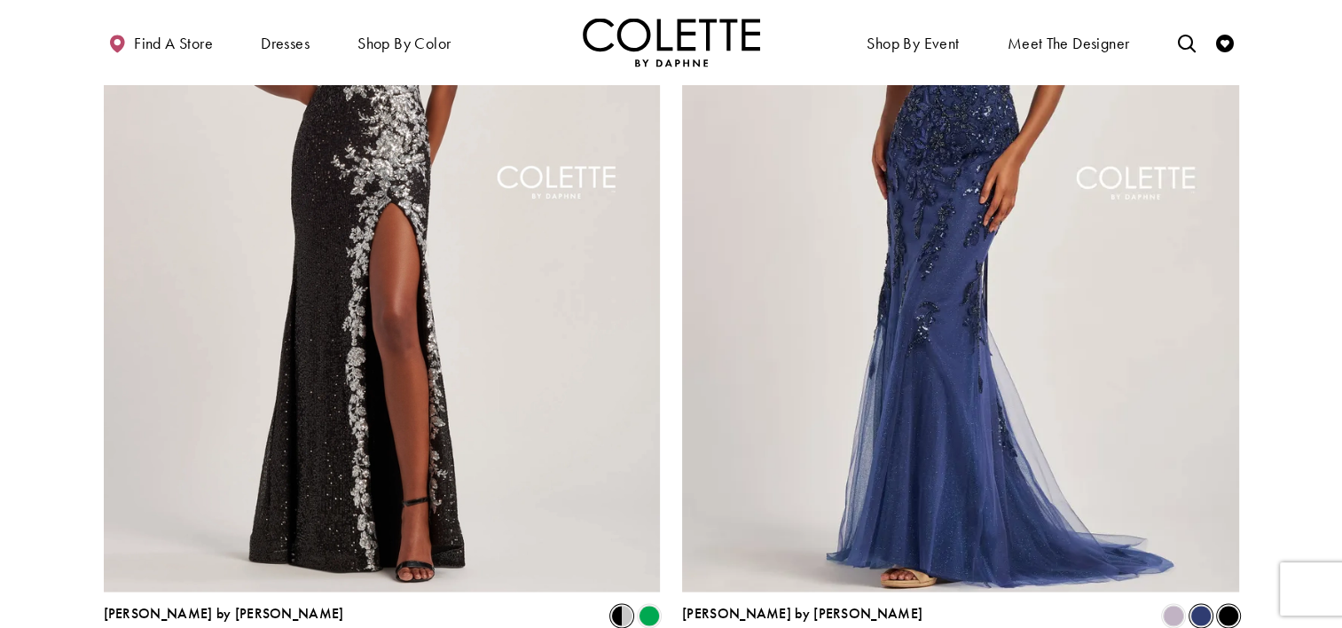
click at [1228, 605] on span "Product List" at bounding box center [1228, 615] width 21 height 21
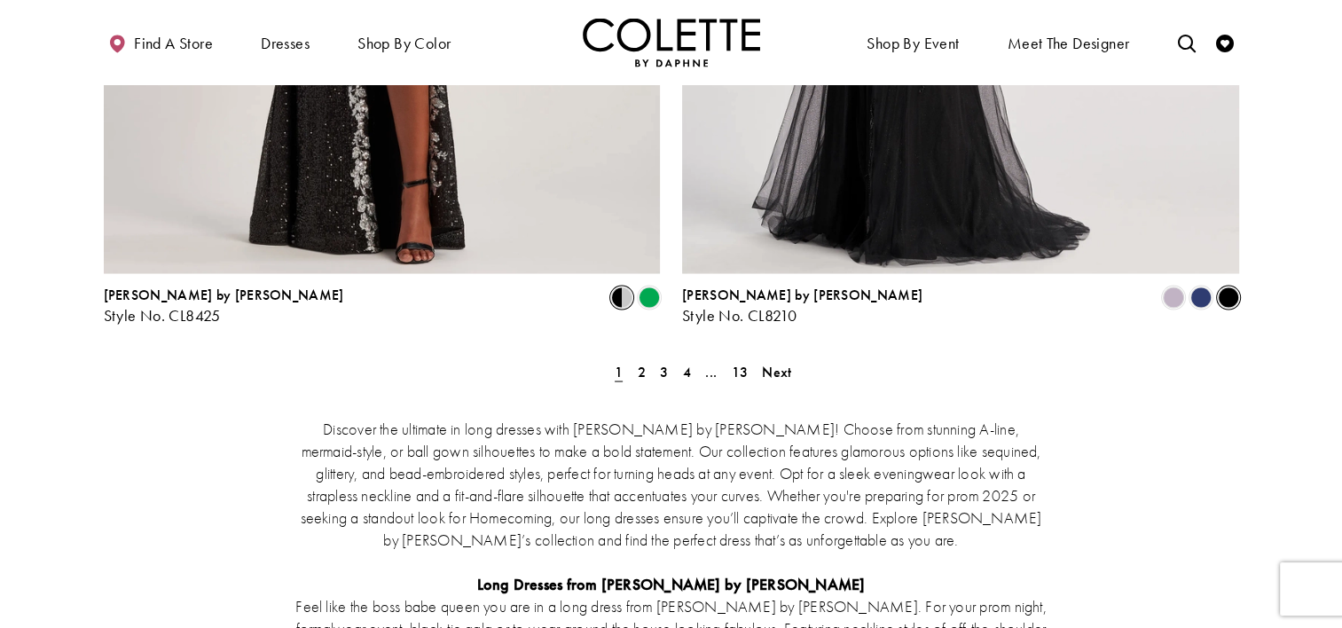
scroll to position [3331, 0]
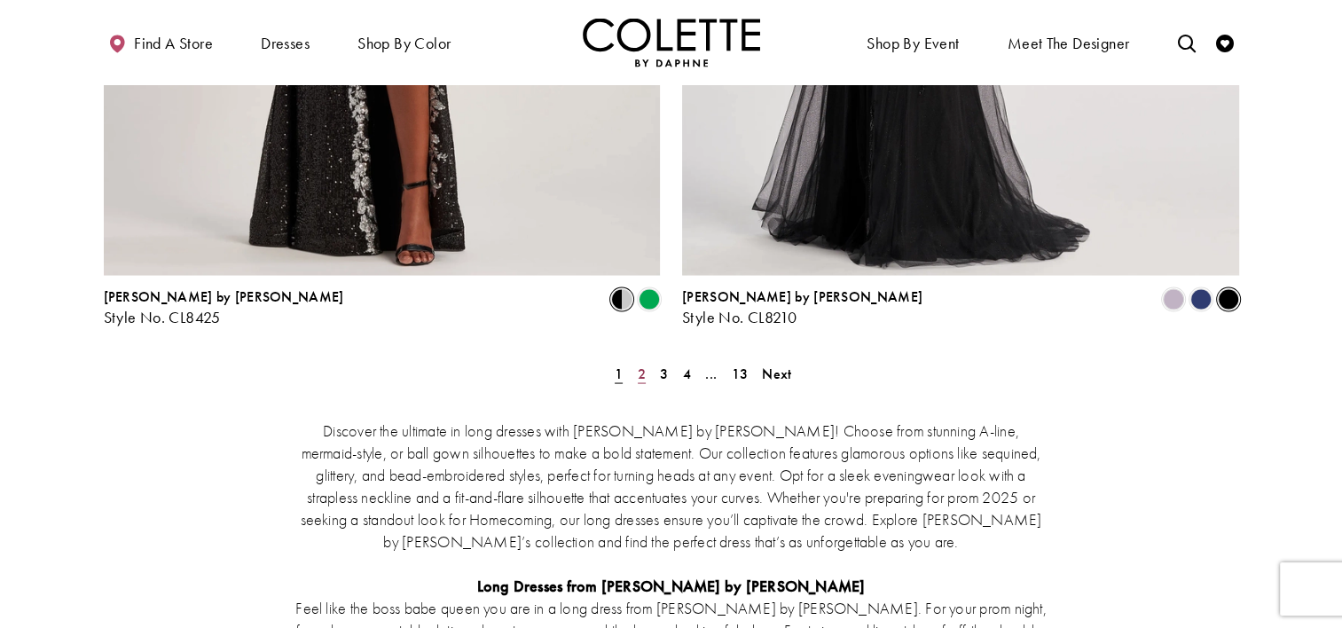
click at [645, 360] on link "2" at bounding box center [642, 373] width 19 height 26
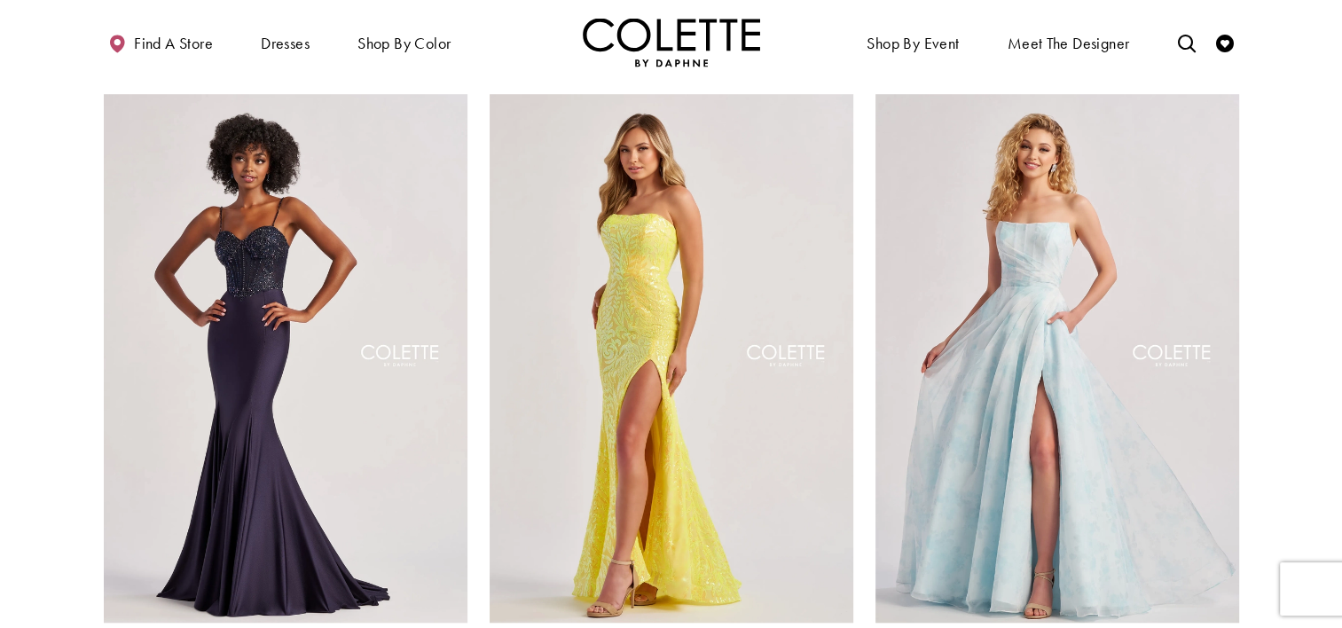
scroll to position [1395, 0]
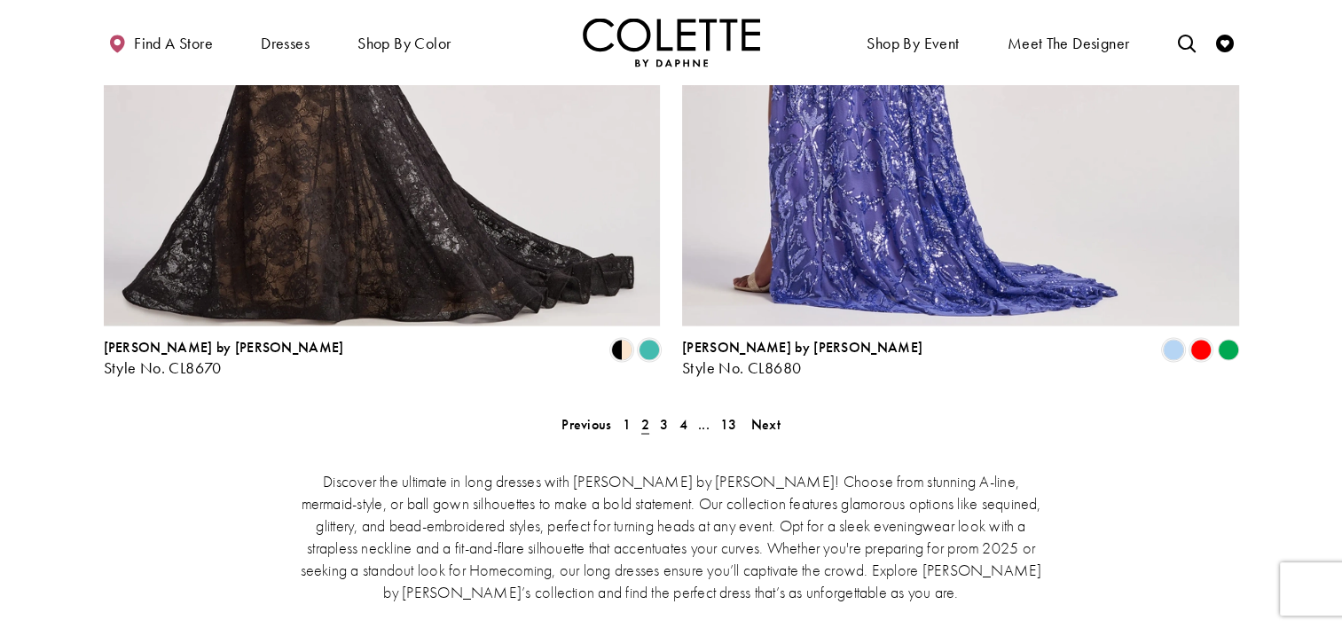
scroll to position [3281, 0]
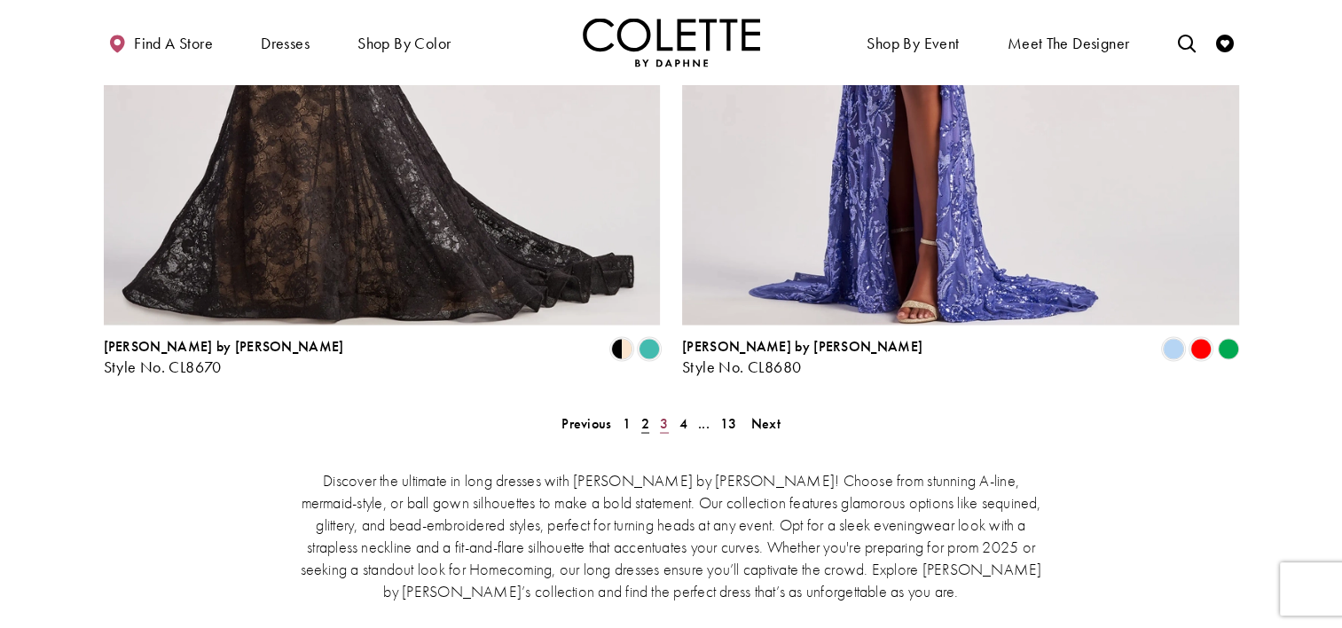
click at [664, 413] on span "3" at bounding box center [664, 422] width 8 height 19
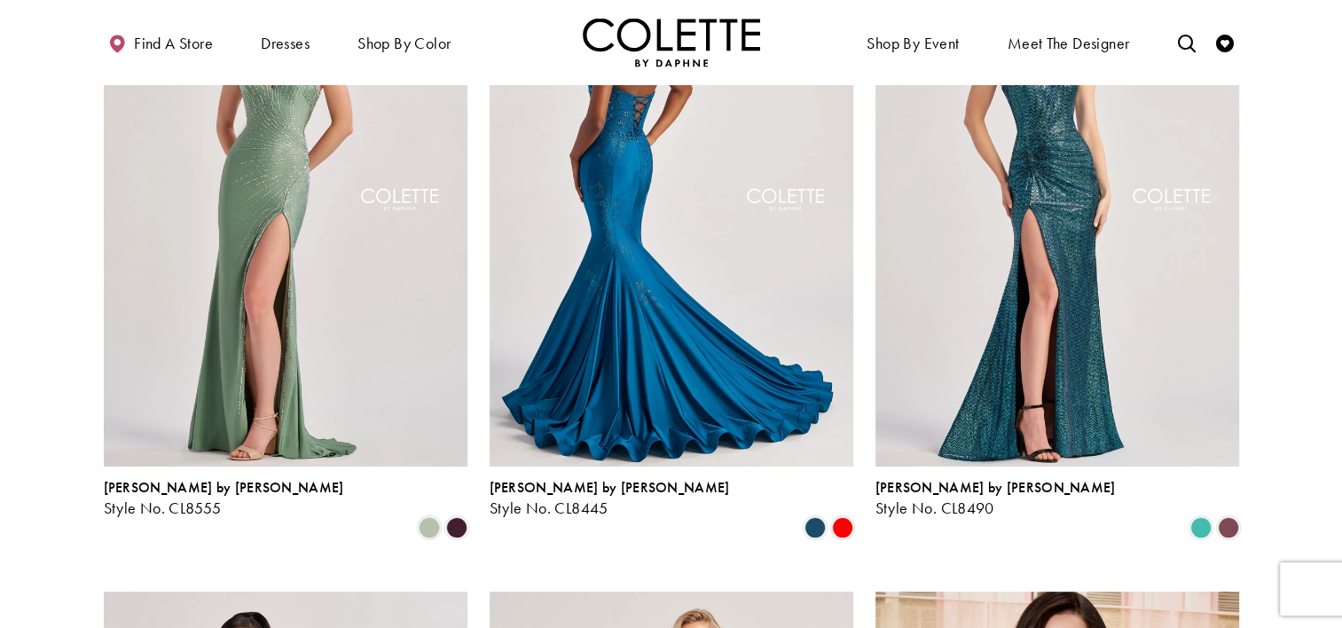
scroll to position [248, 0]
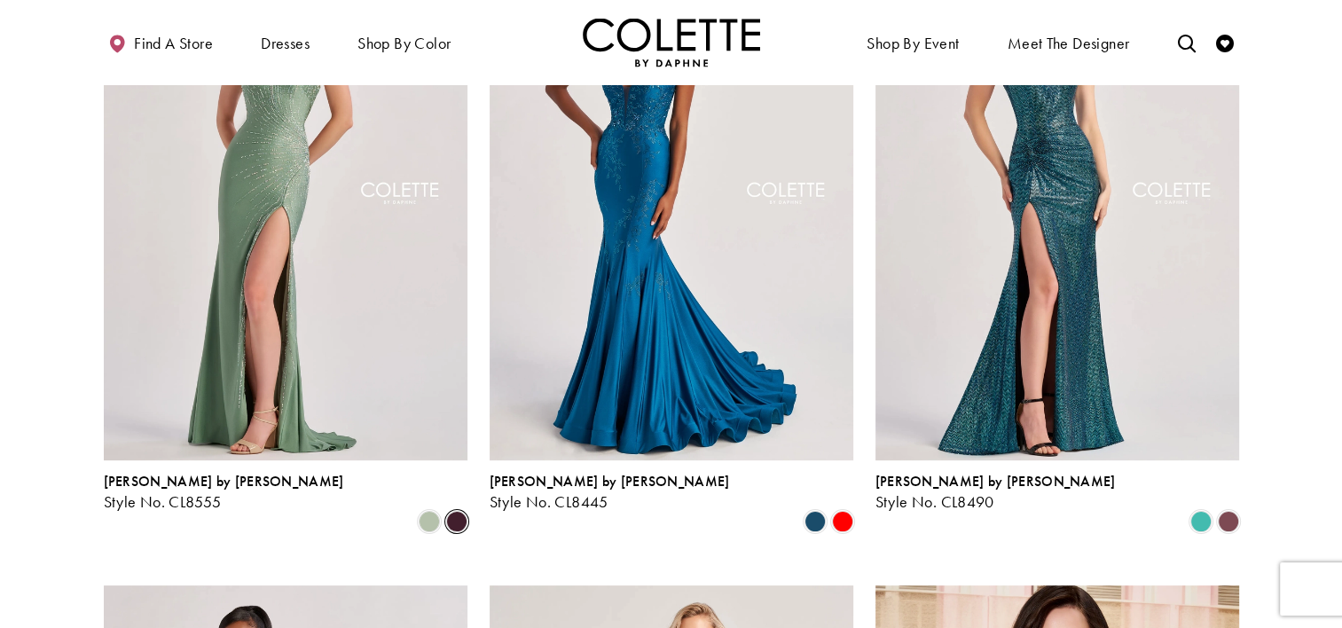
click at [466, 511] on span "Product List" at bounding box center [456, 521] width 21 height 21
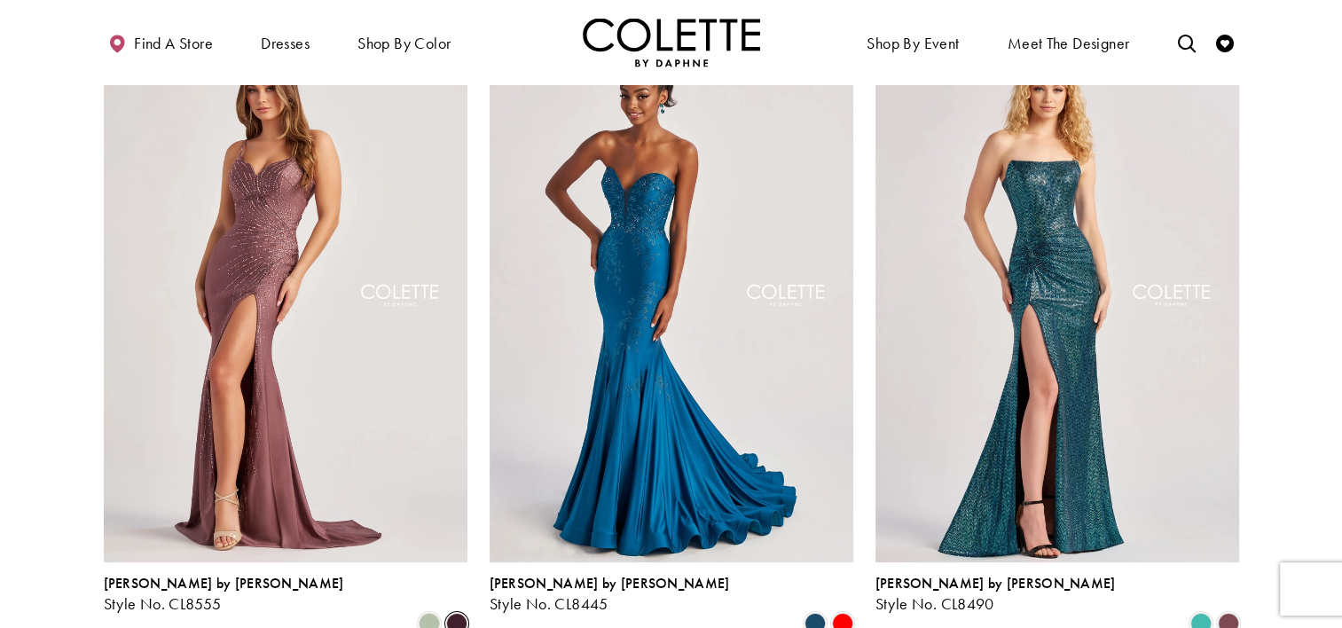
scroll to position [145, 0]
click at [839, 614] on span "Product List" at bounding box center [842, 624] width 21 height 21
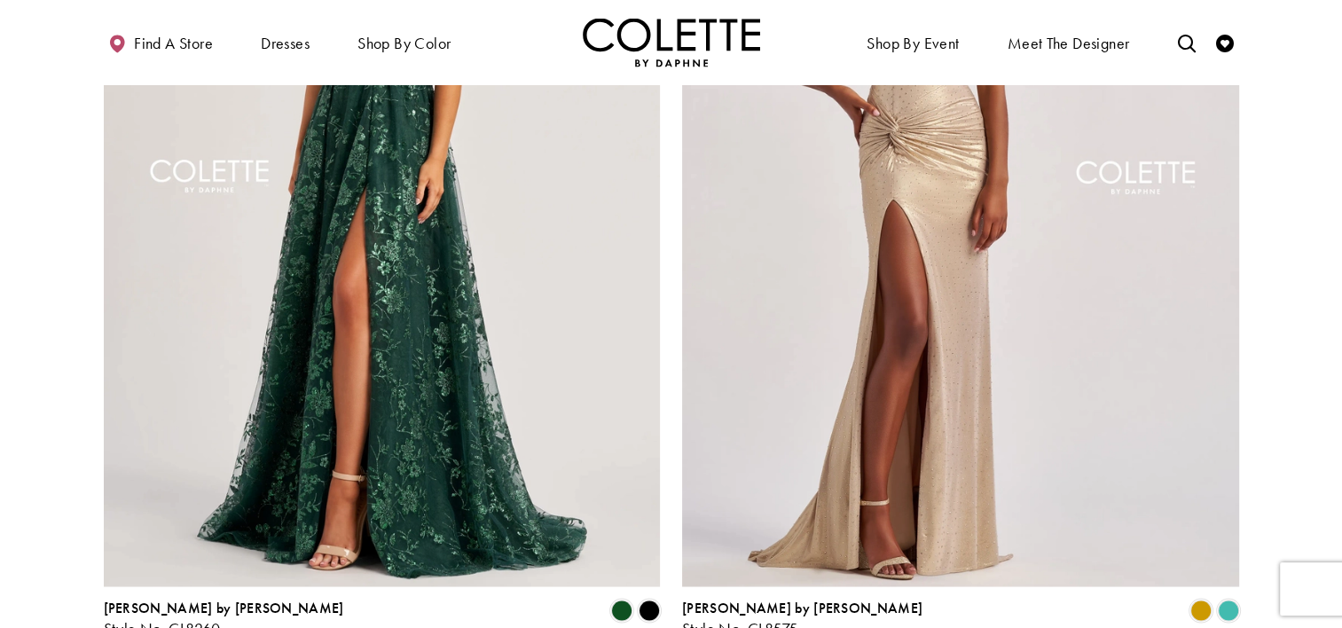
scroll to position [3041, 0]
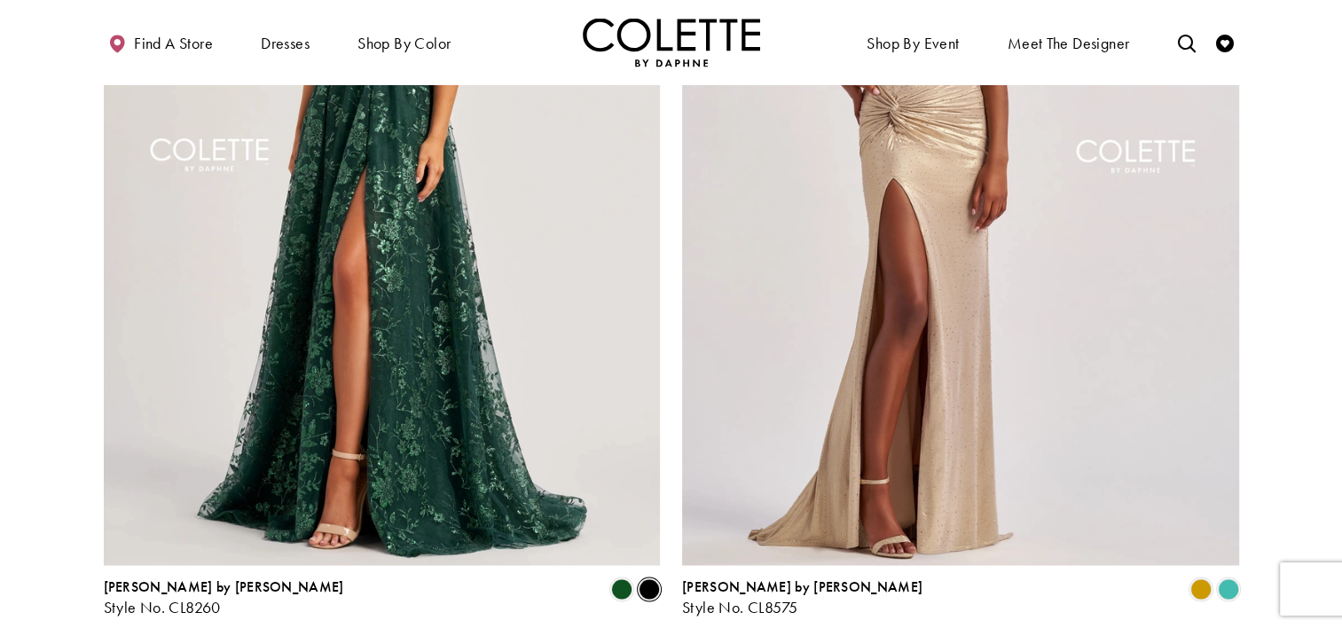
click at [649, 578] on span "Product List" at bounding box center [649, 588] width 21 height 21
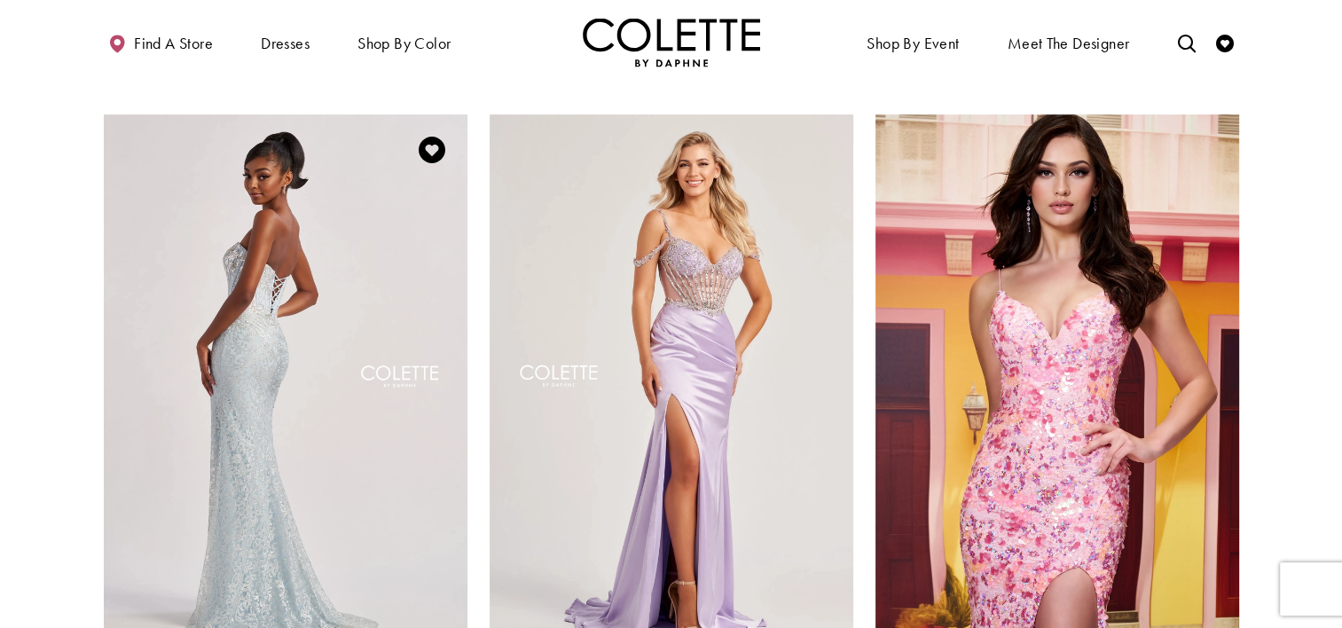
scroll to position [836, 0]
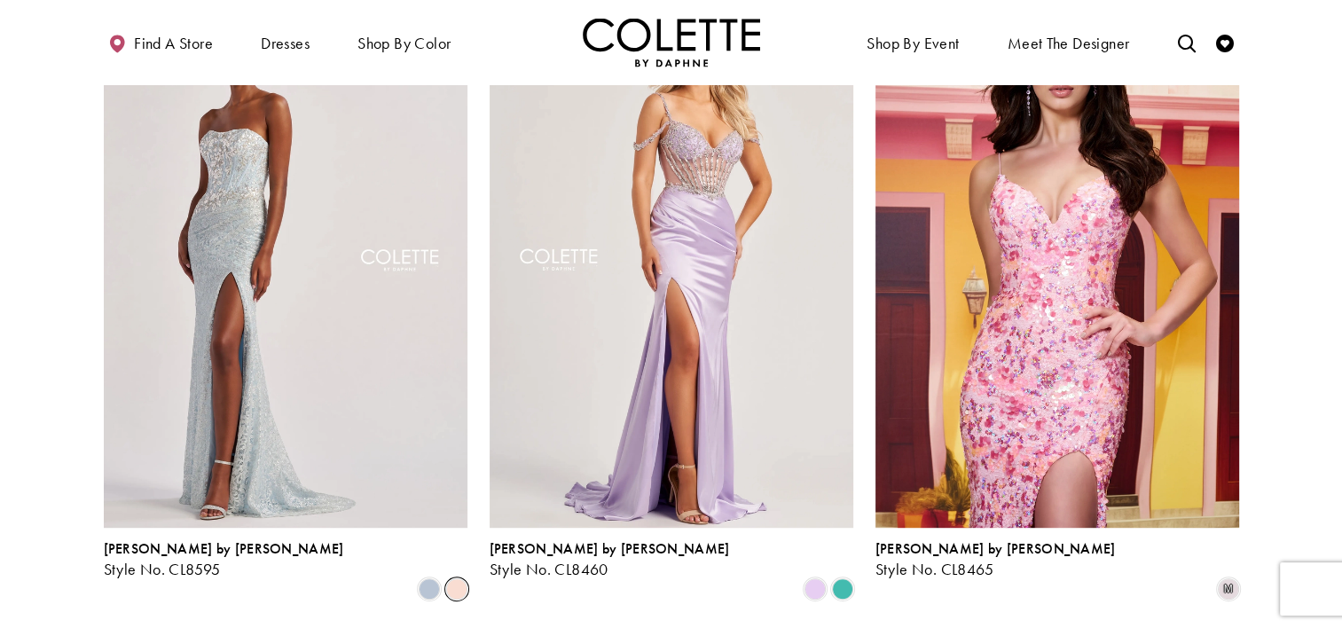
click at [458, 578] on span "Product List" at bounding box center [456, 588] width 21 height 21
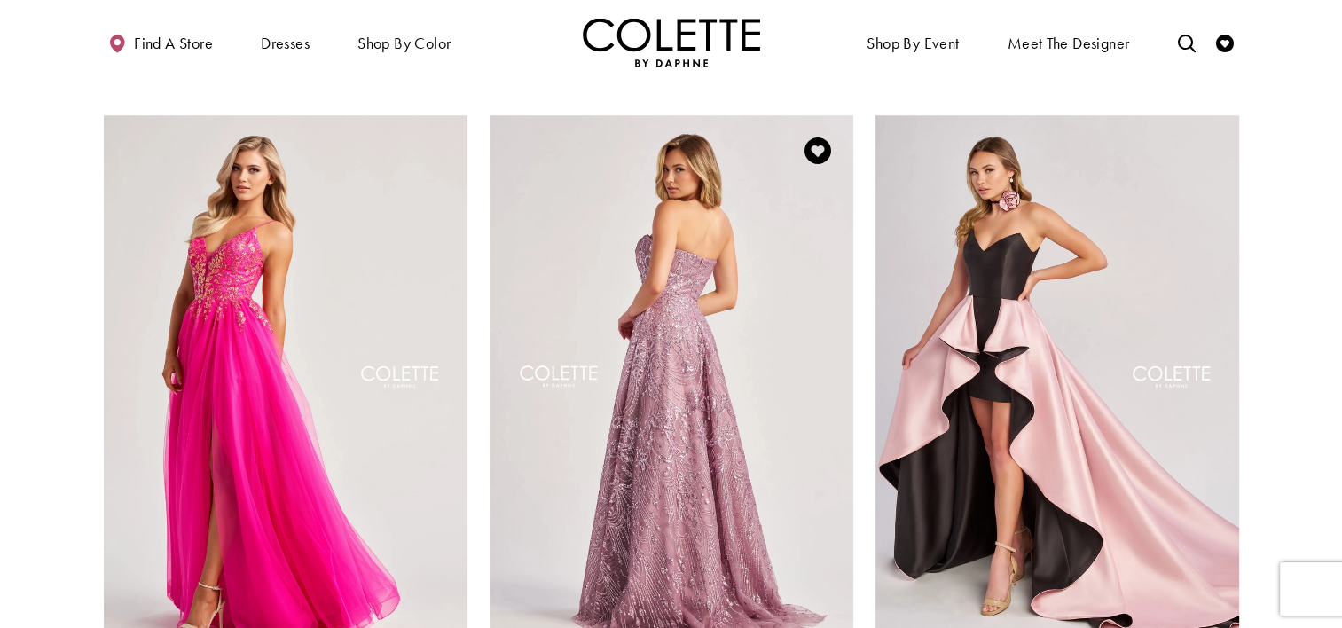
scroll to position [1368, 0]
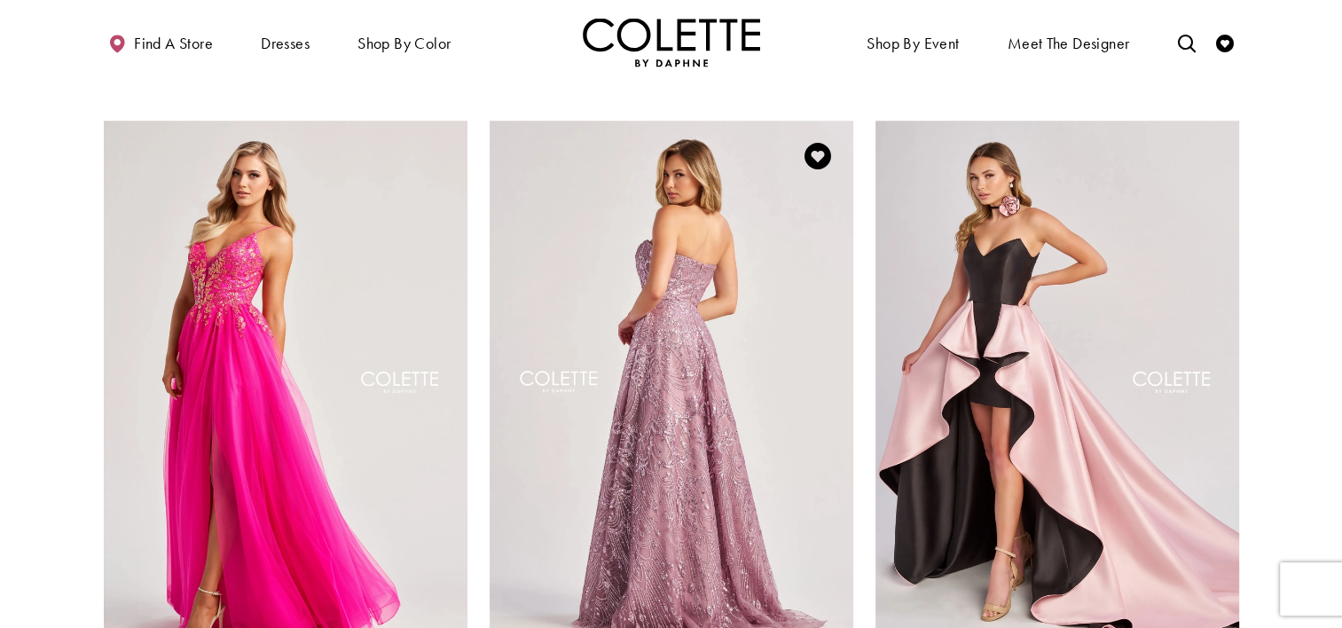
click at [767, 473] on img "Visit Colette by Daphne Style No. CL8625 Page" at bounding box center [672, 385] width 364 height 529
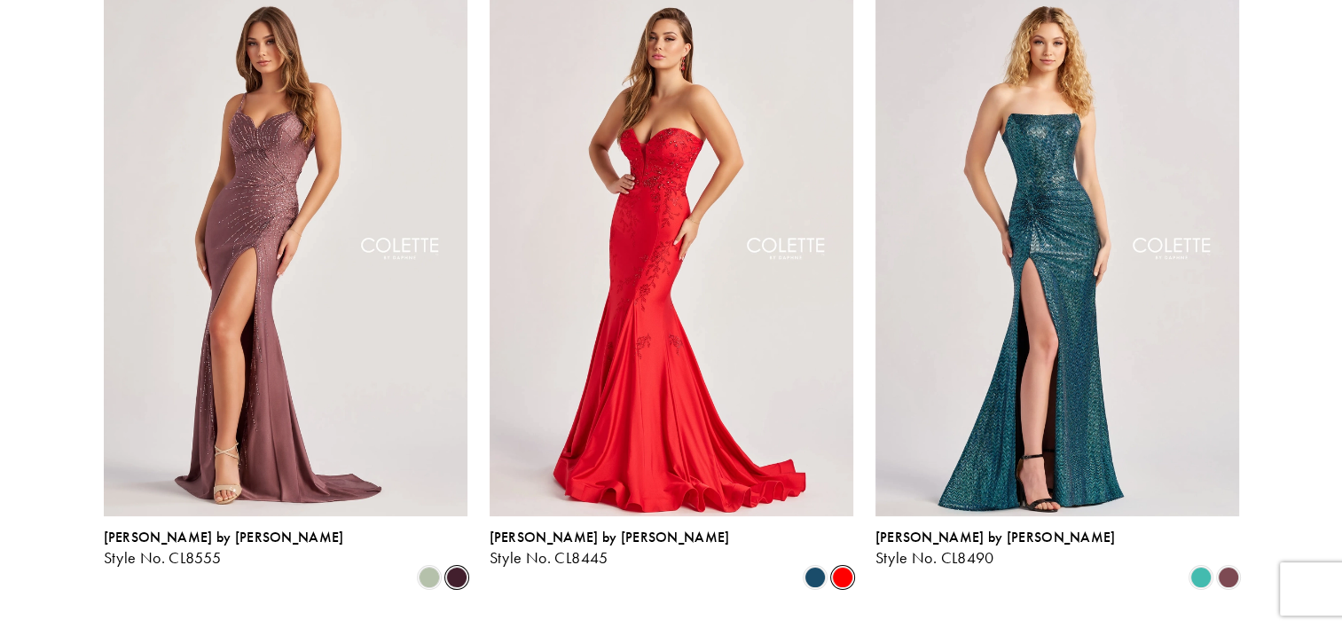
scroll to position [0, 0]
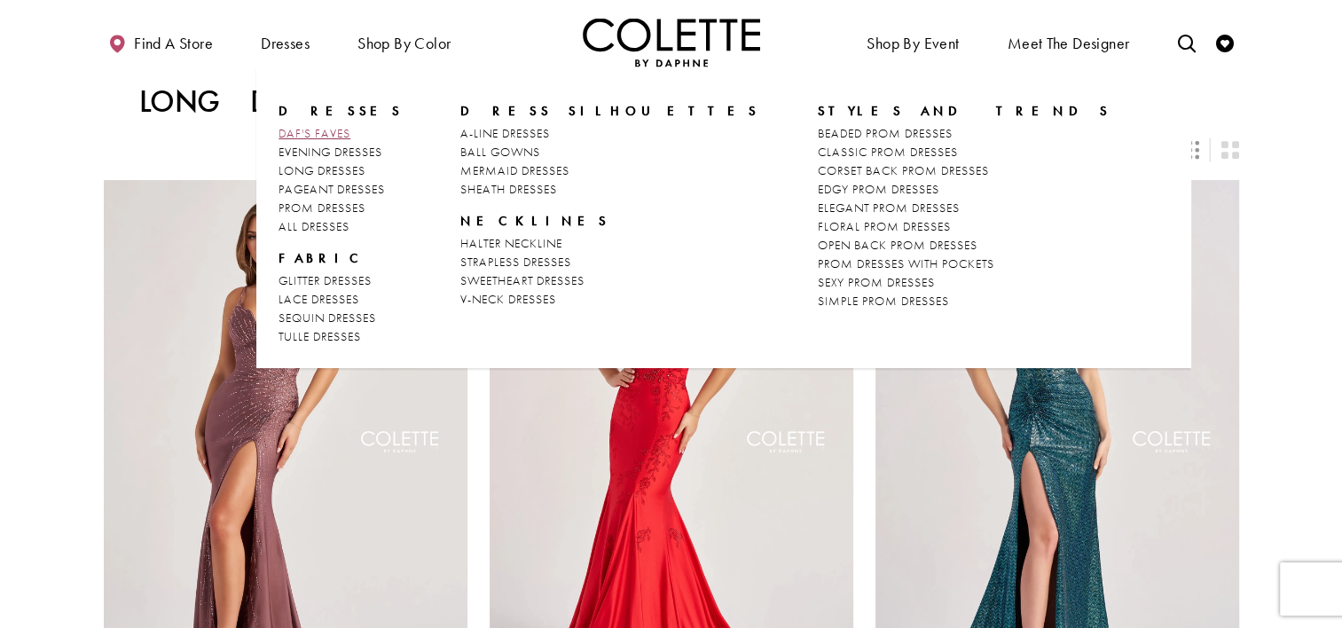
click at [342, 137] on span "DAF'S FAVES" at bounding box center [315, 133] width 72 height 16
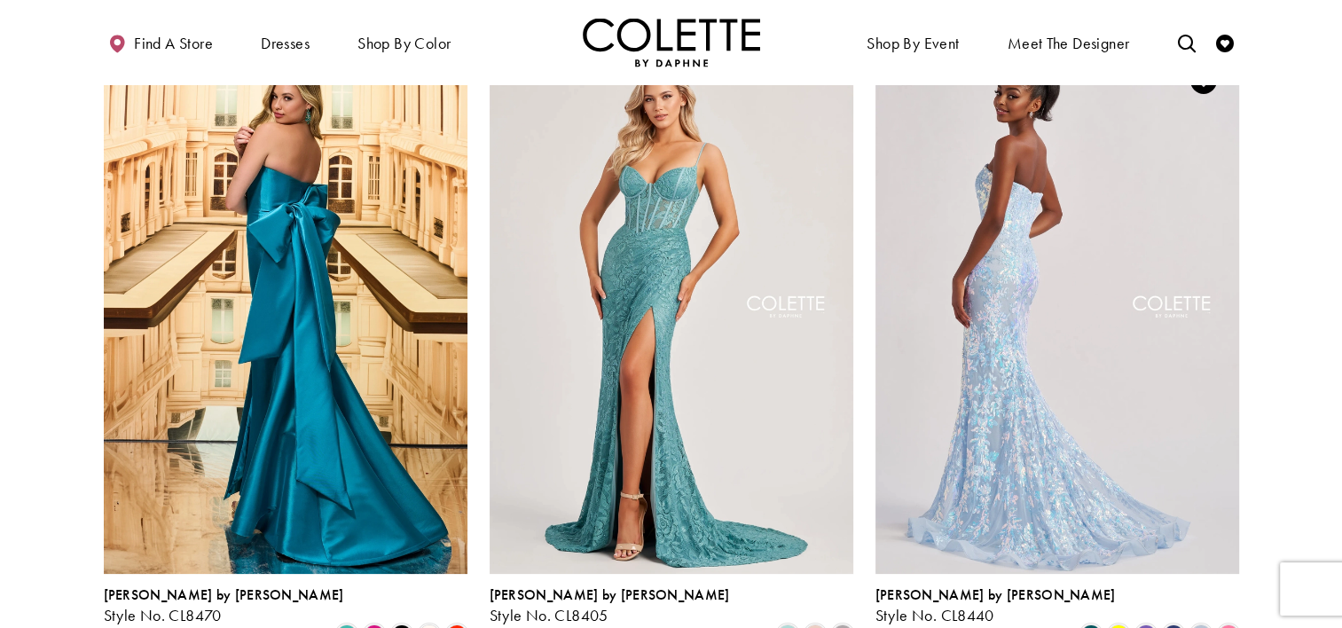
scroll to position [122, 0]
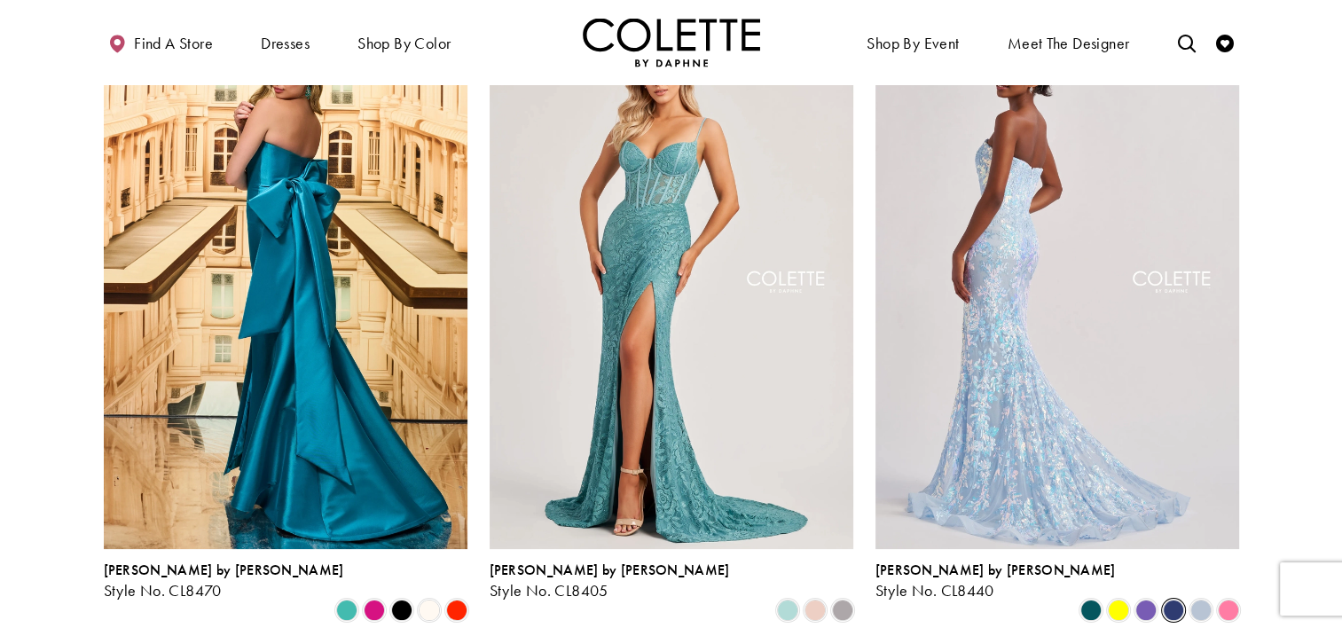
scroll to position [152, 0]
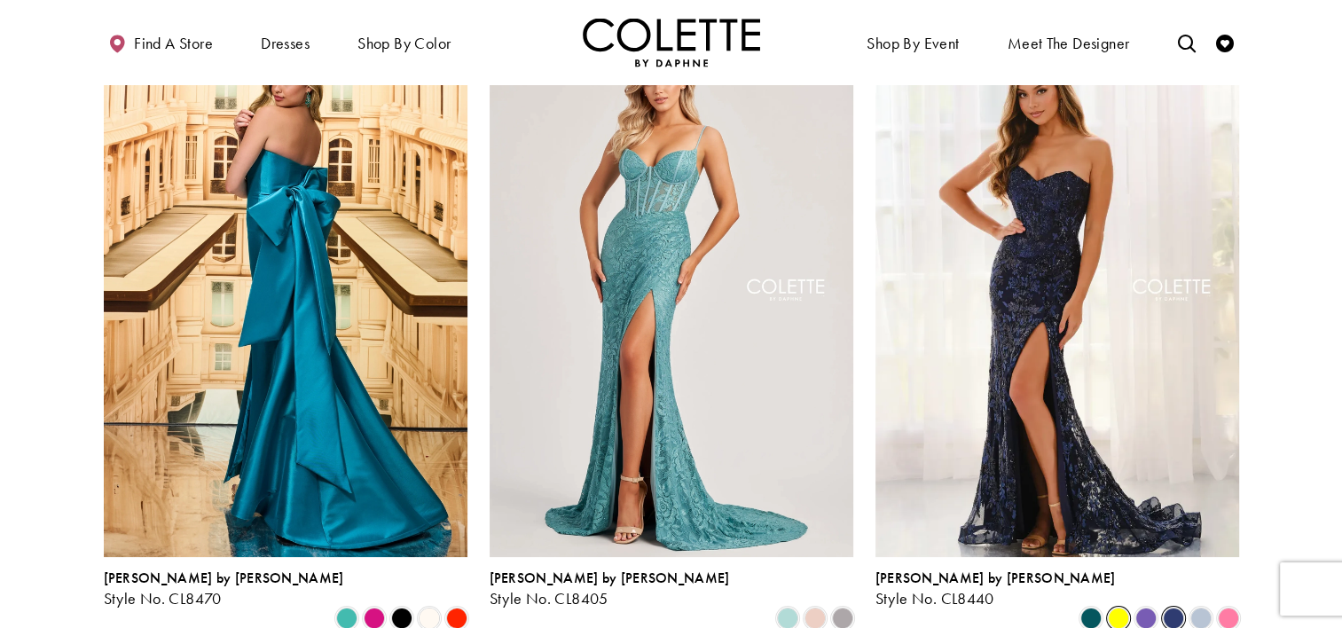
click at [1120, 608] on span "Product List" at bounding box center [1118, 618] width 21 height 21
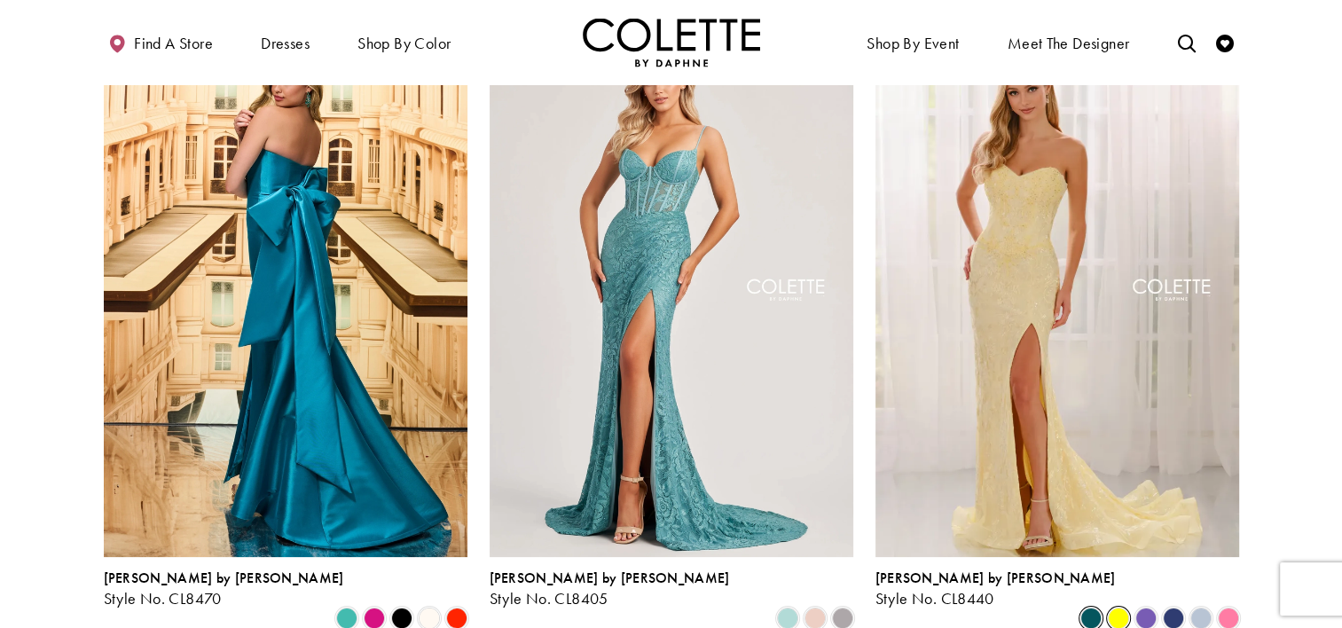
click at [1082, 608] on span "Product List" at bounding box center [1091, 618] width 21 height 21
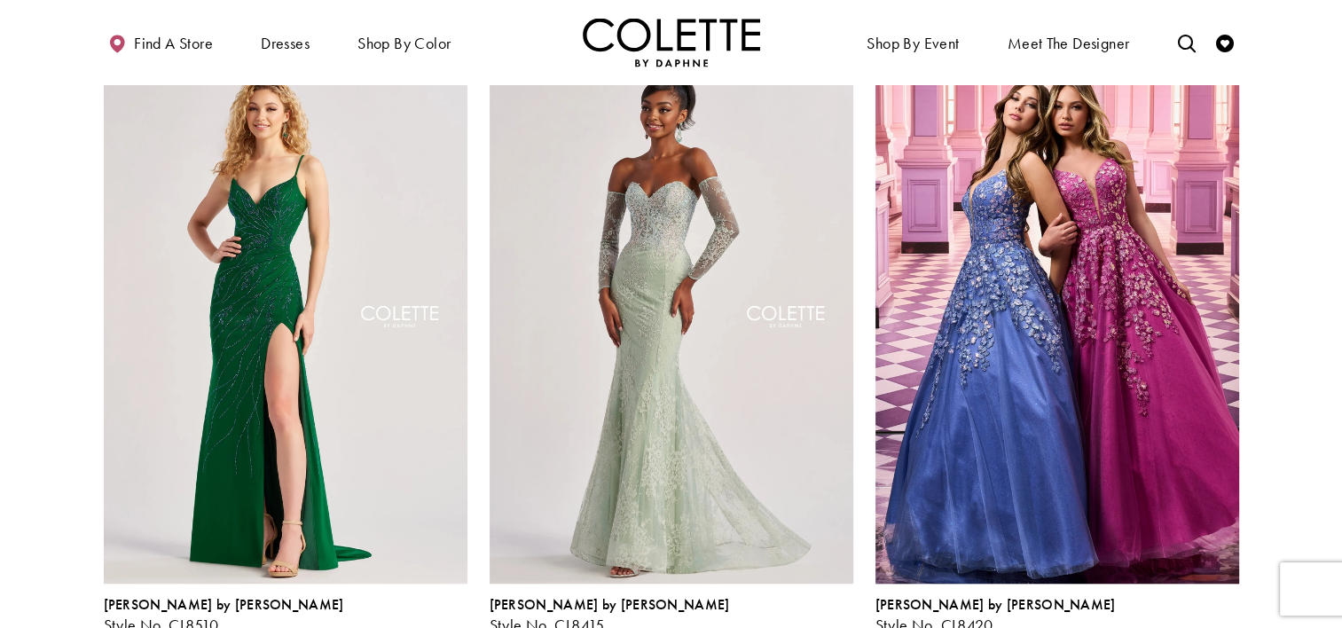
scroll to position [1457, 0]
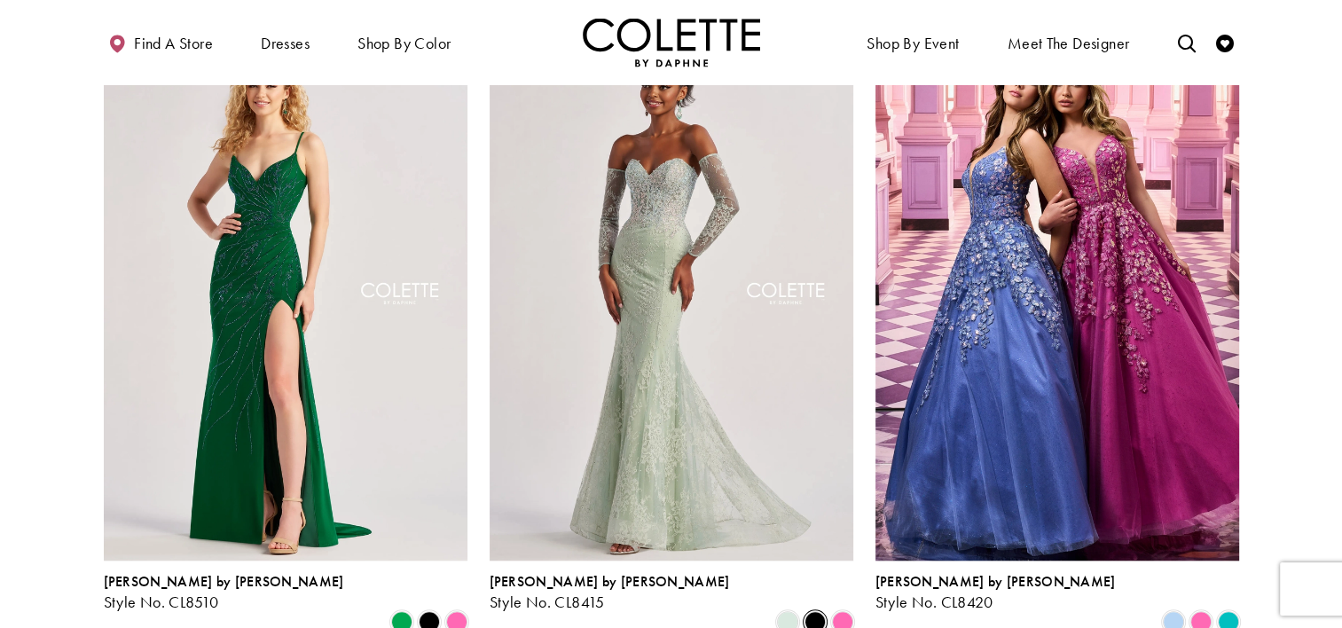
click at [818, 611] on span "Product List" at bounding box center [815, 621] width 21 height 21
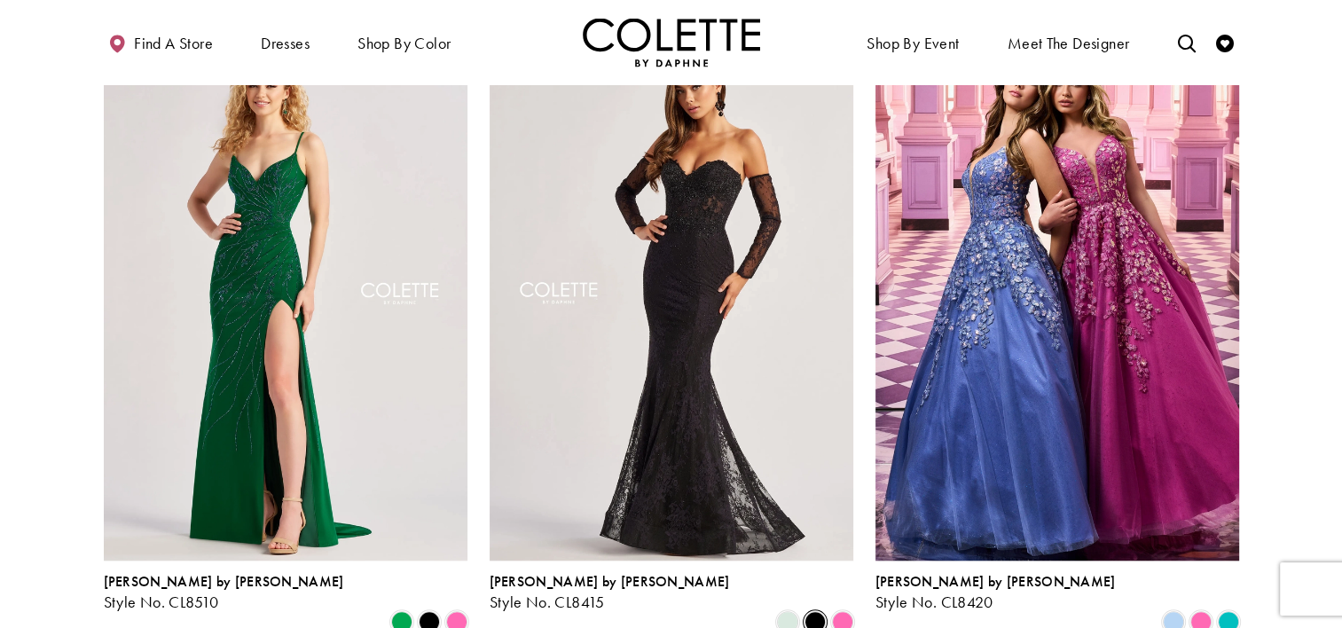
click at [823, 611] on span "Product List" at bounding box center [815, 621] width 21 height 21
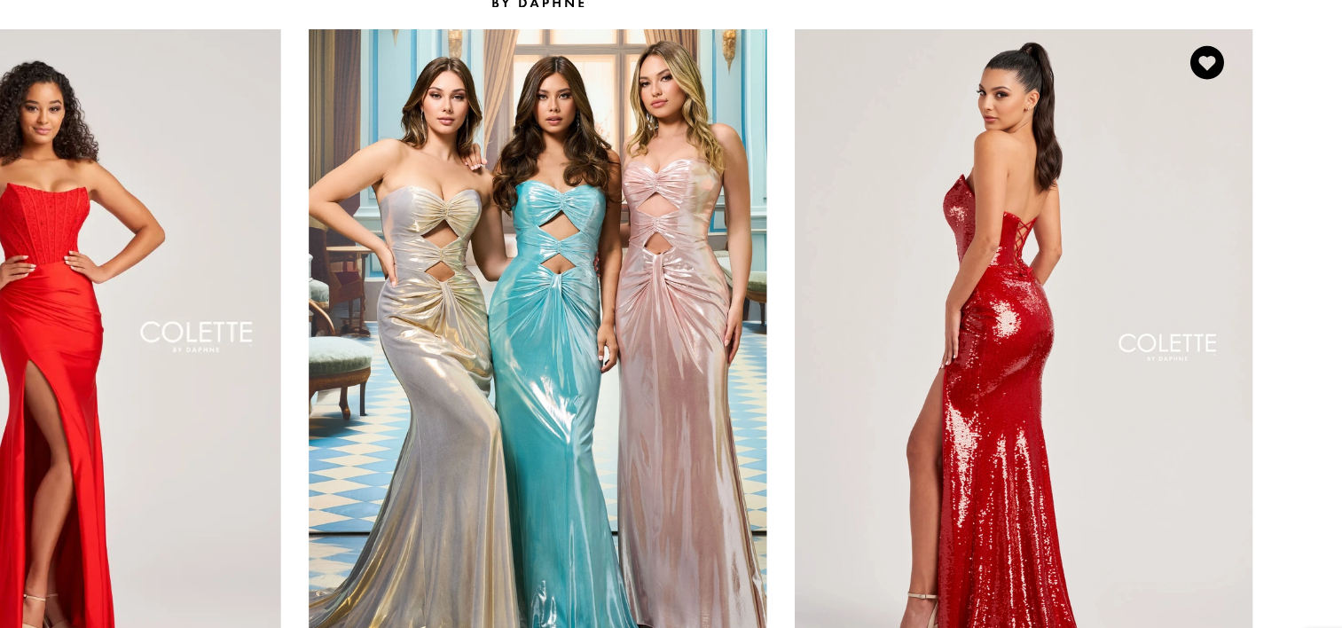
scroll to position [2067, 0]
